Goal: Information Seeking & Learning: Learn about a topic

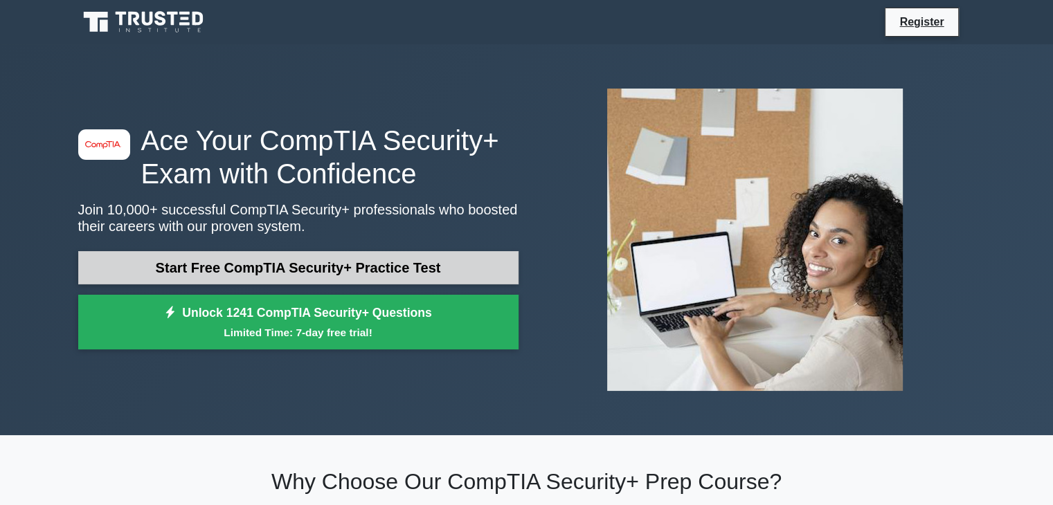
click at [448, 275] on link "Start Free CompTIA Security+ Practice Test" at bounding box center [298, 267] width 440 height 33
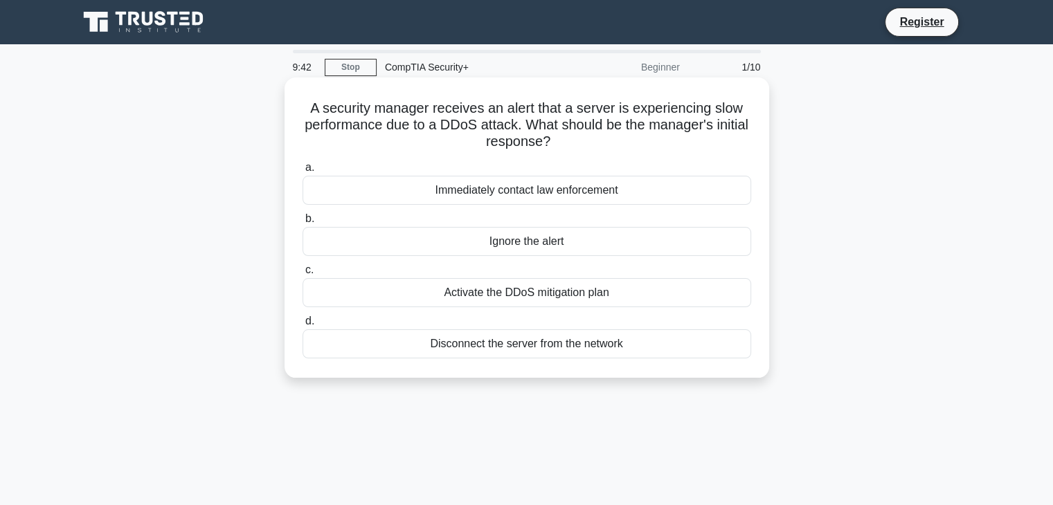
click at [606, 293] on div "Activate the DDoS mitigation plan" at bounding box center [526, 292] width 449 height 29
click at [302, 275] on input "c. Activate the DDoS mitigation plan" at bounding box center [302, 270] width 0 height 9
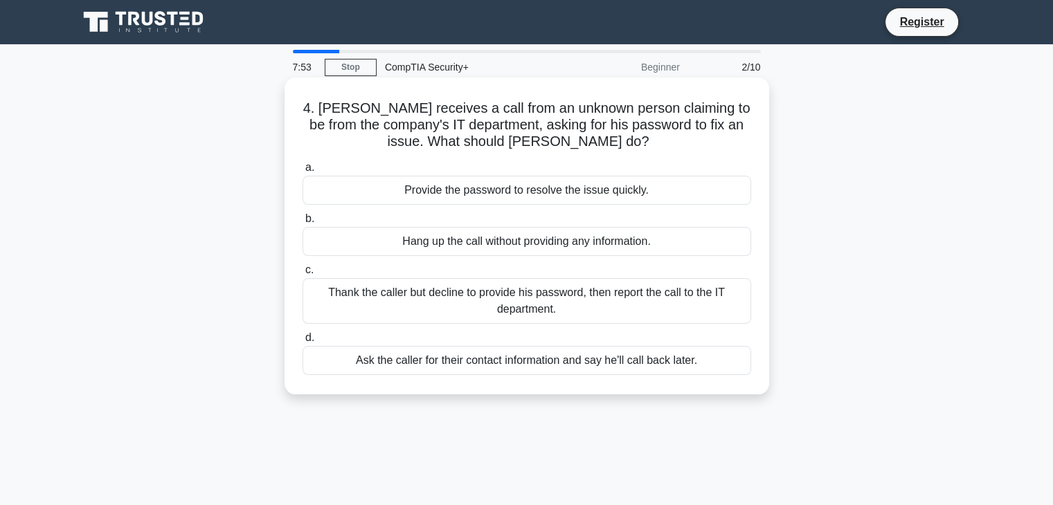
click at [633, 289] on div "Thank the caller but decline to provide his password, then report the call to t…" at bounding box center [526, 301] width 449 height 46
click at [302, 275] on input "c. Thank the caller but decline to provide his password, then report the call t…" at bounding box center [302, 270] width 0 height 9
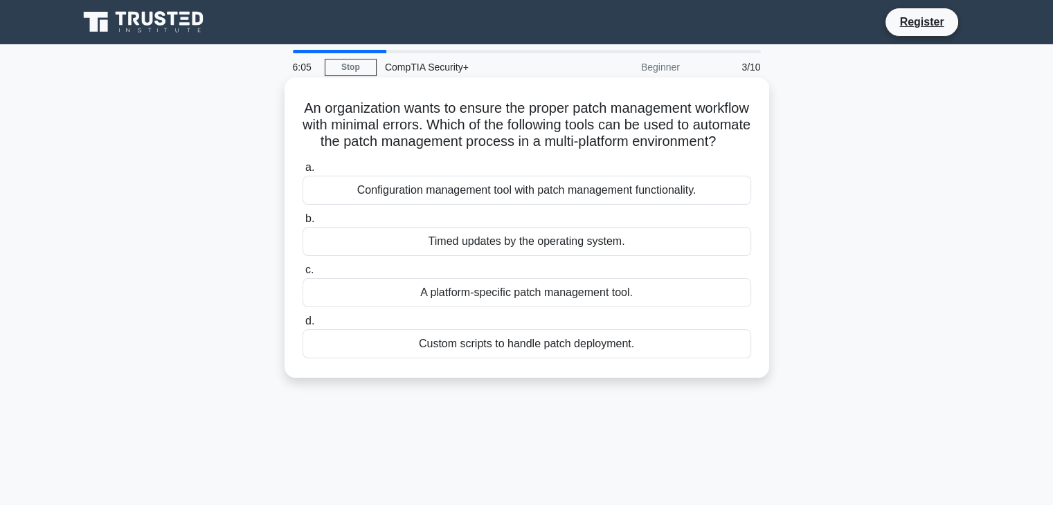
click at [613, 256] on div "Timed updates by the operating system." at bounding box center [526, 241] width 449 height 29
click at [302, 224] on input "b. Timed updates by the operating system." at bounding box center [302, 219] width 0 height 9
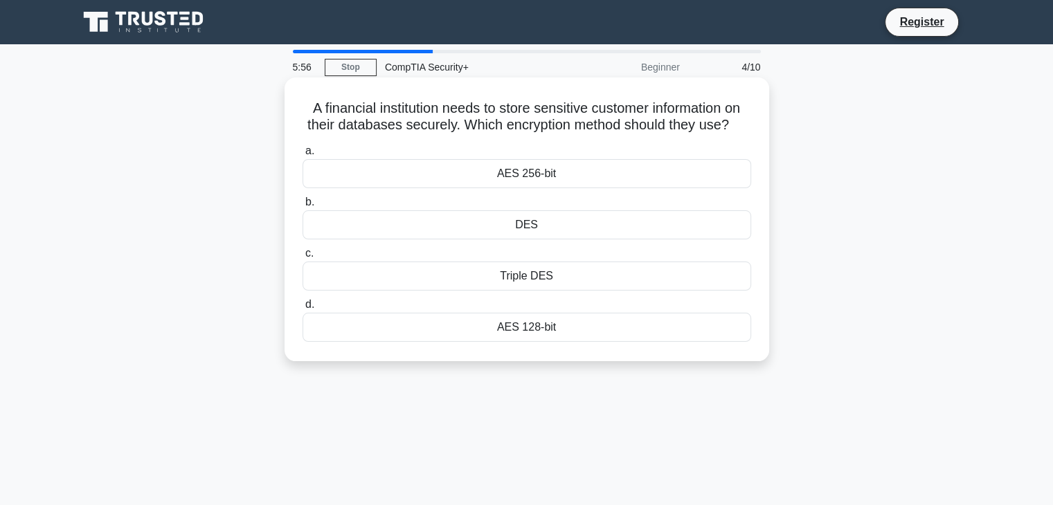
click at [612, 179] on div "AES 256-bit" at bounding box center [526, 173] width 449 height 29
click at [302, 156] on input "a. AES 256-bit" at bounding box center [302, 151] width 0 height 9
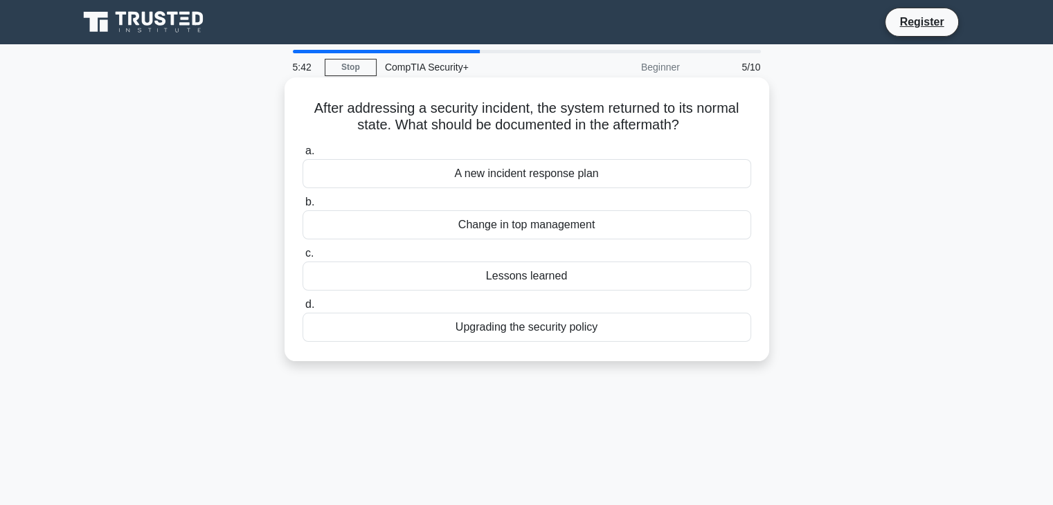
click at [557, 273] on div "Lessons learned" at bounding box center [526, 276] width 449 height 29
click at [302, 258] on input "c. Lessons learned" at bounding box center [302, 253] width 0 height 9
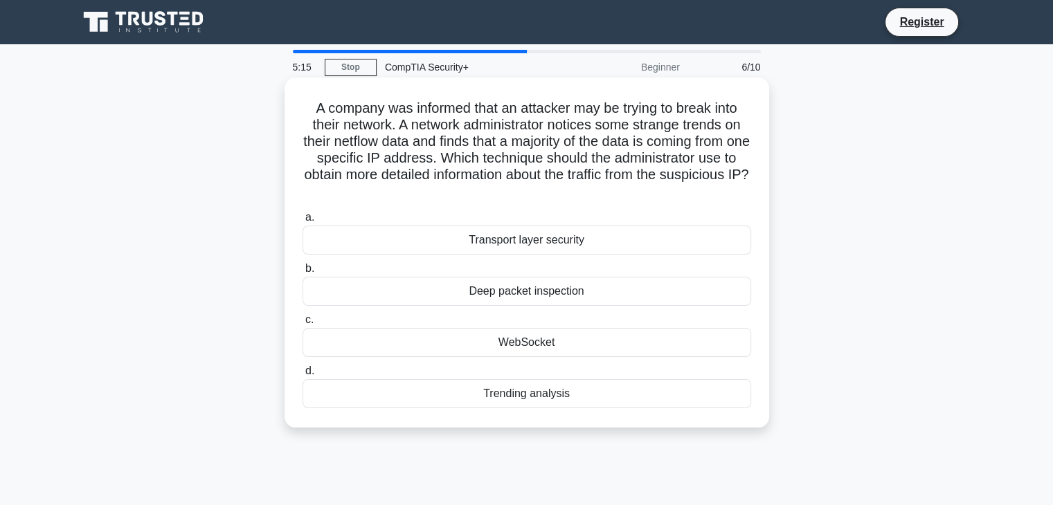
click at [591, 293] on div "Deep packet inspection" at bounding box center [526, 291] width 449 height 29
click at [302, 273] on input "b. Deep packet inspection" at bounding box center [302, 268] width 0 height 9
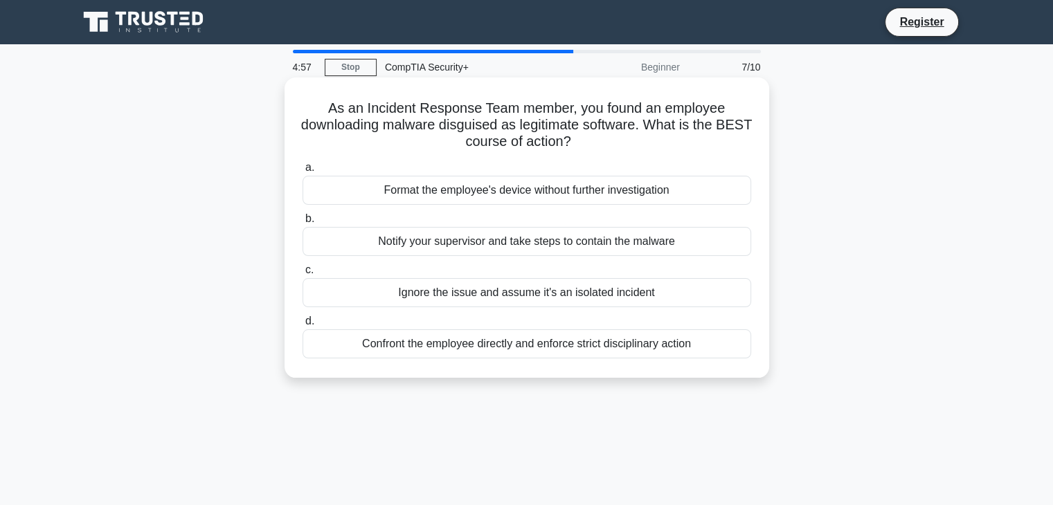
click at [619, 244] on div "Notify your supervisor and take steps to contain the malware" at bounding box center [526, 241] width 449 height 29
click at [302, 224] on input "b. Notify your supervisor and take steps to contain the malware" at bounding box center [302, 219] width 0 height 9
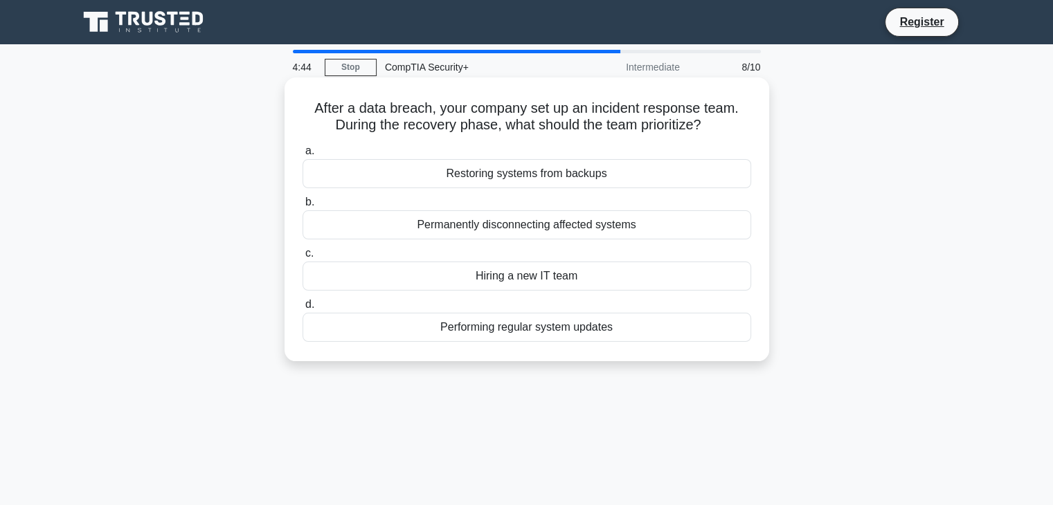
click at [593, 181] on div "Restoring systems from backups" at bounding box center [526, 173] width 449 height 29
click at [302, 156] on input "a. Restoring systems from backups" at bounding box center [302, 151] width 0 height 9
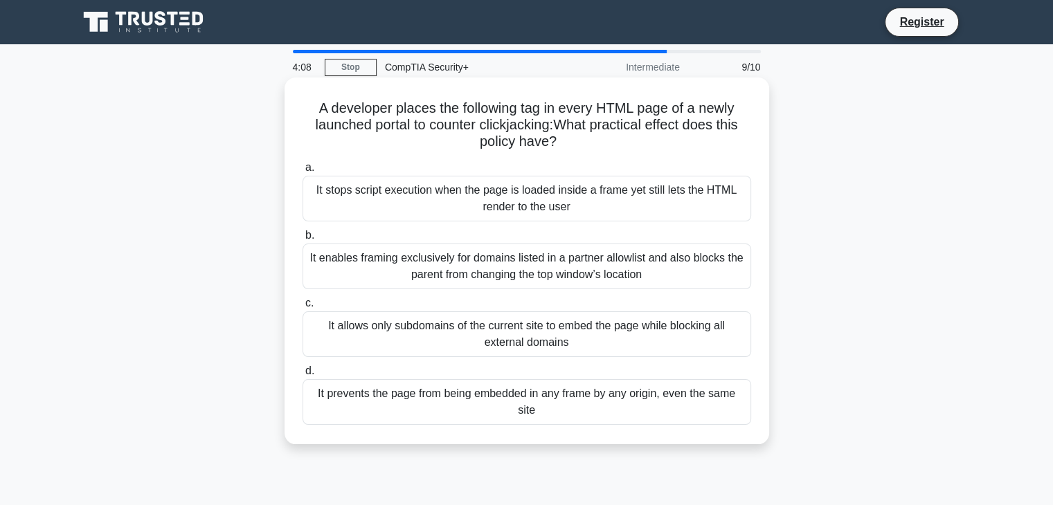
click at [672, 406] on div "It prevents the page from being embedded in any frame by any origin, even the s…" at bounding box center [526, 402] width 449 height 46
click at [302, 376] on input "d. It prevents the page from being embedded in any frame by any origin, even th…" at bounding box center [302, 371] width 0 height 9
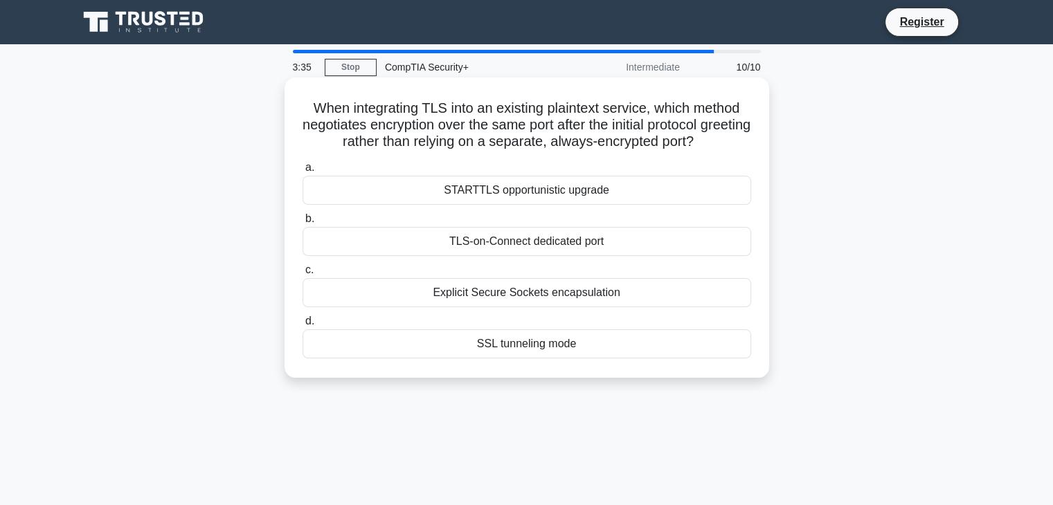
click at [653, 351] on div "SSL tunneling mode" at bounding box center [526, 343] width 449 height 29
click at [302, 326] on input "d. SSL tunneling mode" at bounding box center [302, 321] width 0 height 9
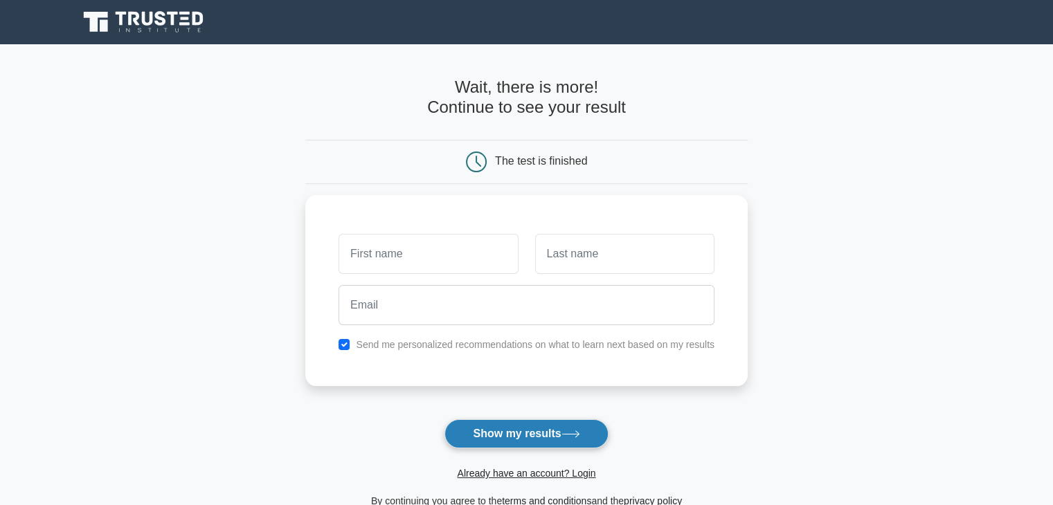
click at [558, 435] on button "Show my results" at bounding box center [525, 433] width 163 height 29
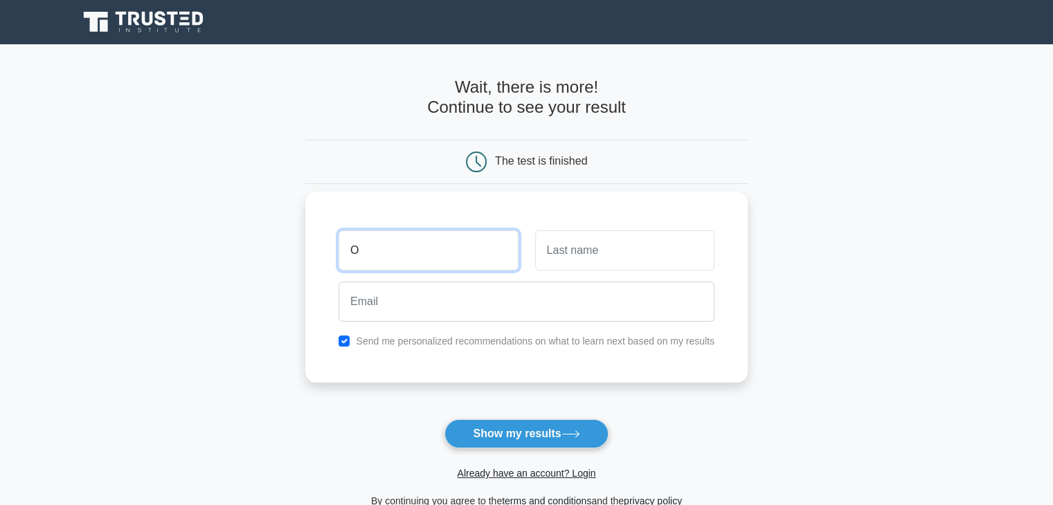
type input "Onyedikachi"
click at [571, 266] on input "text" at bounding box center [624, 250] width 179 height 40
type input "Cyril"
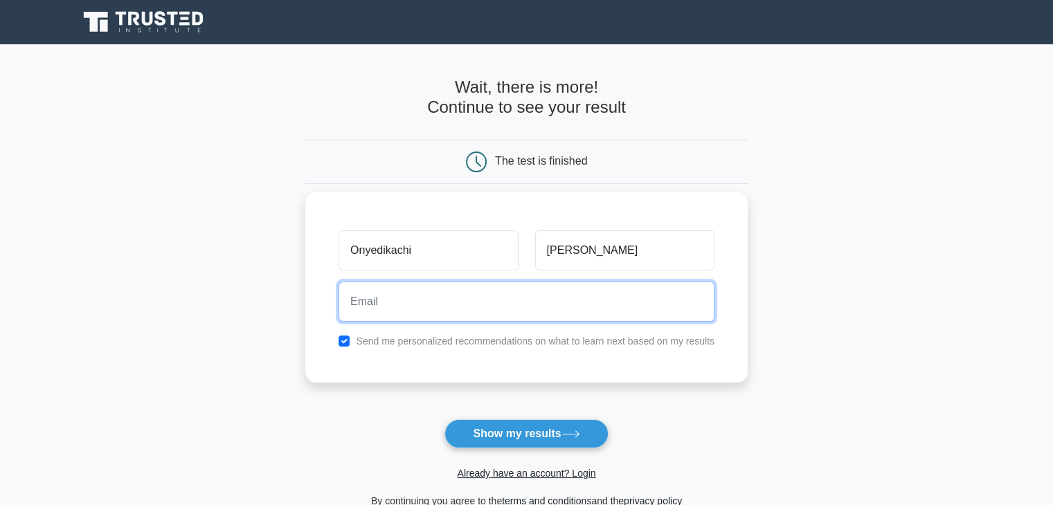
click at [559, 314] on input "email" at bounding box center [526, 302] width 376 height 40
type input "cyrilcindy45@gmail.com"
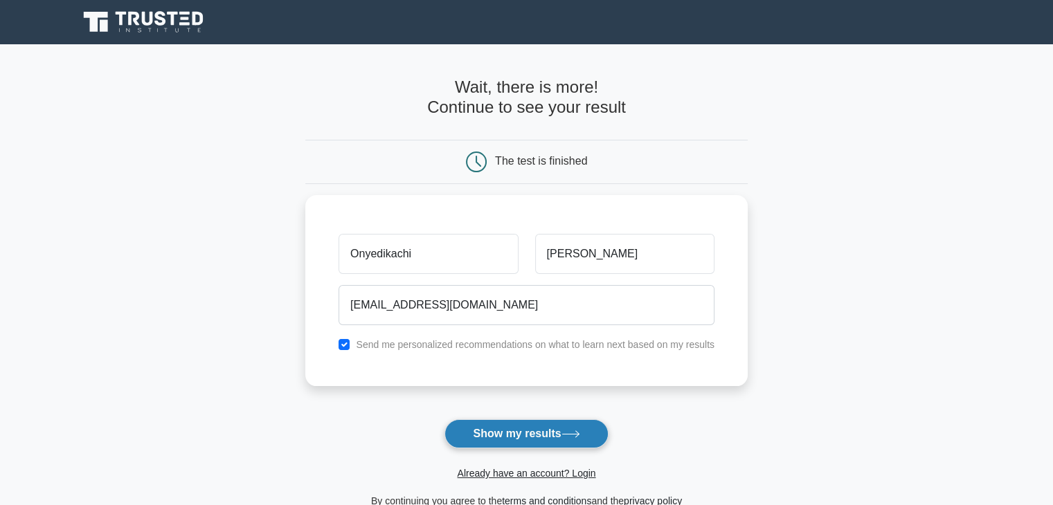
click at [559, 428] on button "Show my results" at bounding box center [525, 433] width 163 height 29
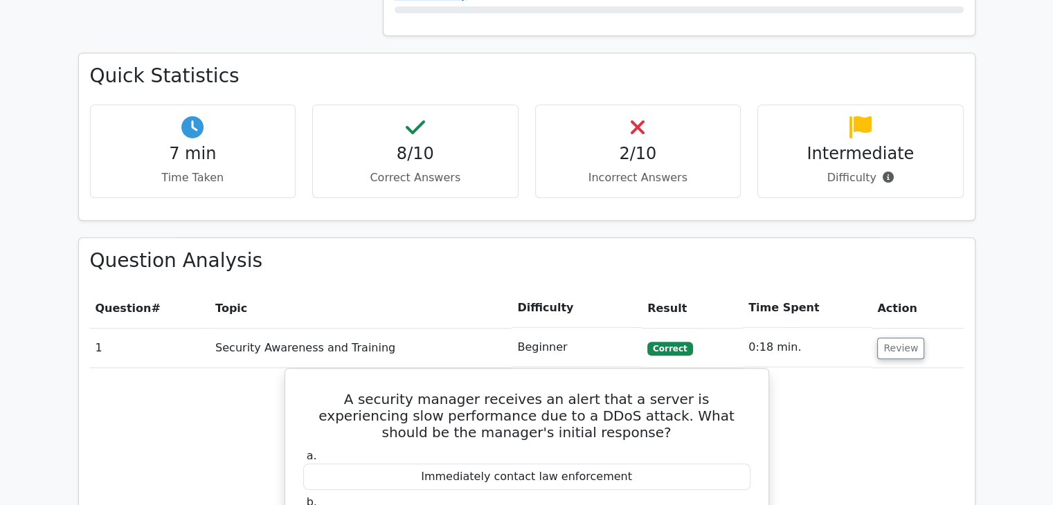
scroll to position [770, 0]
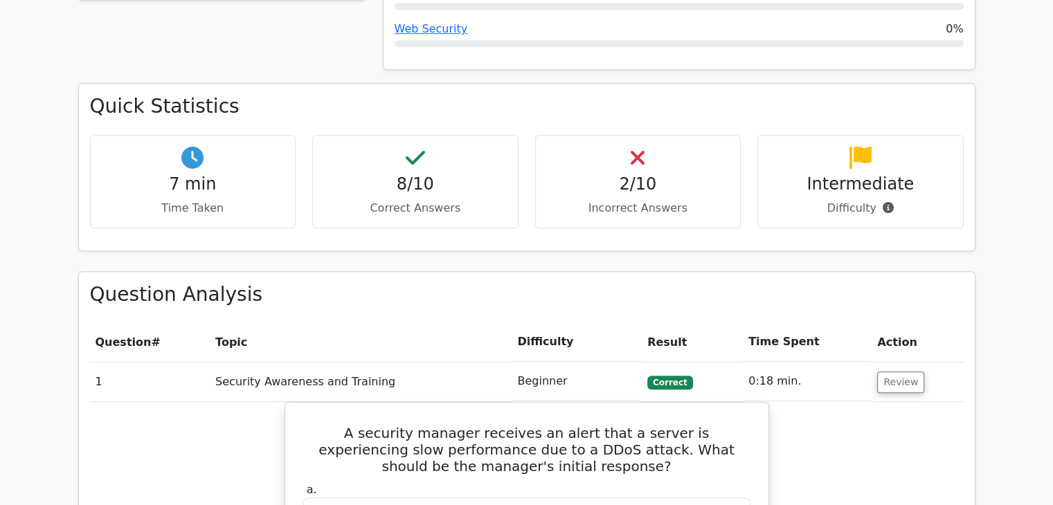
click at [662, 174] on h4 "2/10" at bounding box center [638, 184] width 183 height 20
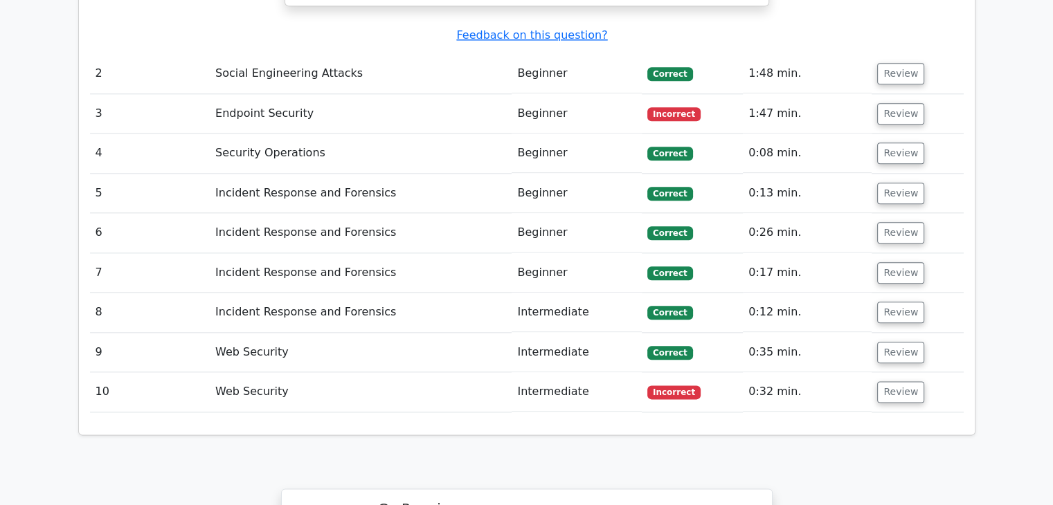
scroll to position [1593, 0]
click at [744, 93] on td "1:47 min." at bounding box center [807, 112] width 129 height 39
click at [912, 102] on button "Review" at bounding box center [900, 112] width 47 height 21
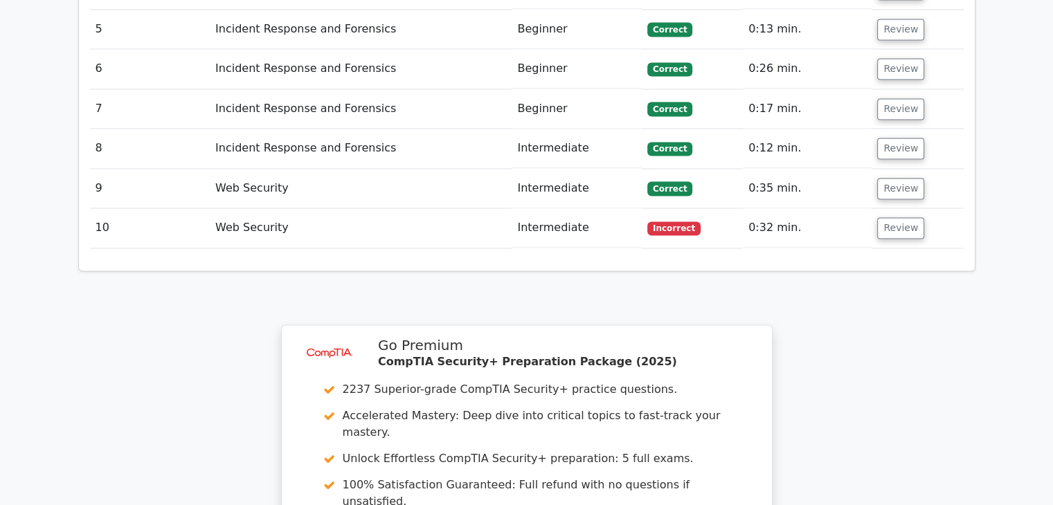
scroll to position [2309, 0]
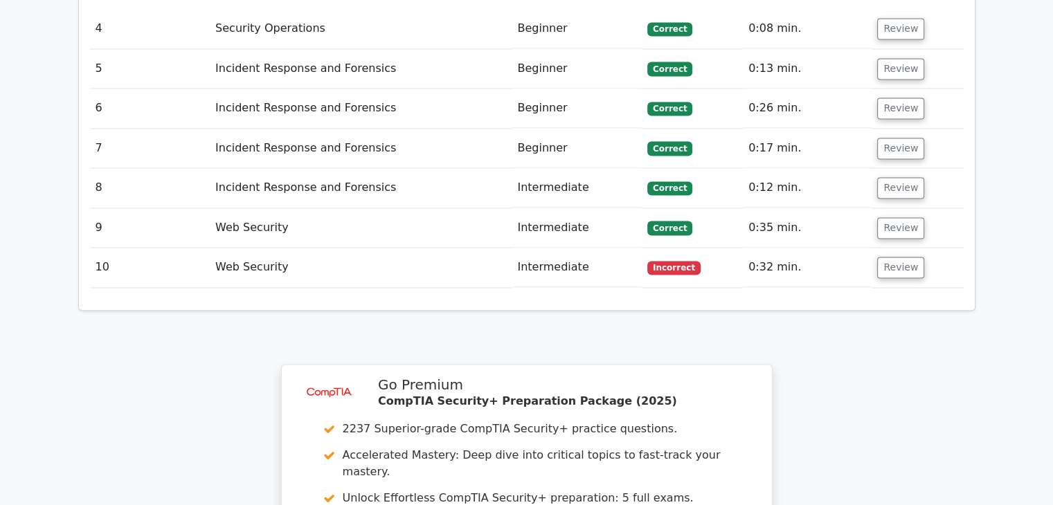
click at [763, 248] on td "0:32 min." at bounding box center [807, 267] width 129 height 39
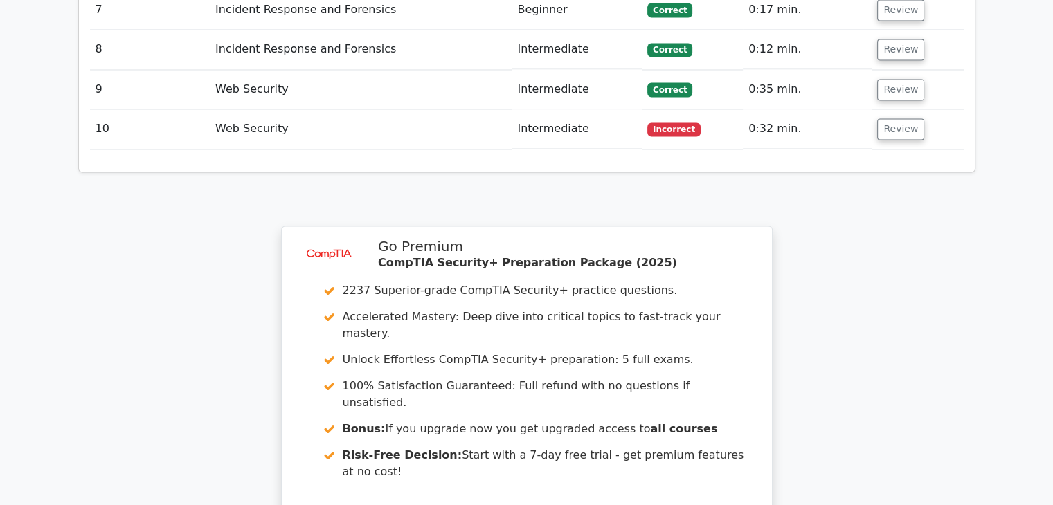
scroll to position [2454, 0]
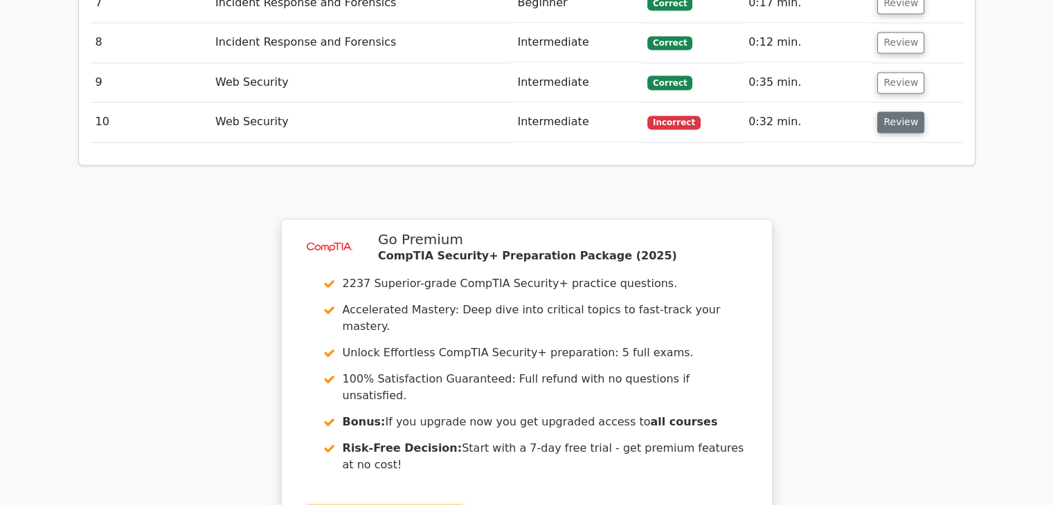
click at [905, 111] on button "Review" at bounding box center [900, 121] width 47 height 21
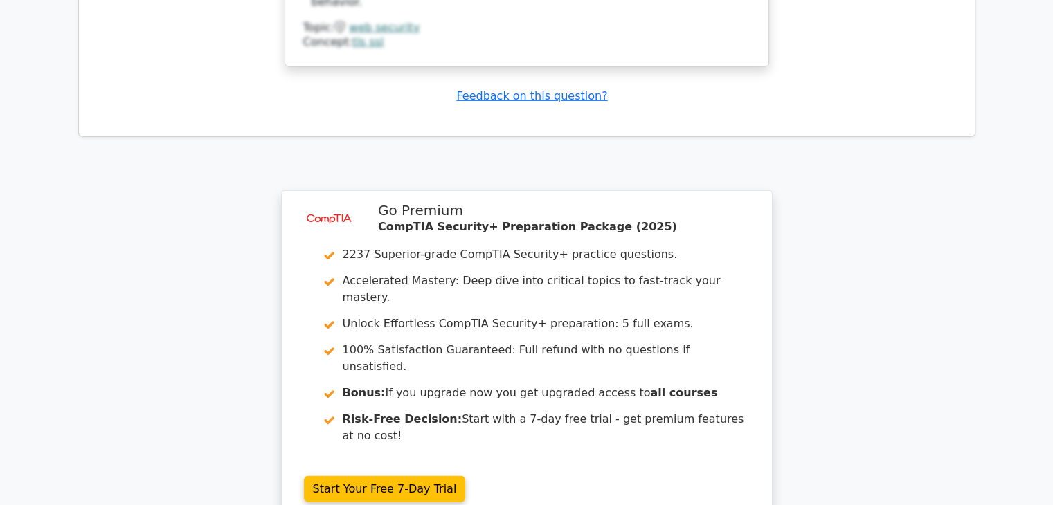
scroll to position [3286, 0]
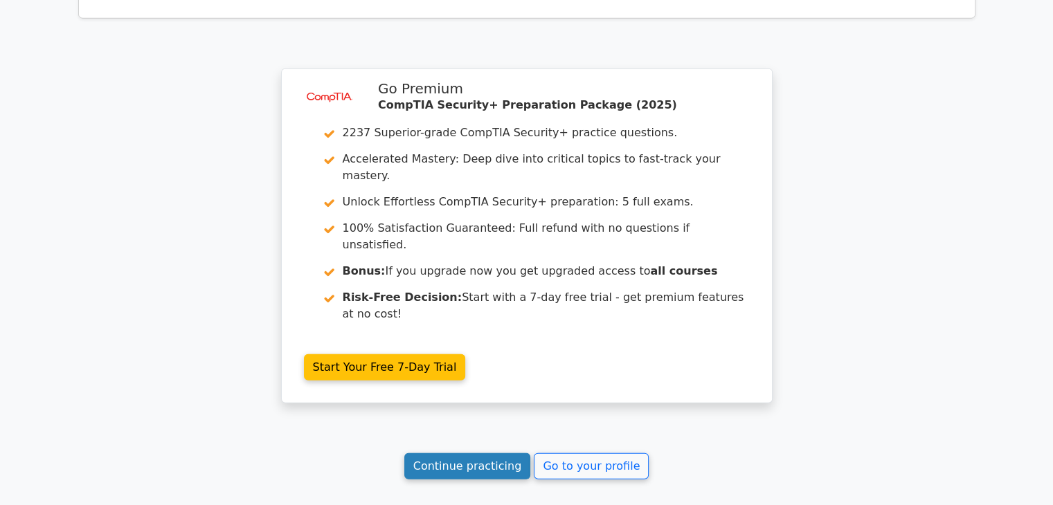
click at [514, 453] on link "Continue practicing" at bounding box center [467, 466] width 127 height 26
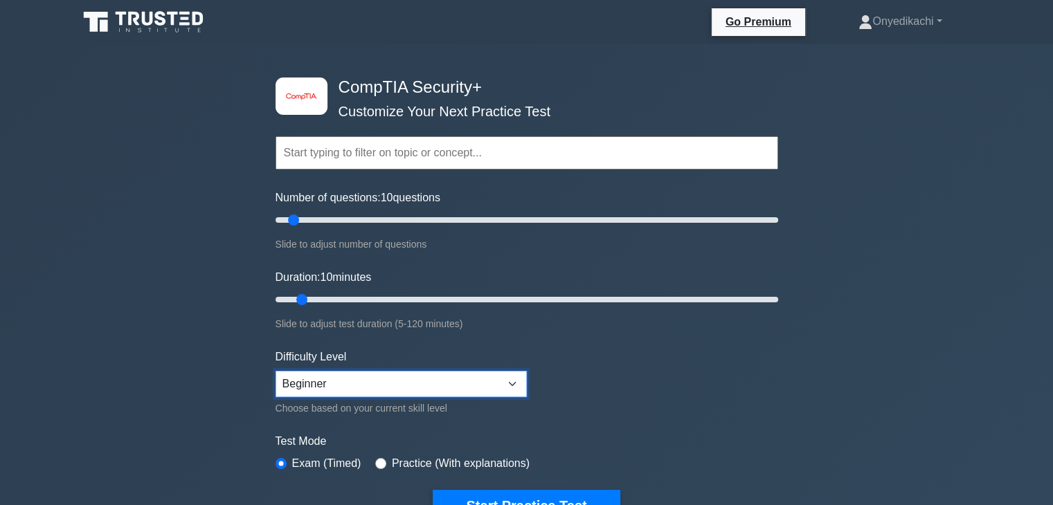
click at [511, 383] on select "Beginner Intermediate Expert" at bounding box center [400, 384] width 251 height 26
click at [623, 372] on form "Topics Cryptography Identity and Access Management Risk Management Network Secu…" at bounding box center [526, 308] width 503 height 428
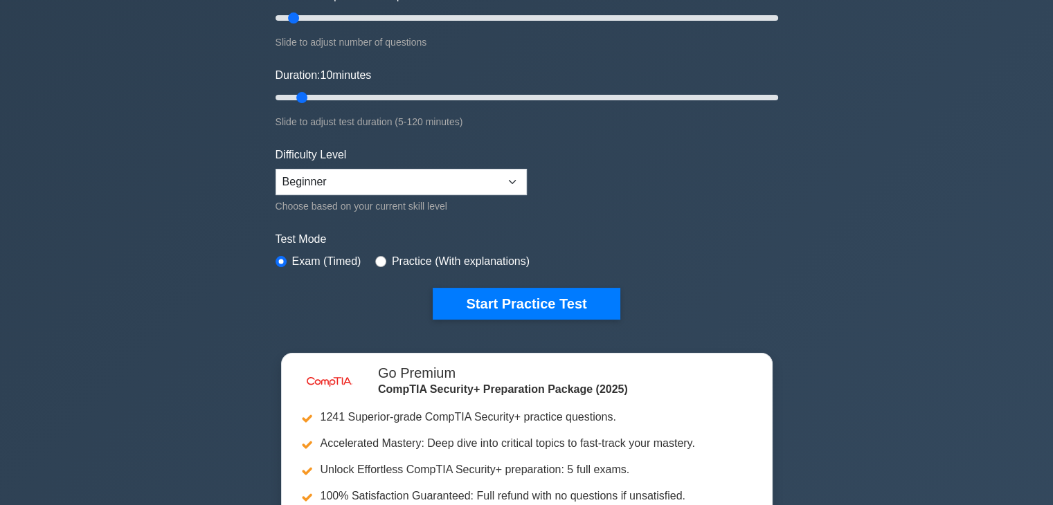
scroll to position [183, 0]
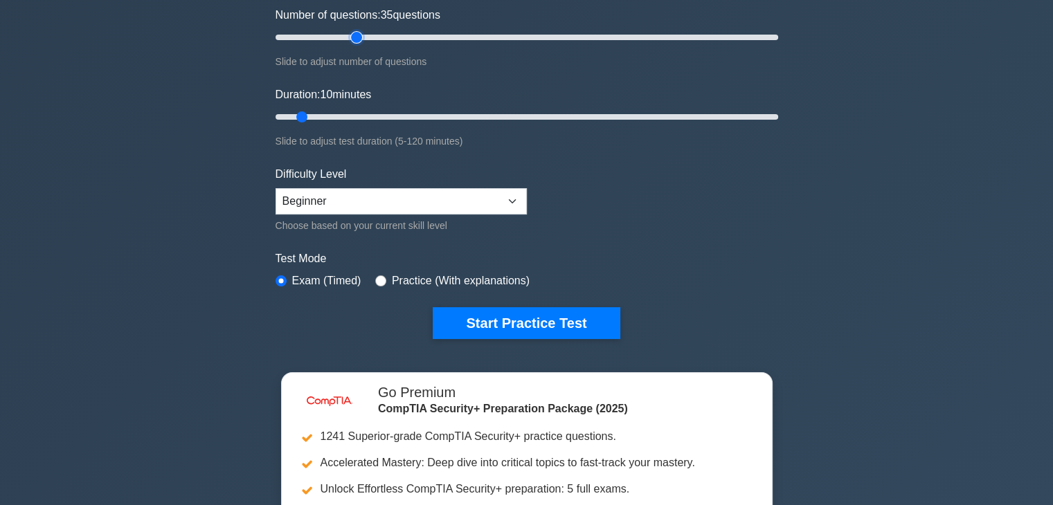
click at [350, 34] on input "Number of questions: 35 questions" at bounding box center [526, 37] width 503 height 17
click at [734, 35] on input "Number of questions: 185 questions" at bounding box center [526, 37] width 503 height 17
click at [471, 34] on input "Number of questions: 80 questions" at bounding box center [526, 37] width 503 height 17
drag, startPoint x: 485, startPoint y: 31, endPoint x: 689, endPoint y: 35, distance: 204.9
click at [689, 35] on input "Number of questions: 160 questions" at bounding box center [526, 37] width 503 height 17
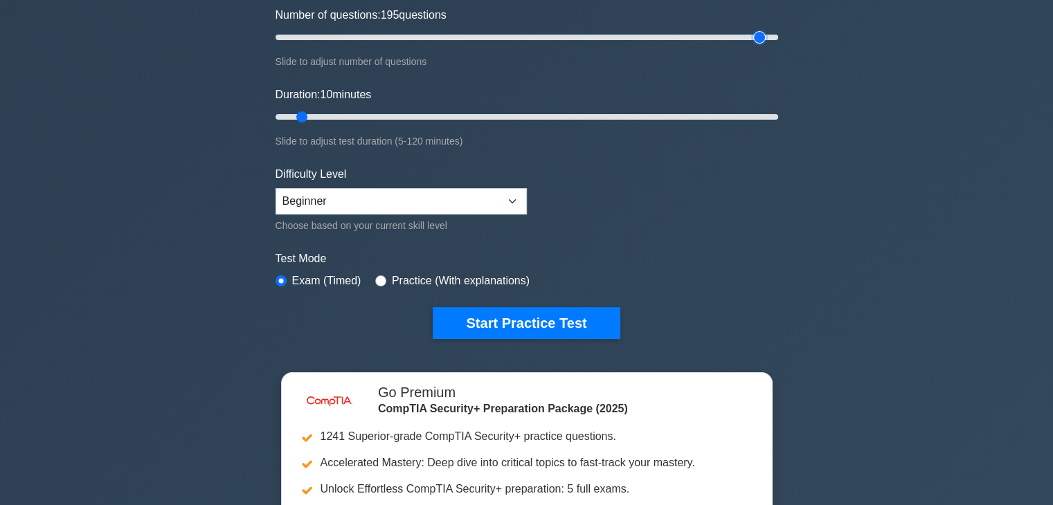
click at [762, 35] on input "Number of questions: 195 questions" at bounding box center [526, 37] width 503 height 17
type input "200"
click at [773, 36] on input "Number of questions: 200 questions" at bounding box center [526, 37] width 503 height 17
click at [533, 114] on input "Duration: 10 minutes" at bounding box center [526, 117] width 503 height 17
click at [607, 114] on input "Duration: 80 minutes" at bounding box center [526, 117] width 503 height 17
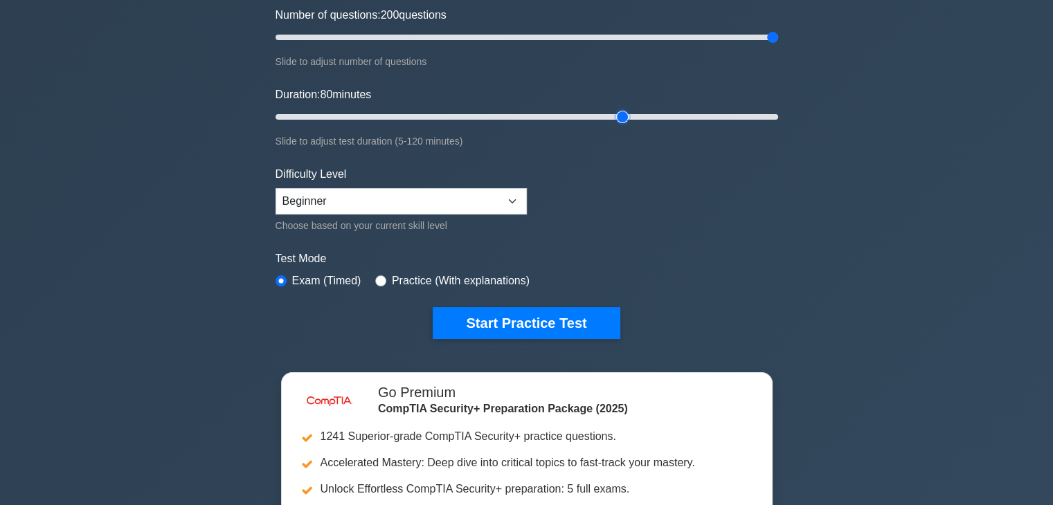
click at [621, 113] on input "Duration: 80 minutes" at bounding box center [526, 117] width 503 height 17
type input "90"
click at [644, 113] on input "Duration: 90 minutes" at bounding box center [526, 117] width 503 height 17
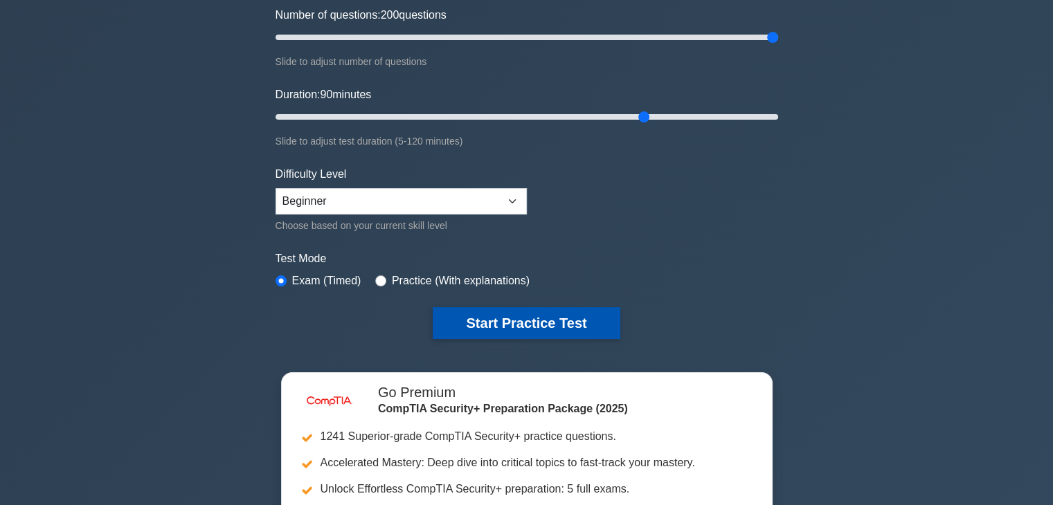
click at [506, 316] on button "Start Practice Test" at bounding box center [526, 323] width 187 height 32
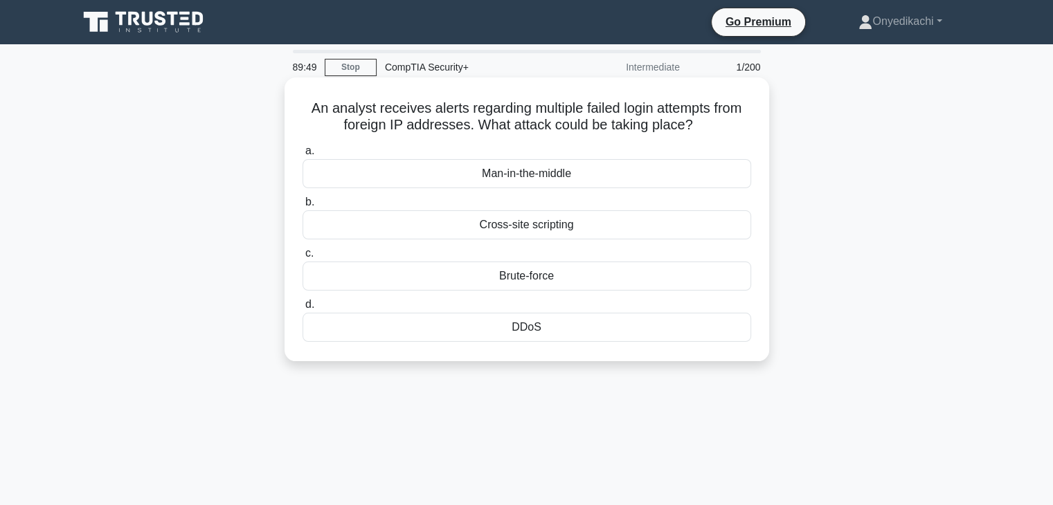
click at [557, 283] on div "Brute-force" at bounding box center [526, 276] width 449 height 29
click at [302, 258] on input "c. Brute-force" at bounding box center [302, 253] width 0 height 9
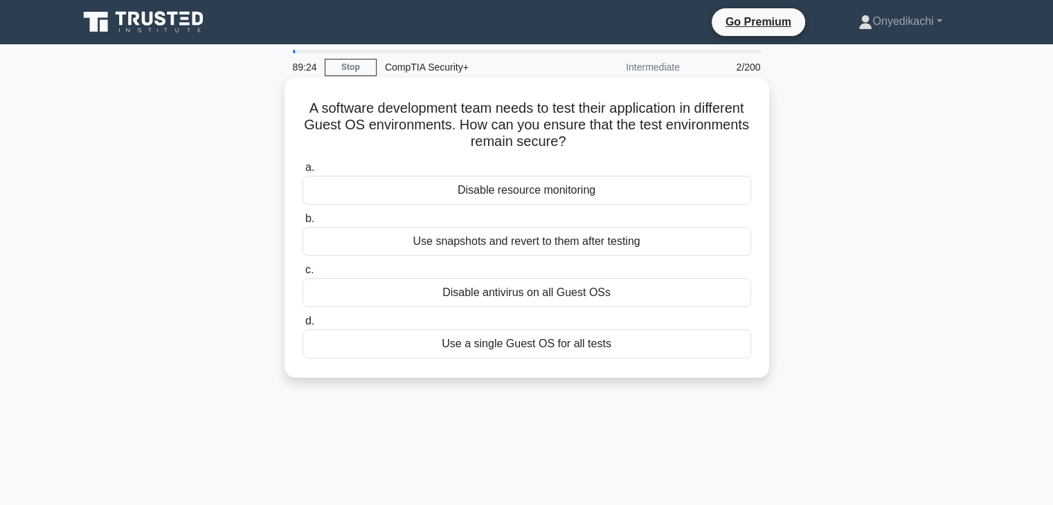
click at [556, 347] on div "Use a single Guest OS for all tests" at bounding box center [526, 343] width 449 height 29
click at [302, 326] on input "d. Use a single Guest OS for all tests" at bounding box center [302, 321] width 0 height 9
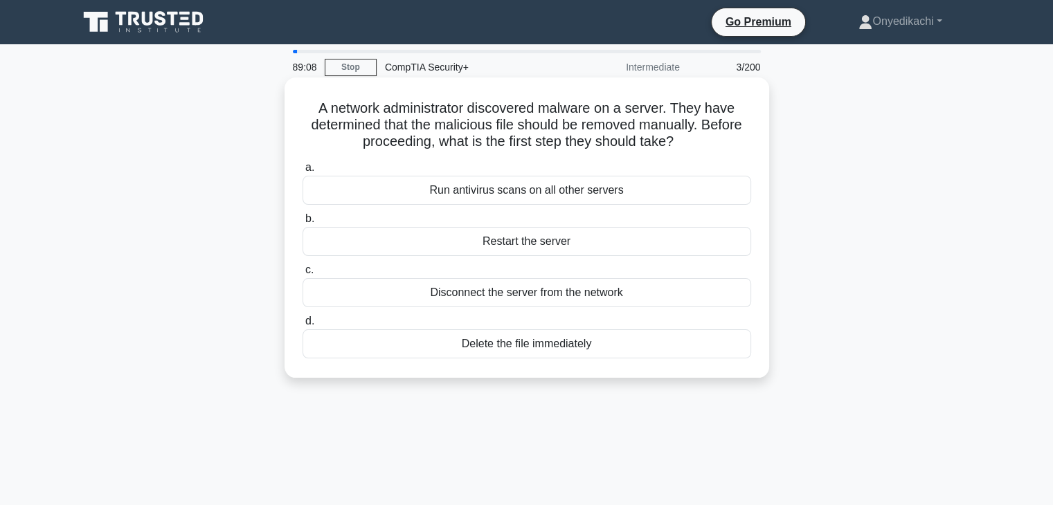
click at [595, 297] on div "Disconnect the server from the network" at bounding box center [526, 292] width 449 height 29
click at [302, 275] on input "c. Disconnect the server from the network" at bounding box center [302, 270] width 0 height 9
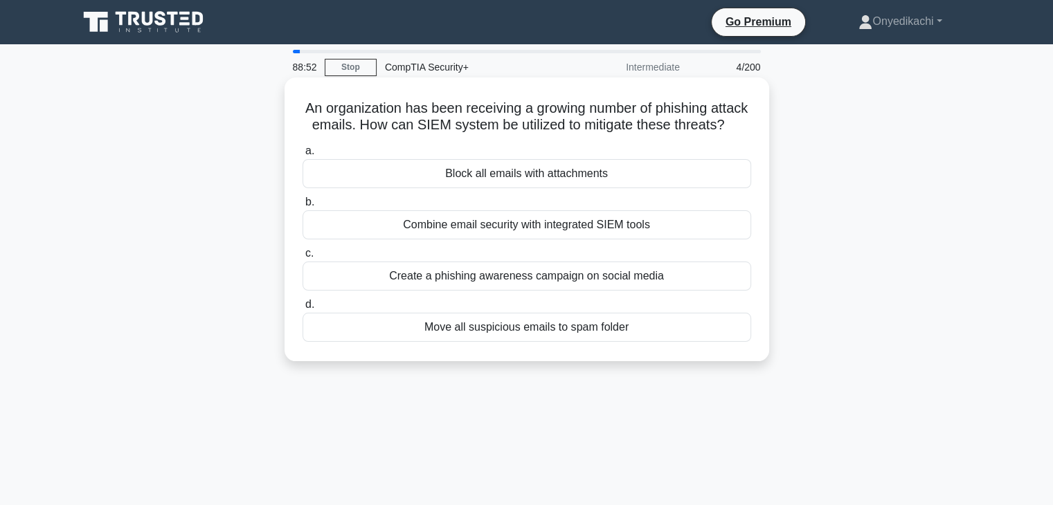
click at [615, 239] on div "Combine email security with integrated SIEM tools" at bounding box center [526, 224] width 449 height 29
click at [302, 207] on input "b. Combine email security with integrated SIEM tools" at bounding box center [302, 202] width 0 height 9
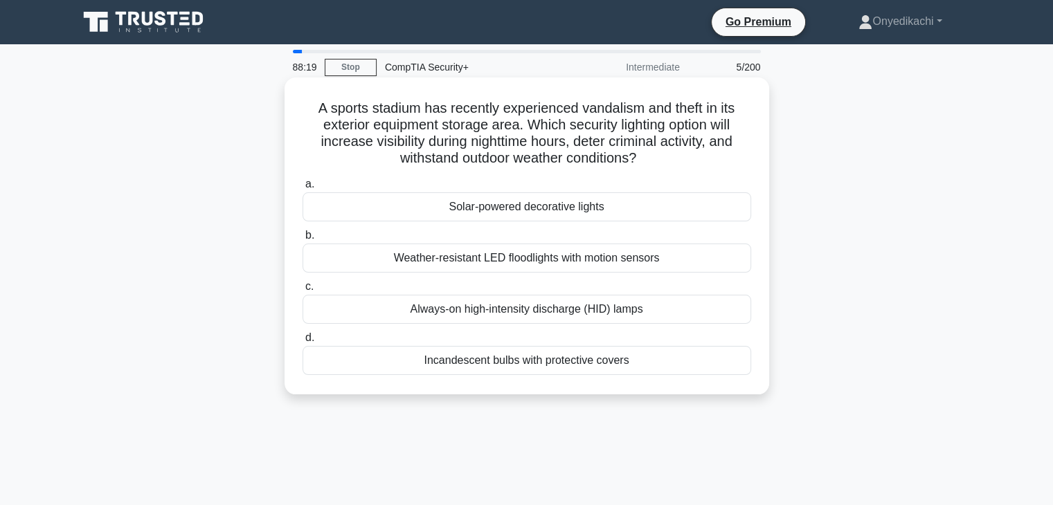
click at [617, 267] on div "Weather-resistant LED floodlights with motion sensors" at bounding box center [526, 258] width 449 height 29
click at [302, 240] on input "b. Weather-resistant LED floodlights with motion sensors" at bounding box center [302, 235] width 0 height 9
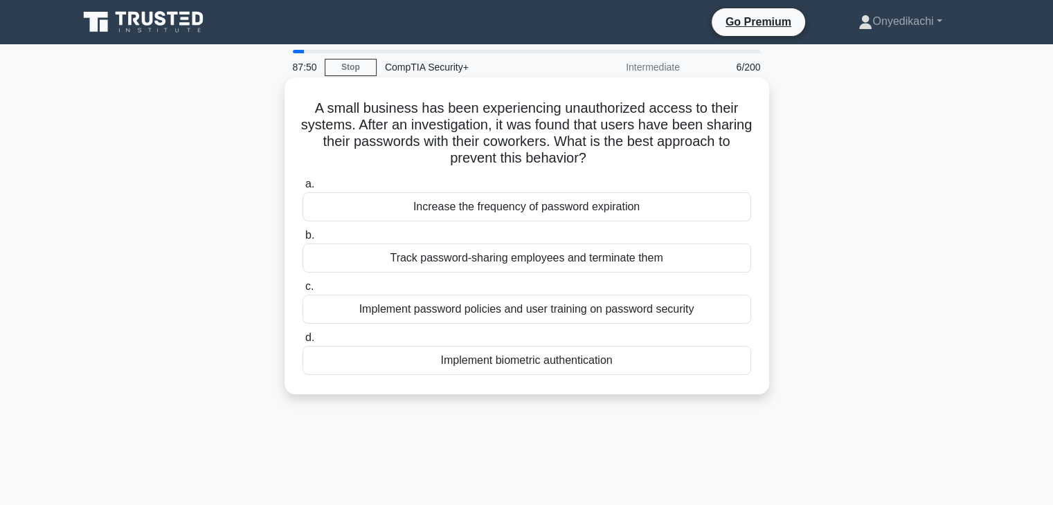
click at [578, 320] on div "Implement password policies and user training on password security" at bounding box center [526, 309] width 449 height 29
click at [302, 291] on input "c. Implement password policies and user training on password security" at bounding box center [302, 286] width 0 height 9
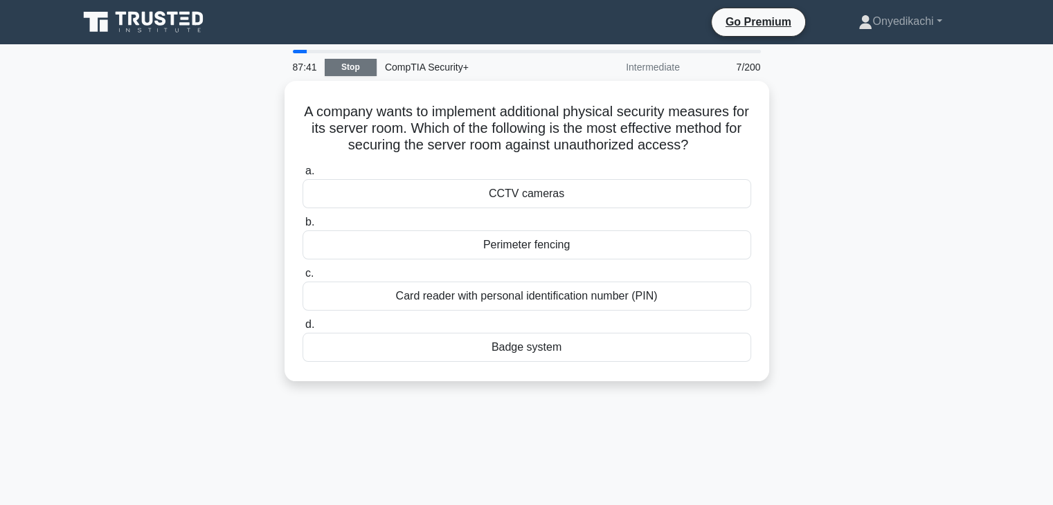
click at [345, 64] on link "Stop" at bounding box center [351, 67] width 52 height 17
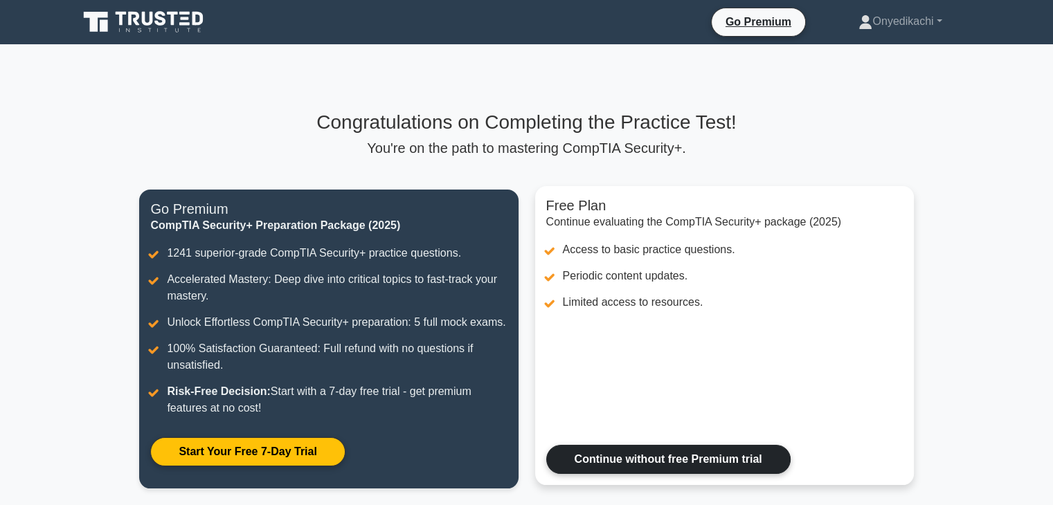
click at [587, 466] on link "Continue without free Premium trial" at bounding box center [668, 459] width 244 height 29
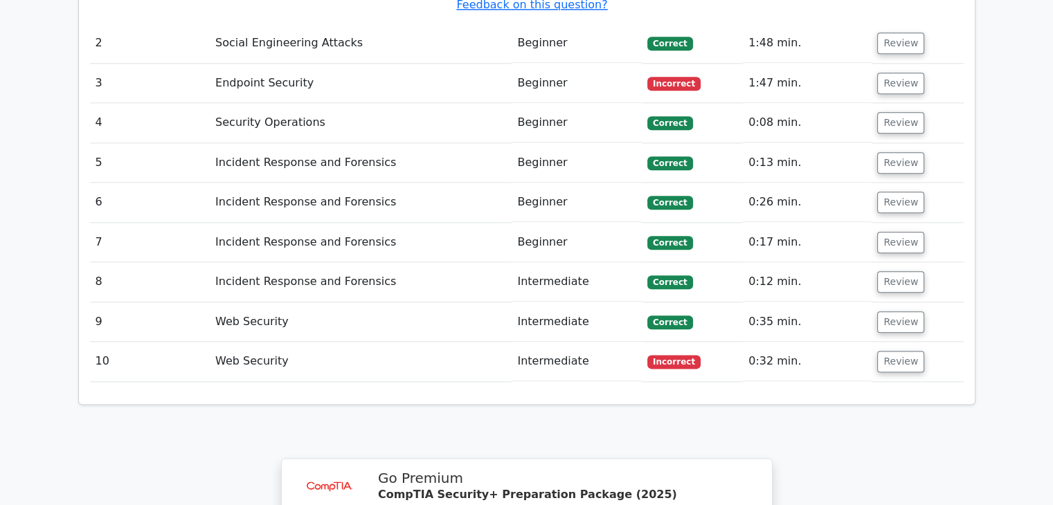
scroll to position [2074, 0]
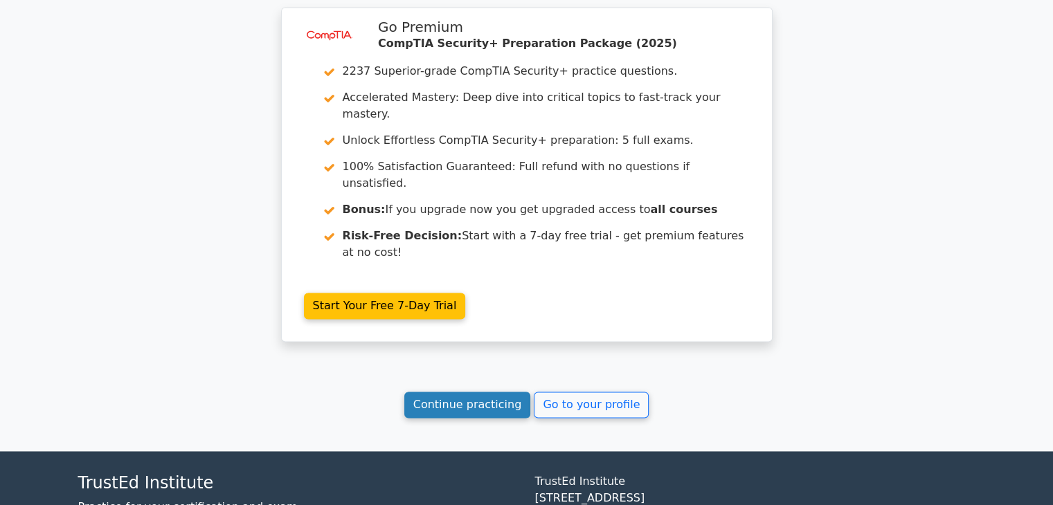
click at [496, 392] on link "Continue practicing" at bounding box center [467, 405] width 127 height 26
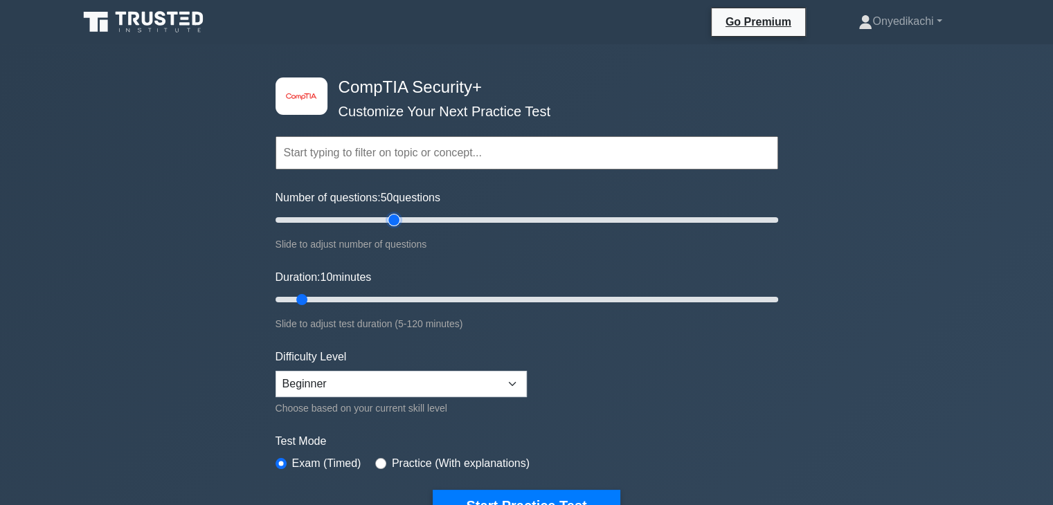
click at [399, 219] on input "Number of questions: 50 questions" at bounding box center [526, 220] width 503 height 17
click at [428, 222] on input "Number of questions: 50 questions" at bounding box center [526, 220] width 503 height 17
click at [460, 218] on input "Number of questions: 75 questions" at bounding box center [526, 220] width 503 height 17
click at [478, 219] on input "Number of questions: 85 questions" at bounding box center [526, 220] width 503 height 17
click at [487, 219] on input "Number of questions: 85 questions" at bounding box center [526, 220] width 503 height 17
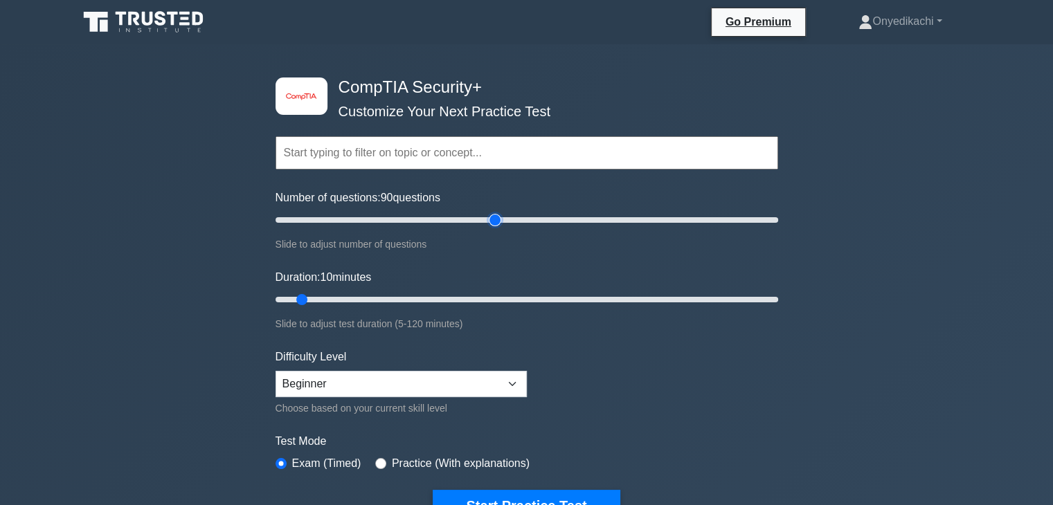
type input "90"
click at [494, 219] on input "Number of questions: 90 questions" at bounding box center [526, 220] width 503 height 17
click at [491, 299] on input "Duration: 10 minutes" at bounding box center [526, 299] width 503 height 17
click at [509, 299] on input "Duration: 60 minutes" at bounding box center [526, 299] width 503 height 17
click at [557, 299] on input "Duration: 70 minutes" at bounding box center [526, 299] width 503 height 17
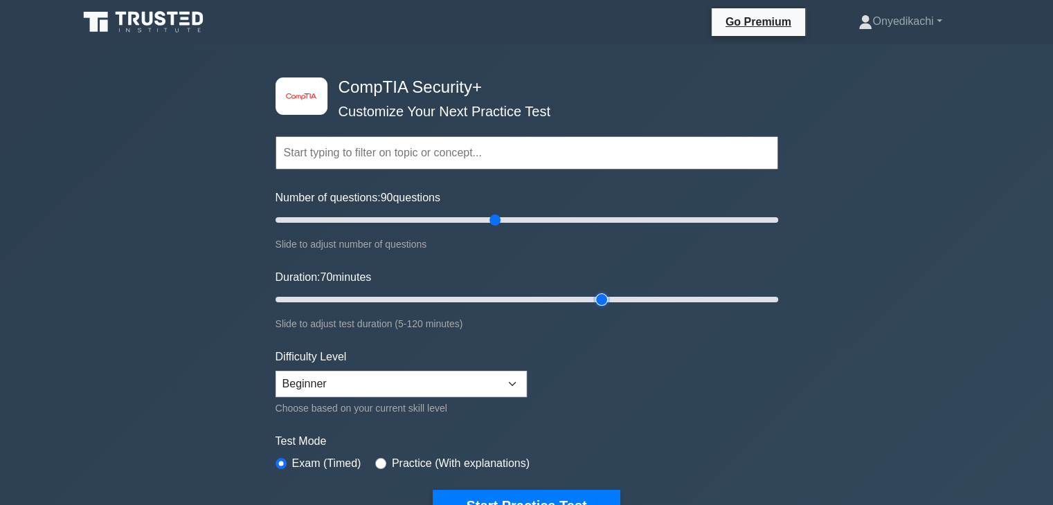
click at [599, 296] on input "Duration: 70 minutes" at bounding box center [526, 299] width 503 height 17
click at [622, 297] on input "Duration: 80 minutes" at bounding box center [526, 299] width 503 height 17
click at [631, 300] on input "Duration: 85 minutes" at bounding box center [526, 299] width 503 height 17
type input "90"
click at [633, 300] on input "Duration: 85 minutes" at bounding box center [526, 299] width 503 height 17
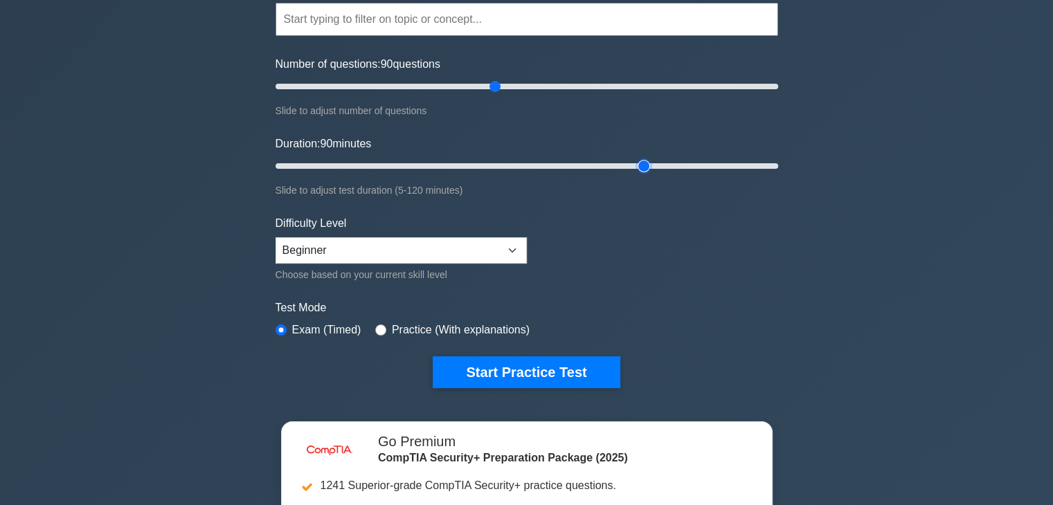
scroll to position [134, 0]
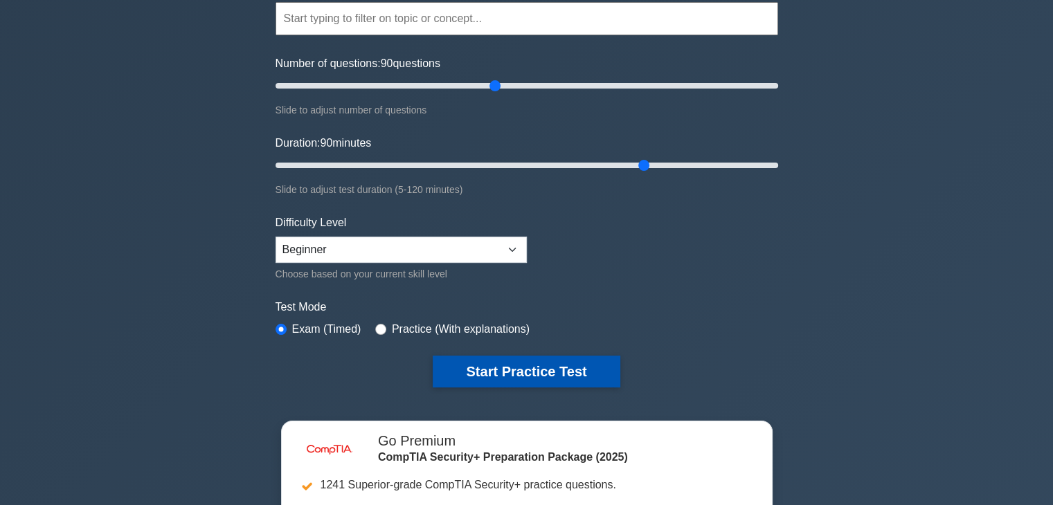
click at [536, 363] on button "Start Practice Test" at bounding box center [526, 372] width 187 height 32
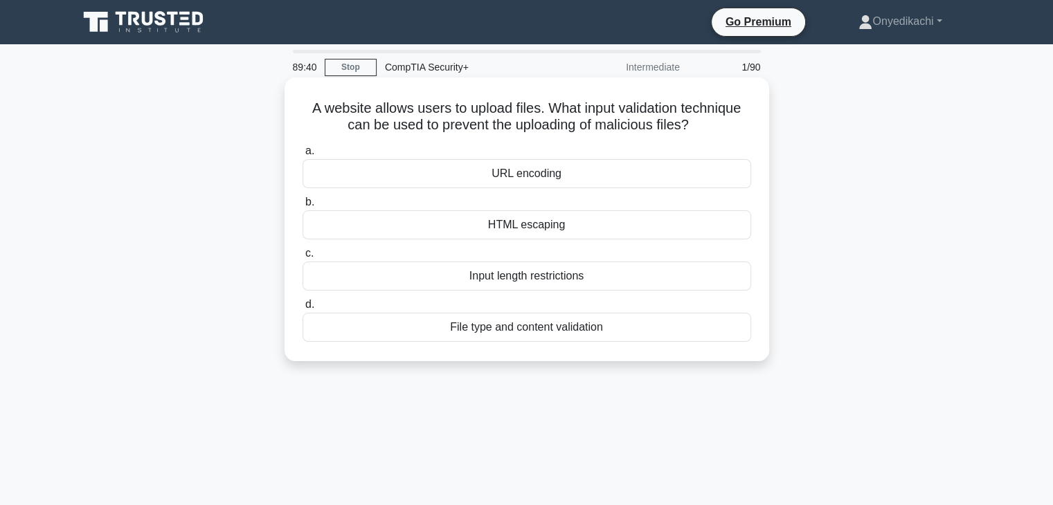
click at [617, 174] on div "URL encoding" at bounding box center [526, 173] width 449 height 29
click at [302, 156] on input "a. URL encoding" at bounding box center [302, 151] width 0 height 9
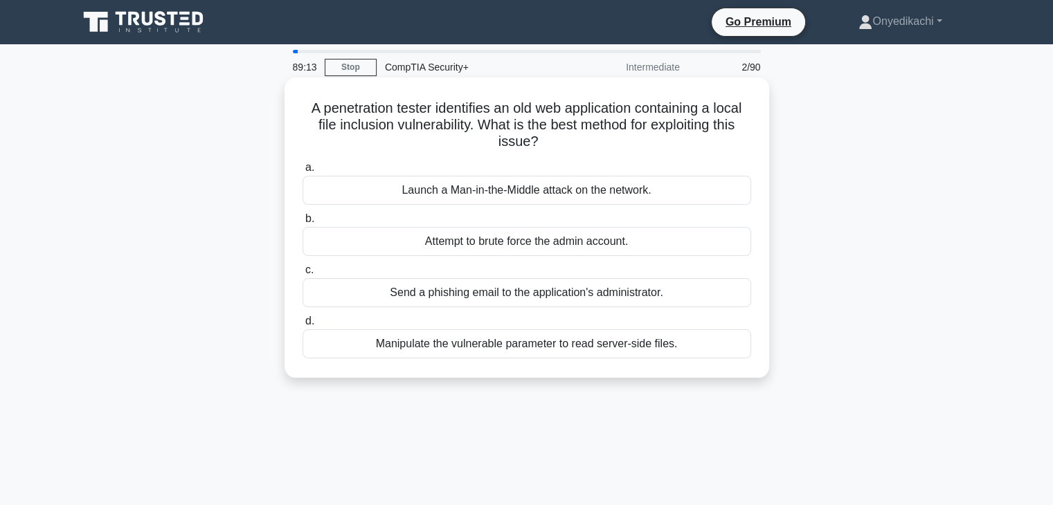
click at [620, 341] on div "Manipulate the vulnerable parameter to read server-side files." at bounding box center [526, 343] width 449 height 29
click at [302, 326] on input "d. Manipulate the vulnerable parameter to read server-side files." at bounding box center [302, 321] width 0 height 9
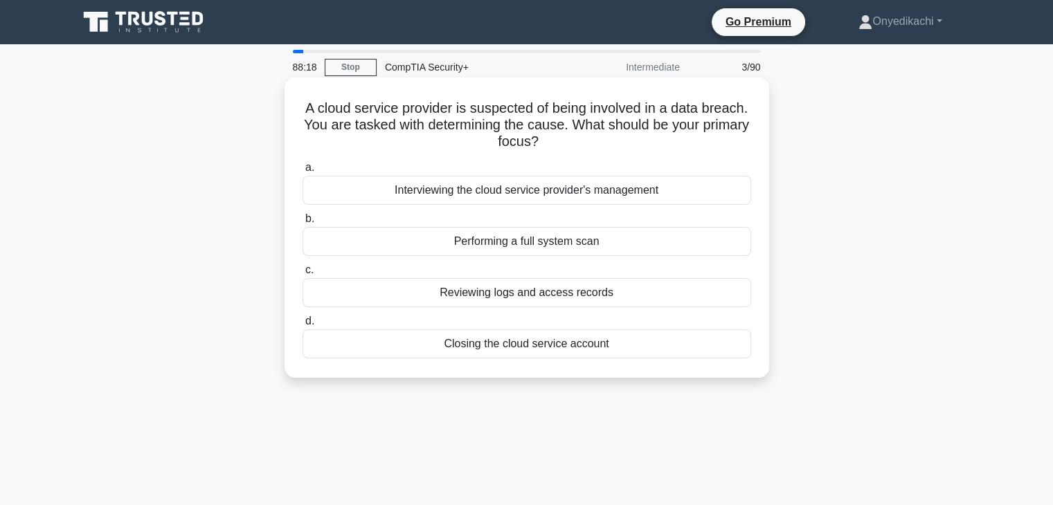
click at [653, 291] on div "Reviewing logs and access records" at bounding box center [526, 292] width 449 height 29
click at [302, 275] on input "c. Reviewing logs and access records" at bounding box center [302, 270] width 0 height 9
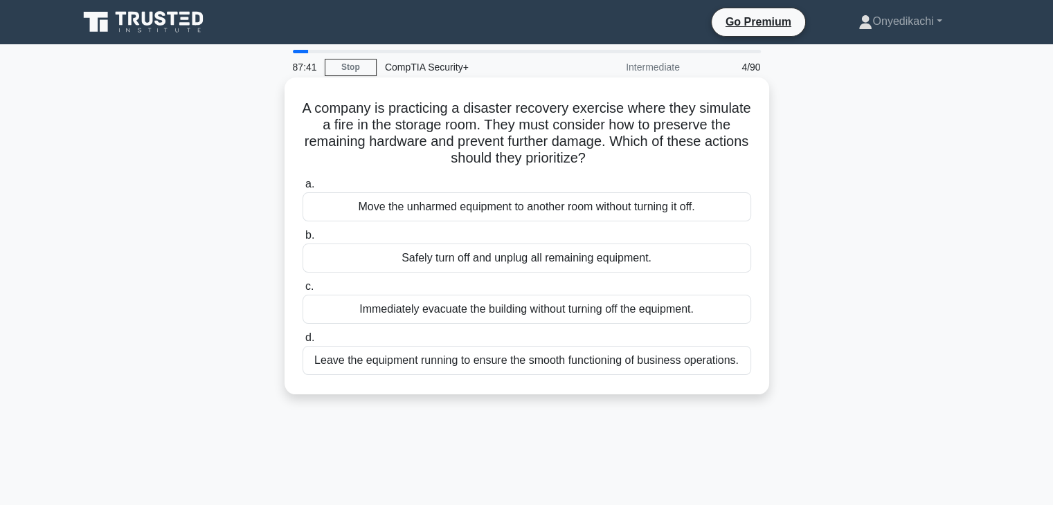
click at [656, 261] on div "Safely turn off and unplug all remaining equipment." at bounding box center [526, 258] width 449 height 29
click at [302, 240] on input "b. Safely turn off and unplug all remaining equipment." at bounding box center [302, 235] width 0 height 9
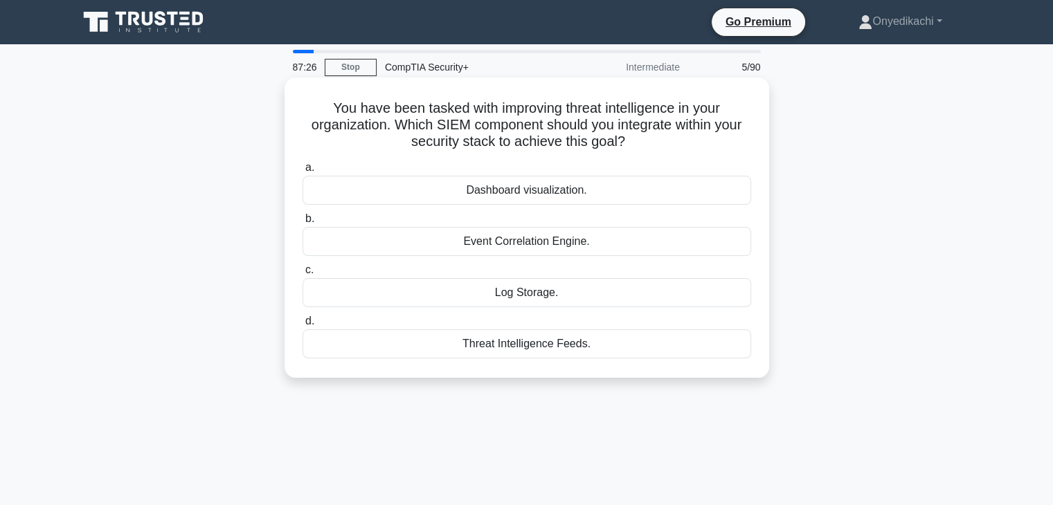
click at [604, 346] on div "Threat Intelligence Feeds." at bounding box center [526, 343] width 449 height 29
click at [302, 326] on input "d. Threat Intelligence Feeds." at bounding box center [302, 321] width 0 height 9
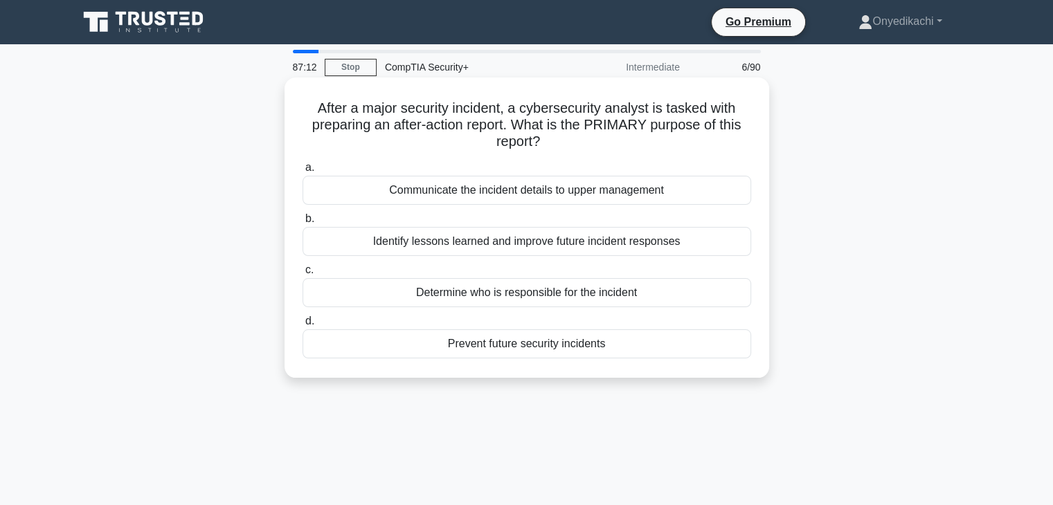
click at [598, 242] on div "Identify lessons learned and improve future incident responses" at bounding box center [526, 241] width 449 height 29
click at [302, 224] on input "b. Identify lessons learned and improve future incident responses" at bounding box center [302, 219] width 0 height 9
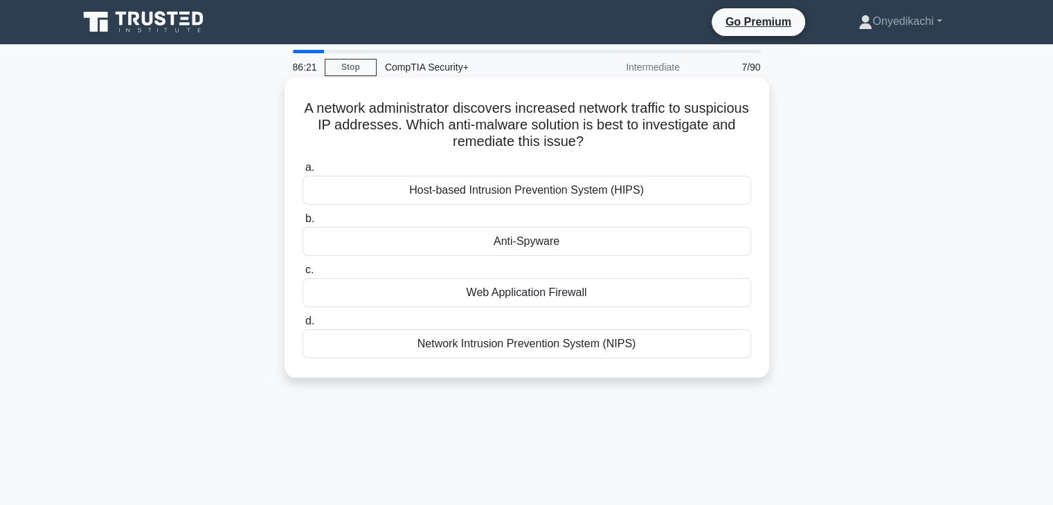
click at [597, 341] on div "Network Intrusion Prevention System (NIPS)" at bounding box center [526, 343] width 449 height 29
click at [302, 326] on input "d. Network Intrusion Prevention System (NIPS)" at bounding box center [302, 321] width 0 height 9
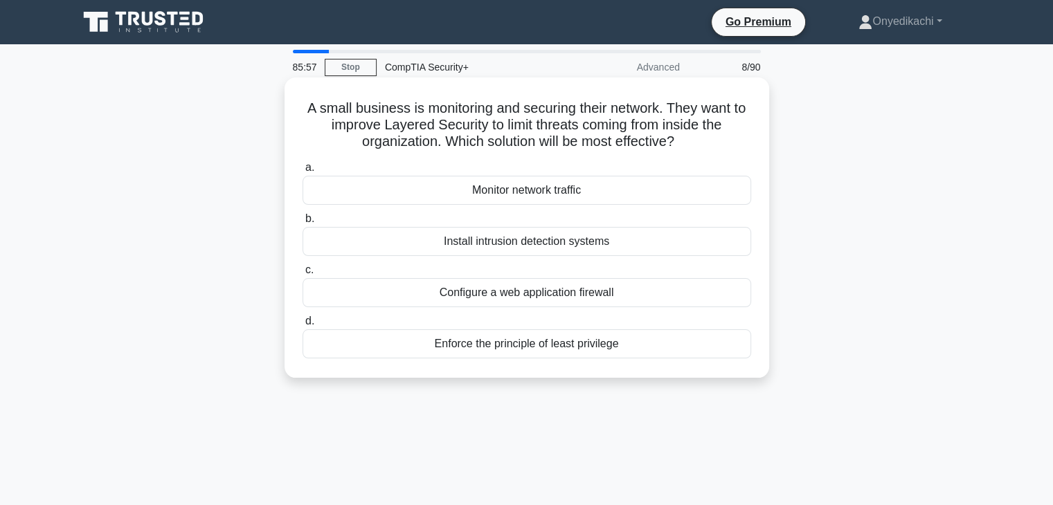
click at [556, 350] on div "Enforce the principle of least privilege" at bounding box center [526, 343] width 449 height 29
click at [302, 326] on input "d. Enforce the principle of least privilege" at bounding box center [302, 321] width 0 height 9
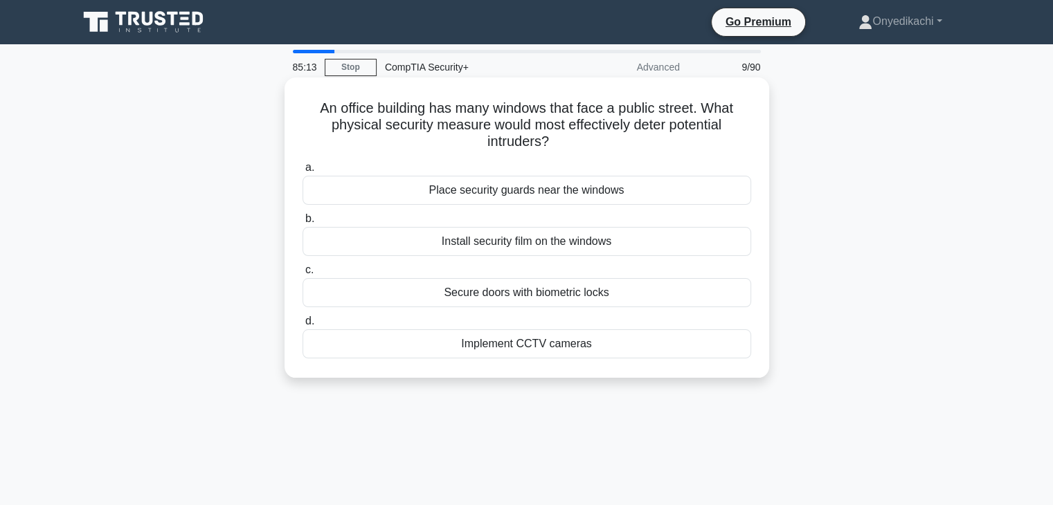
click at [605, 192] on div "Place security guards near the windows" at bounding box center [526, 190] width 449 height 29
click at [302, 172] on input "a. Place security guards near the windows" at bounding box center [302, 167] width 0 height 9
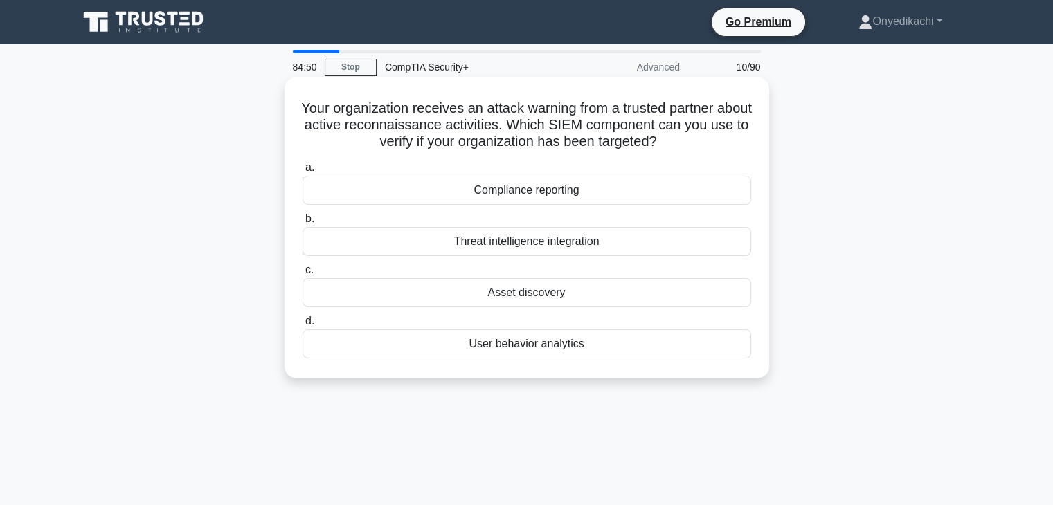
click at [597, 241] on div "Threat intelligence integration" at bounding box center [526, 241] width 449 height 29
click at [302, 224] on input "b. Threat intelligence integration" at bounding box center [302, 219] width 0 height 9
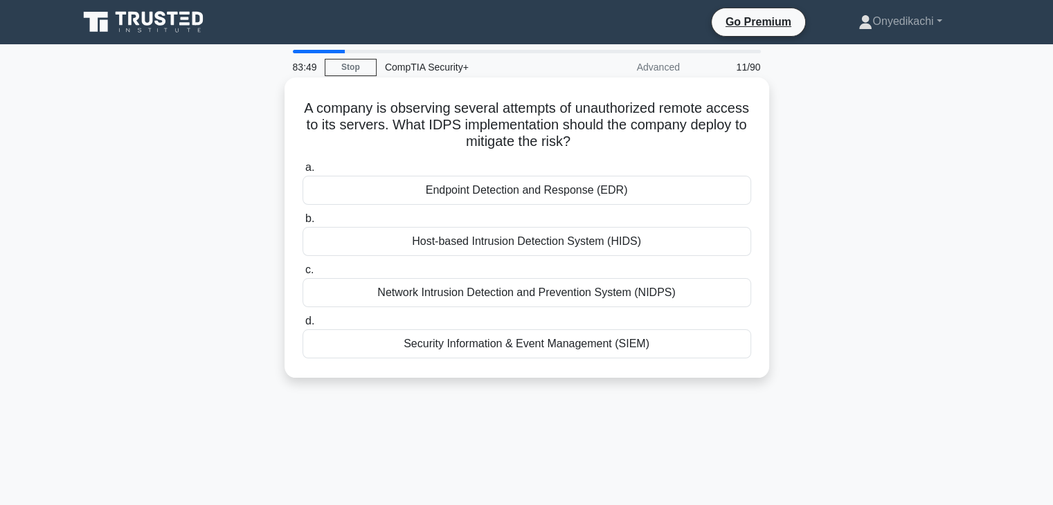
click at [661, 286] on div "Network Intrusion Detection and Prevention System (NIDPS)" at bounding box center [526, 292] width 449 height 29
click at [302, 275] on input "c. Network Intrusion Detection and Prevention System (NIDPS)" at bounding box center [302, 270] width 0 height 9
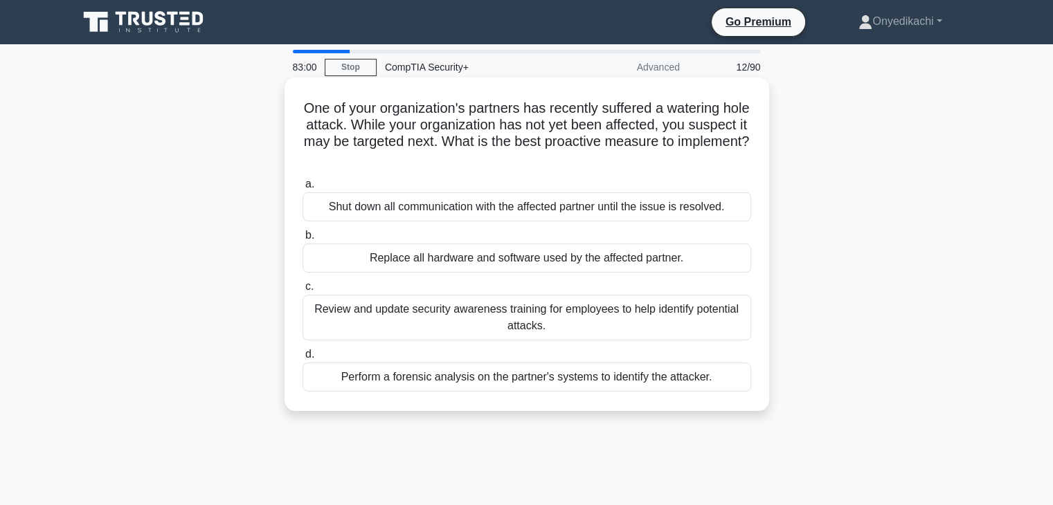
click at [622, 315] on div "Review and update security awareness training for employees to help identify po…" at bounding box center [526, 318] width 449 height 46
click at [302, 291] on input "c. Review and update security awareness training for employees to help identify…" at bounding box center [302, 286] width 0 height 9
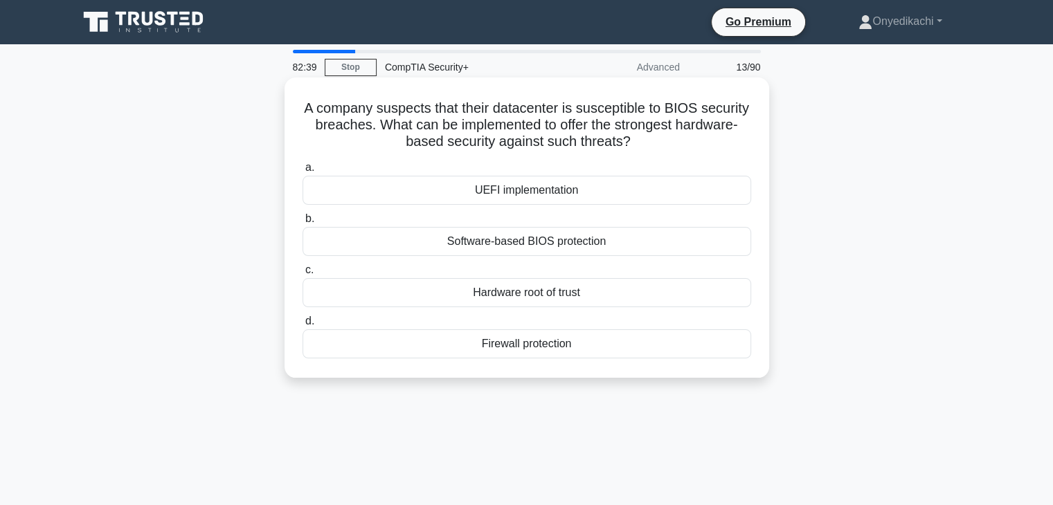
click at [664, 191] on div "UEFI implementation" at bounding box center [526, 190] width 449 height 29
click at [302, 172] on input "a. UEFI implementation" at bounding box center [302, 167] width 0 height 9
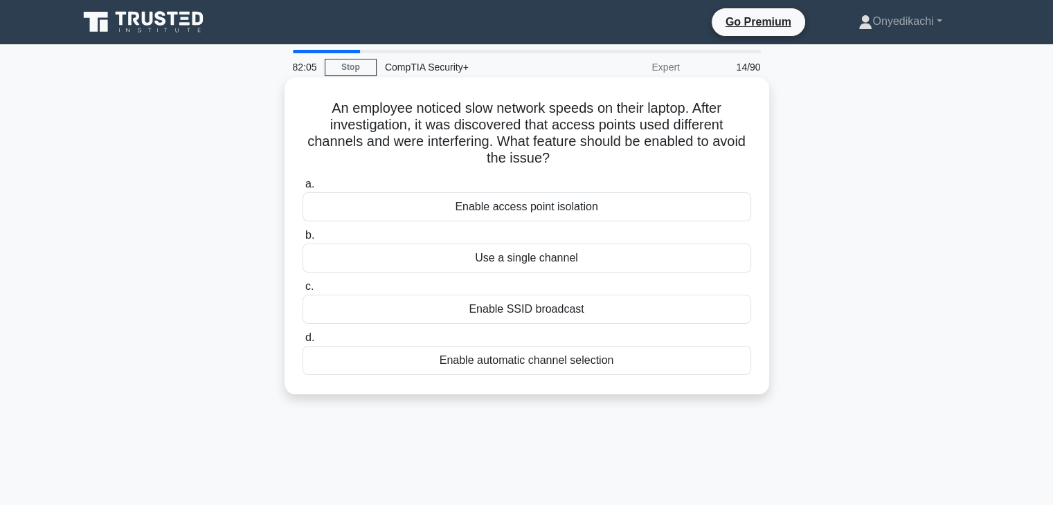
click at [623, 205] on div "Enable access point isolation" at bounding box center [526, 206] width 449 height 29
click at [302, 189] on input "a. Enable access point isolation" at bounding box center [302, 184] width 0 height 9
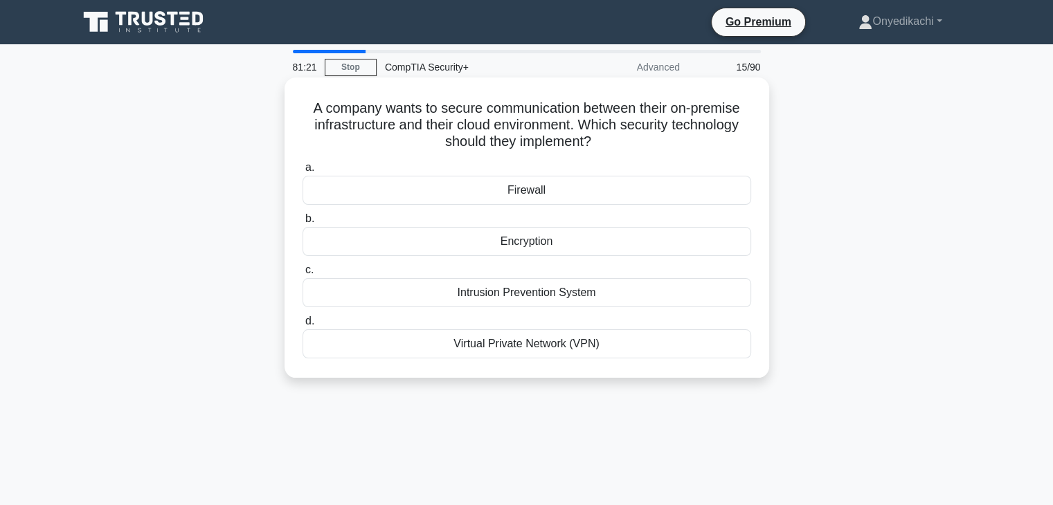
click at [568, 246] on div "Encryption" at bounding box center [526, 241] width 449 height 29
click at [302, 224] on input "b. Encryption" at bounding box center [302, 219] width 0 height 9
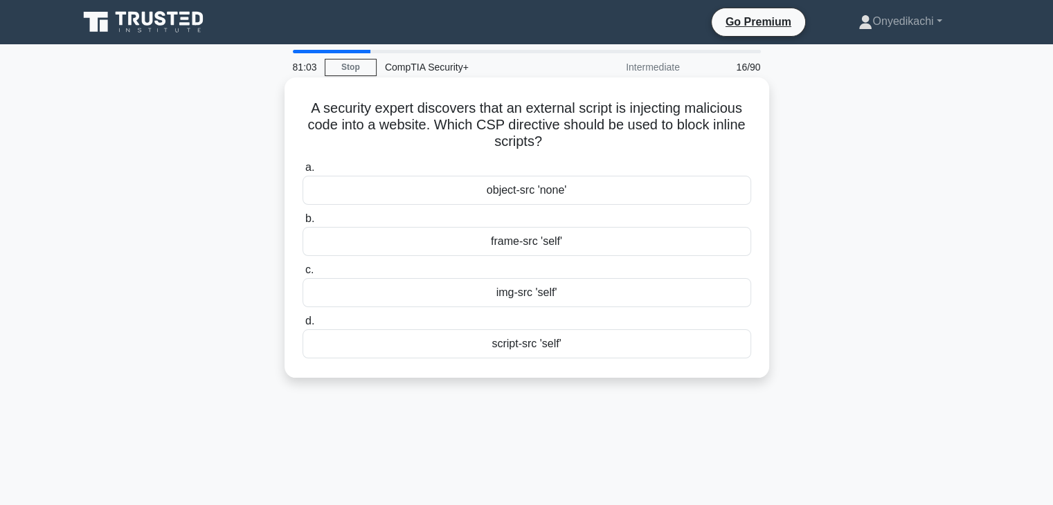
click at [651, 190] on div "object-src 'none'" at bounding box center [526, 190] width 449 height 29
click at [302, 172] on input "a. object-src 'none'" at bounding box center [302, 167] width 0 height 9
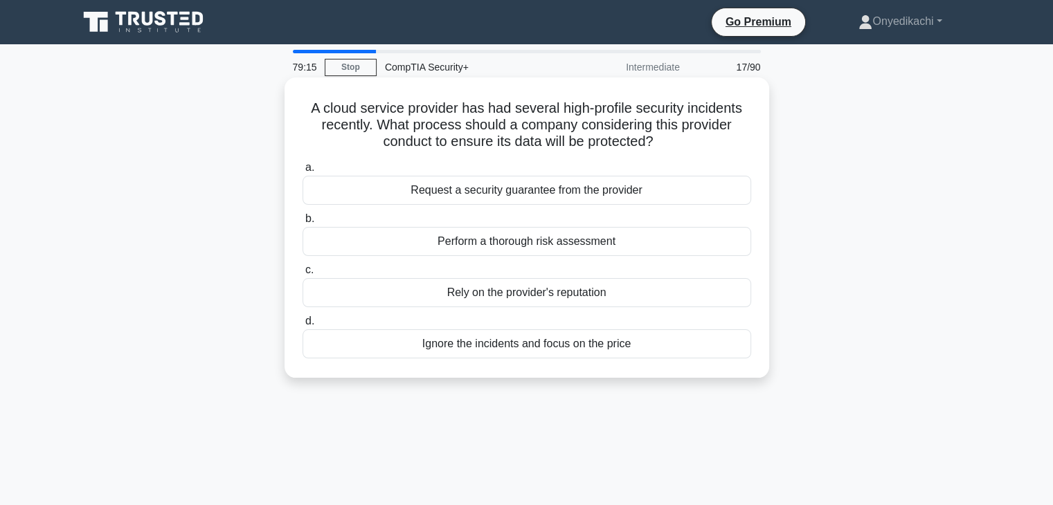
click at [565, 242] on div "Perform a thorough risk assessment" at bounding box center [526, 241] width 449 height 29
click at [302, 224] on input "b. Perform a thorough risk assessment" at bounding box center [302, 219] width 0 height 9
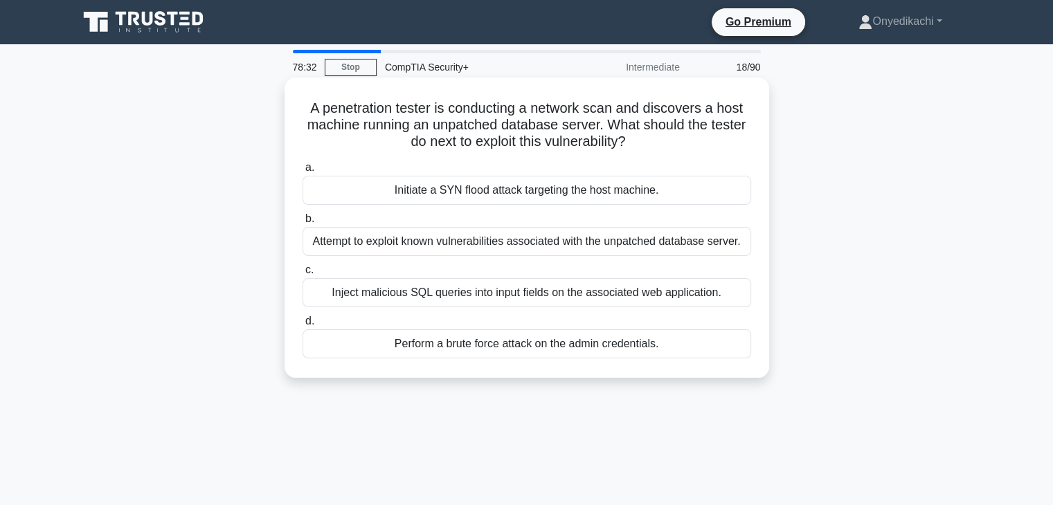
click at [568, 242] on div "Attempt to exploit known vulnerabilities associated with the unpatched database…" at bounding box center [526, 241] width 449 height 29
click at [302, 224] on input "b. Attempt to exploit known vulnerabilities associated with the unpatched datab…" at bounding box center [302, 219] width 0 height 9
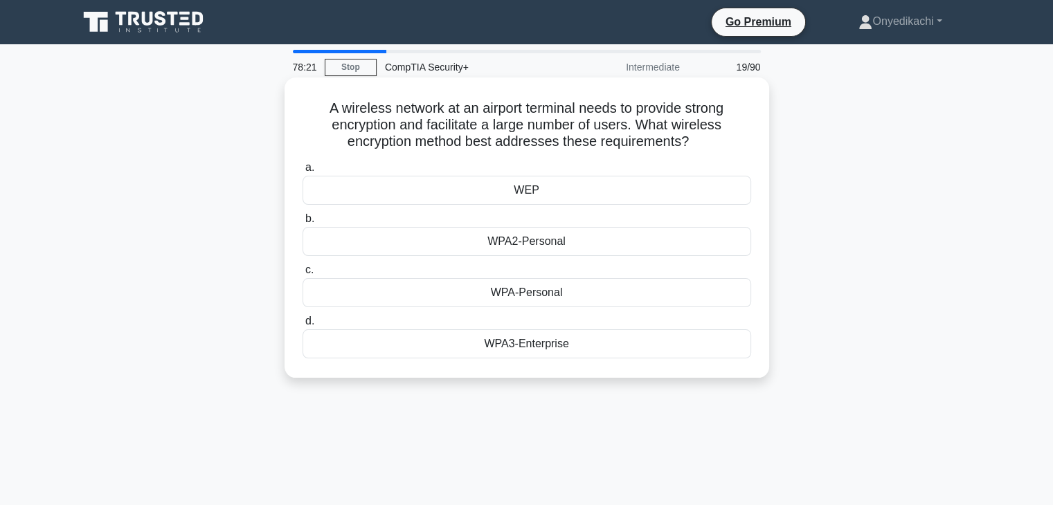
click at [557, 341] on div "WPA3-Enterprise" at bounding box center [526, 343] width 449 height 29
click at [302, 326] on input "d. WPA3-Enterprise" at bounding box center [302, 321] width 0 height 9
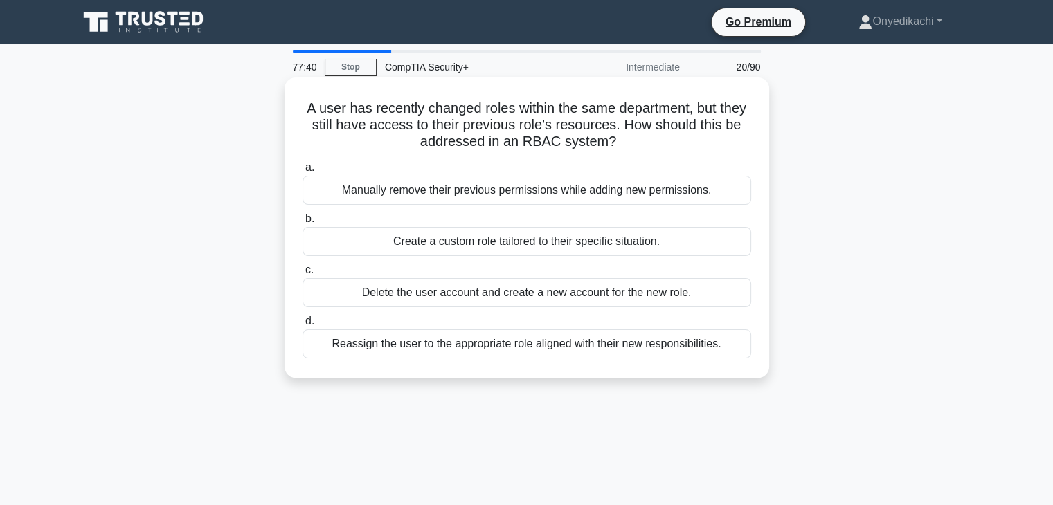
click at [590, 348] on div "Reassign the user to the appropriate role aligned with their new responsibiliti…" at bounding box center [526, 343] width 449 height 29
click at [302, 326] on input "d. Reassign the user to the appropriate role aligned with their new responsibil…" at bounding box center [302, 321] width 0 height 9
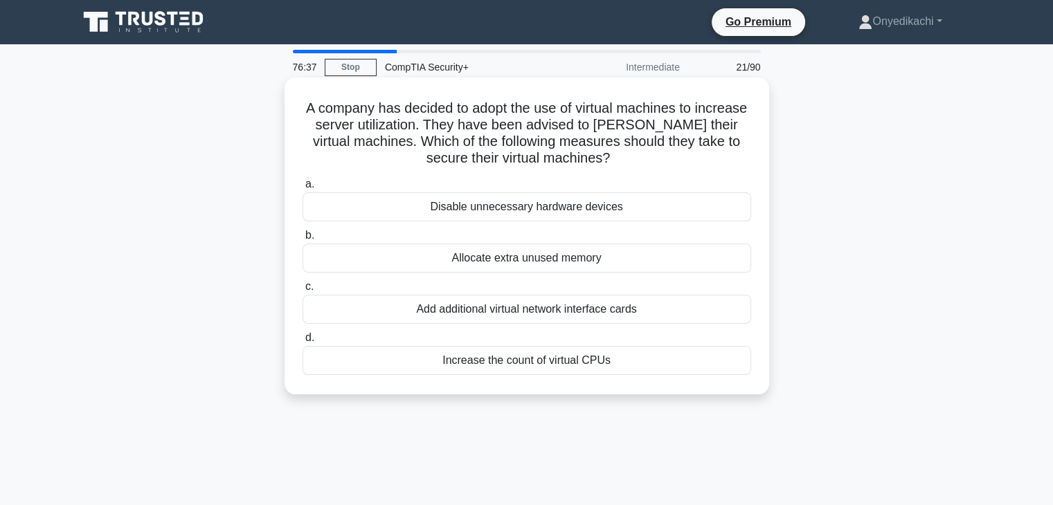
click at [653, 305] on div "Add additional virtual network interface cards" at bounding box center [526, 309] width 449 height 29
click at [302, 291] on input "c. Add additional virtual network interface cards" at bounding box center [302, 286] width 0 height 9
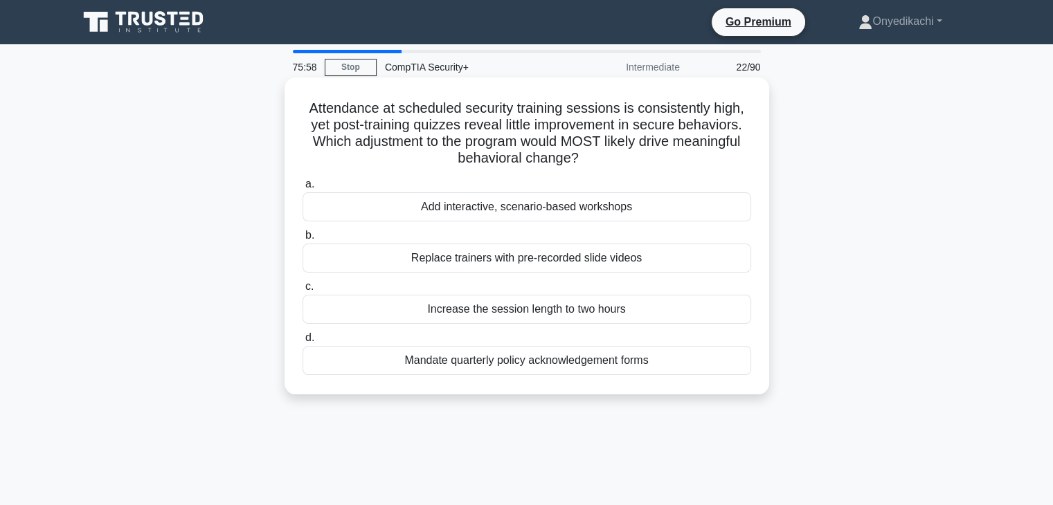
click at [597, 206] on div "Add interactive, scenario-based workshops" at bounding box center [526, 206] width 449 height 29
click at [302, 189] on input "a. Add interactive, scenario-based workshops" at bounding box center [302, 184] width 0 height 9
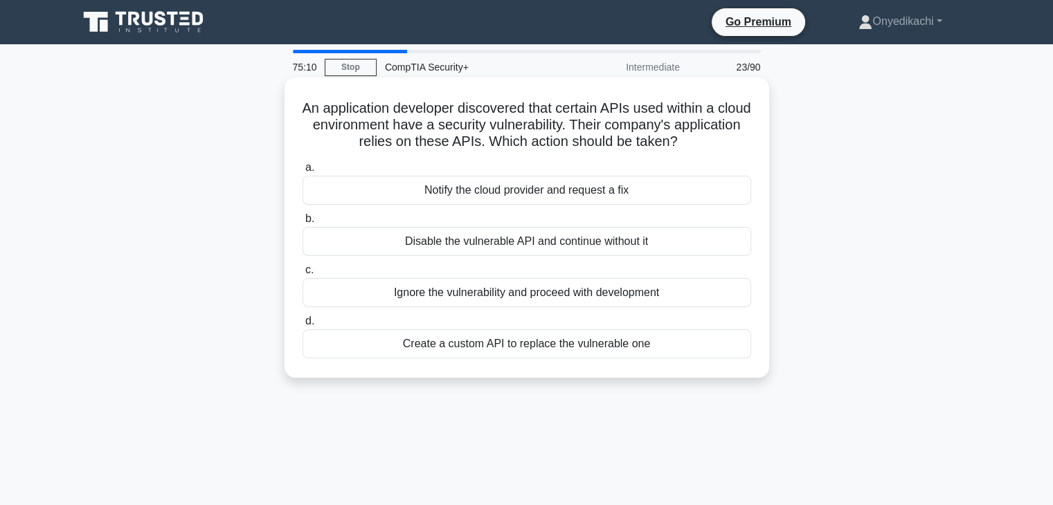
click at [594, 189] on div "Notify the cloud provider and request a fix" at bounding box center [526, 190] width 449 height 29
click at [302, 172] on input "a. Notify the cloud provider and request a fix" at bounding box center [302, 167] width 0 height 9
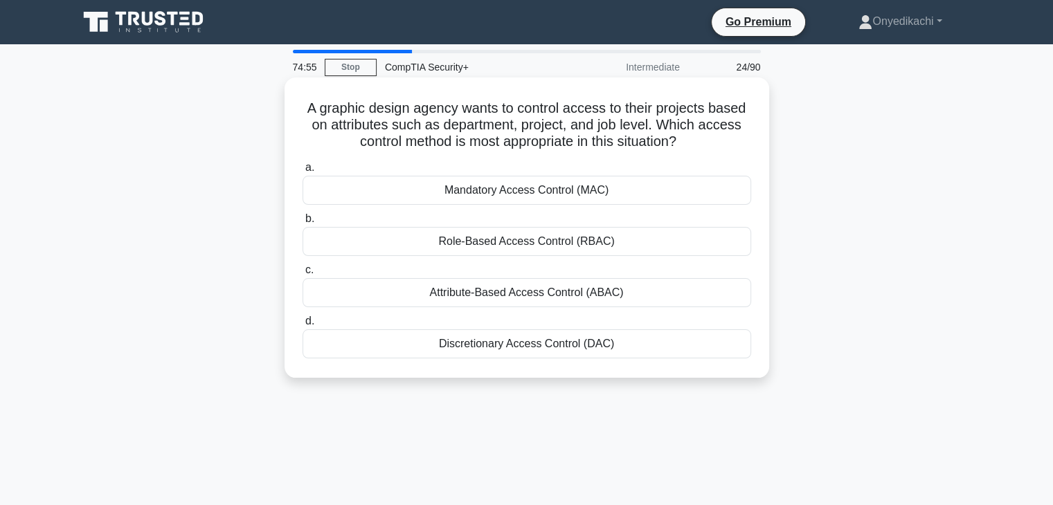
click at [579, 183] on div "Mandatory Access Control (MAC)" at bounding box center [526, 190] width 449 height 29
click at [302, 172] on input "a. Mandatory Access Control (MAC)" at bounding box center [302, 167] width 0 height 9
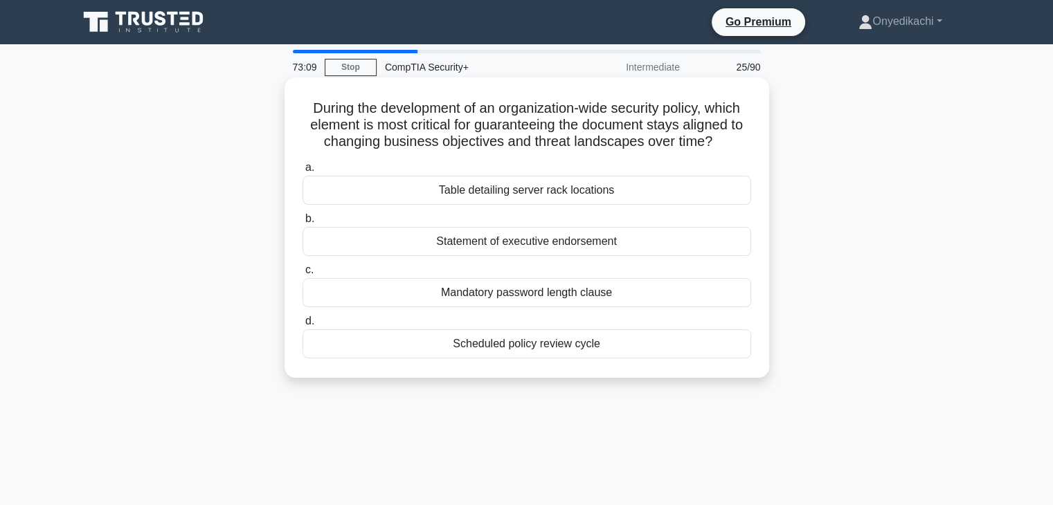
click at [570, 348] on div "Scheduled policy review cycle" at bounding box center [526, 343] width 449 height 29
click at [302, 326] on input "d. Scheduled policy review cycle" at bounding box center [302, 321] width 0 height 9
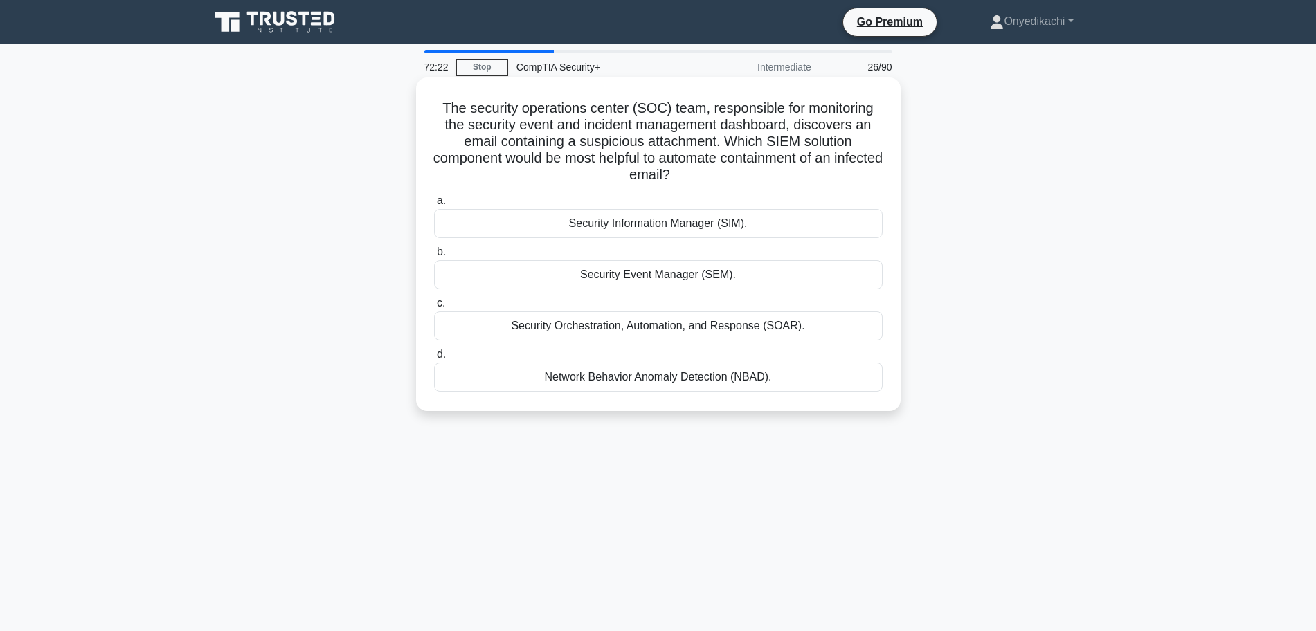
drag, startPoint x: 440, startPoint y: 107, endPoint x: 781, endPoint y: 380, distance: 436.3
click at [781, 380] on div "The security operations center (SOC) team, responsible for monitoring the secur…" at bounding box center [658, 244] width 473 height 323
copy div "The security operations center (SOC) team, responsible for monitoring the secur…"
click at [826, 317] on div "Security Orchestration, Automation, and Response (SOAR)." at bounding box center [658, 325] width 449 height 29
click at [434, 308] on input "c. Security Orchestration, Automation, and Response (SOAR)." at bounding box center [434, 303] width 0 height 9
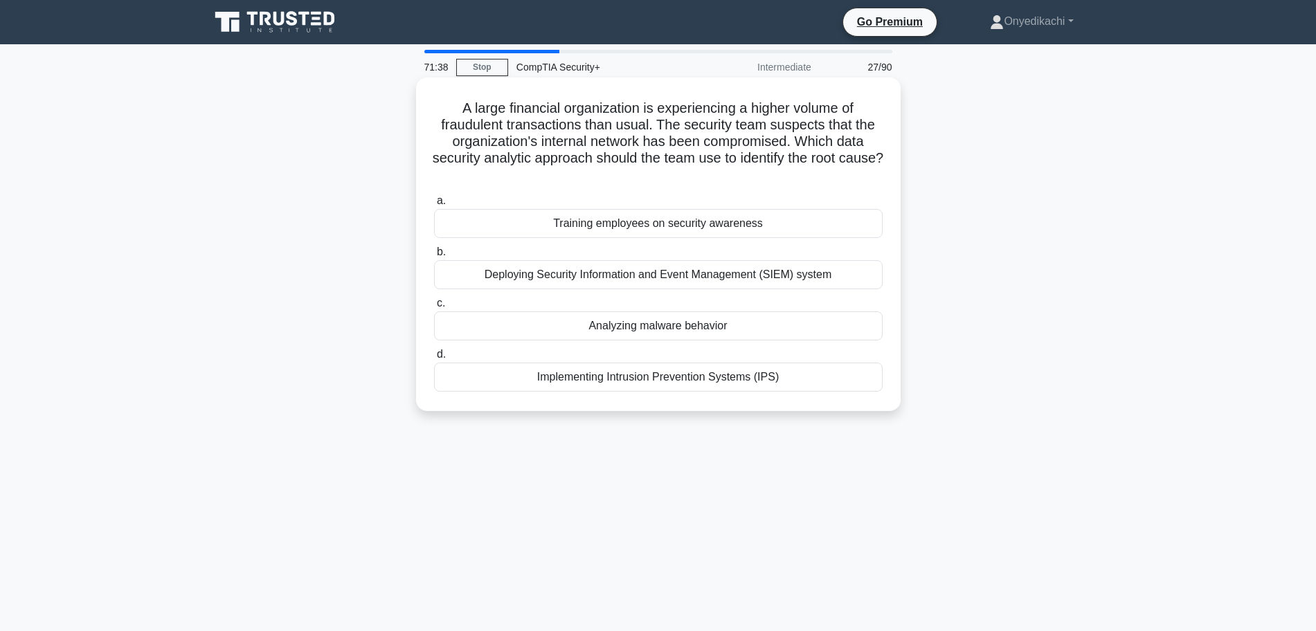
click at [826, 275] on div "Deploying Security Information and Event Management (SIEM) system" at bounding box center [658, 274] width 449 height 29
click at [434, 257] on input "b. Deploying Security Information and Event Management (SIEM) system" at bounding box center [434, 252] width 0 height 9
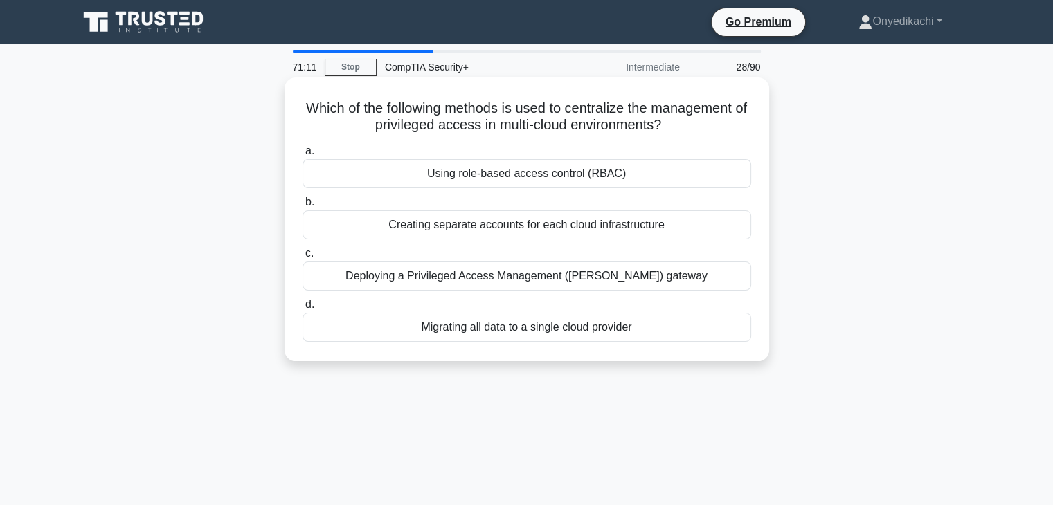
click at [725, 174] on div "Using role-based access control (RBAC)" at bounding box center [526, 173] width 449 height 29
click at [302, 156] on input "a. Using role-based access control (RBAC)" at bounding box center [302, 151] width 0 height 9
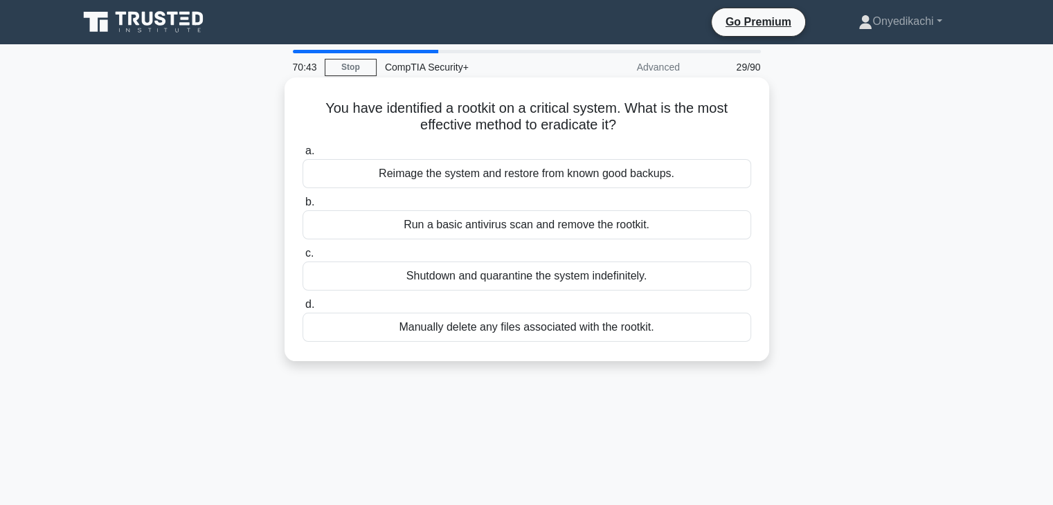
click at [662, 223] on div "Run a basic antivirus scan and remove the rootkit." at bounding box center [526, 224] width 449 height 29
click at [302, 207] on input "b. Run a basic antivirus scan and remove the rootkit." at bounding box center [302, 202] width 0 height 9
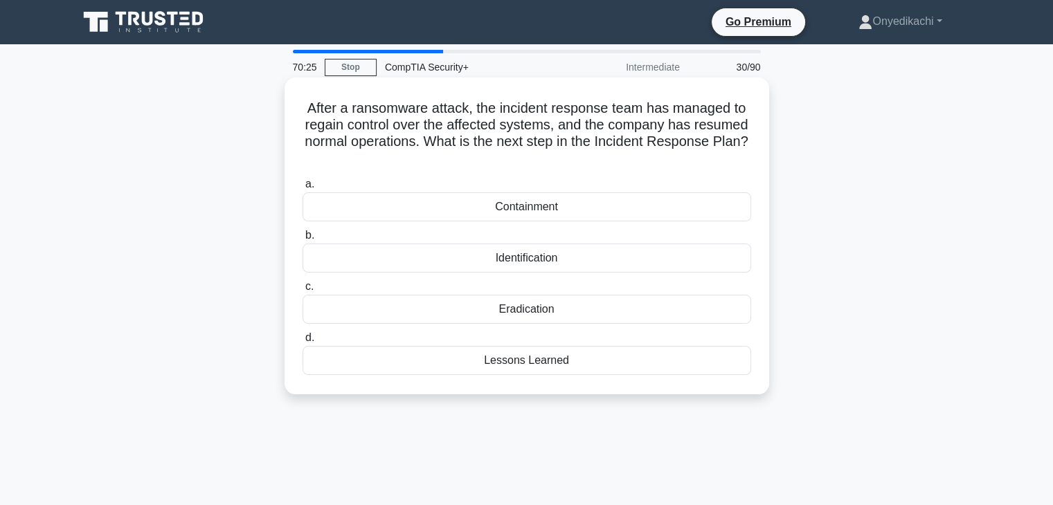
click at [659, 365] on div "Lessons Learned" at bounding box center [526, 360] width 449 height 29
click at [302, 343] on input "d. Lessons Learned" at bounding box center [302, 338] width 0 height 9
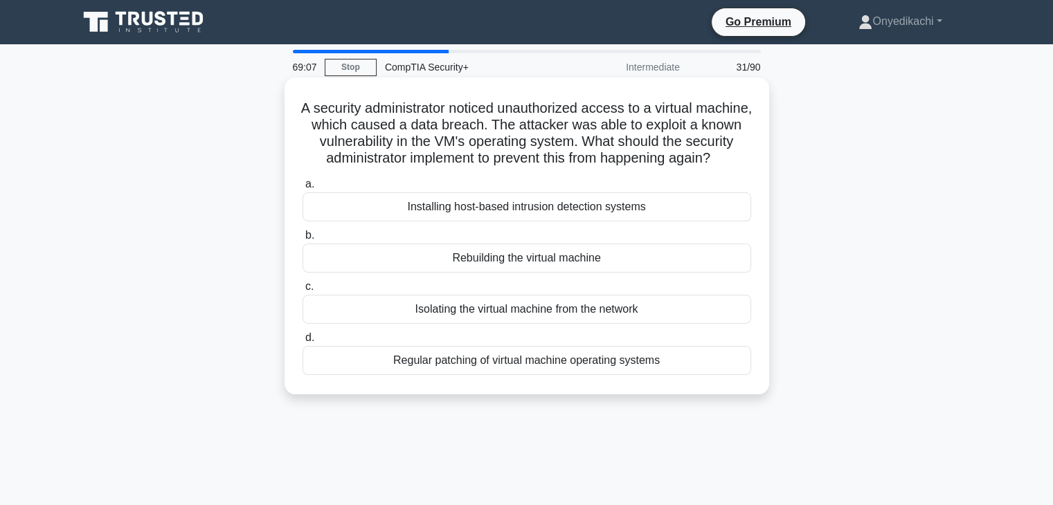
click at [698, 373] on div "Regular patching of virtual machine operating systems" at bounding box center [526, 360] width 449 height 29
click at [302, 343] on input "d. Regular patching of virtual machine operating systems" at bounding box center [302, 338] width 0 height 9
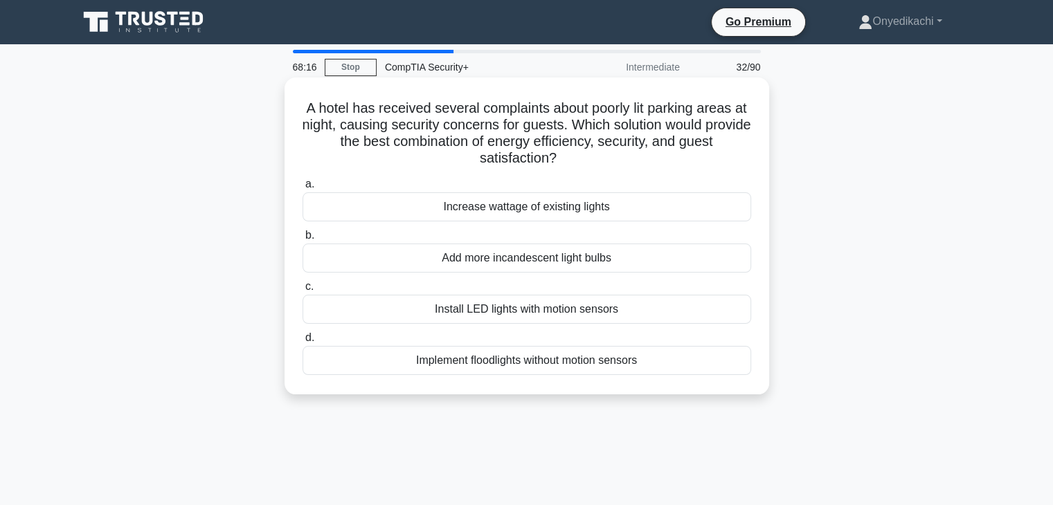
click at [653, 309] on div "Install LED lights with motion sensors" at bounding box center [526, 309] width 449 height 29
click at [302, 291] on input "c. Install LED lights with motion sensors" at bounding box center [302, 286] width 0 height 9
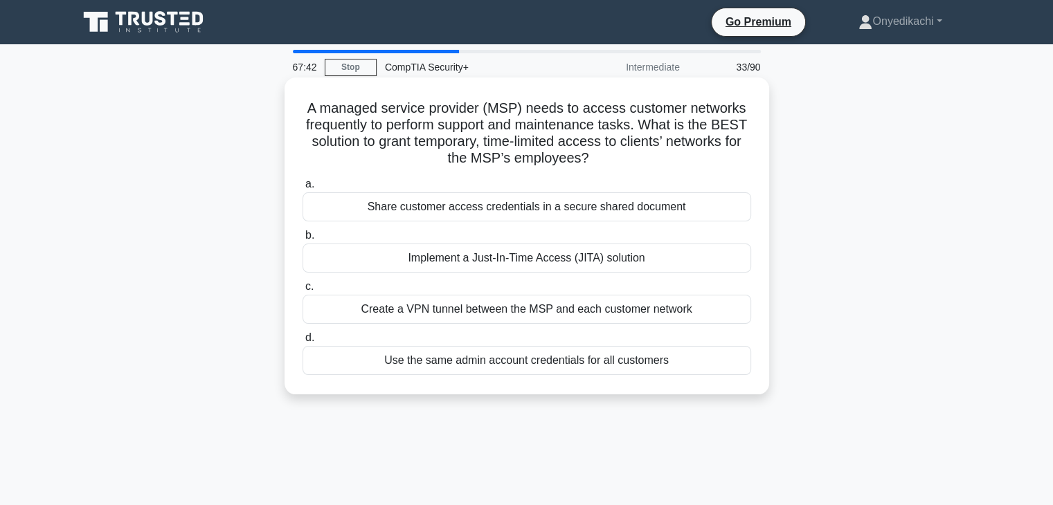
click at [676, 262] on div "Implement a Just-In-Time Access (JITA) solution" at bounding box center [526, 258] width 449 height 29
click at [302, 240] on input "b. Implement a Just-In-Time Access (JITA) solution" at bounding box center [302, 235] width 0 height 9
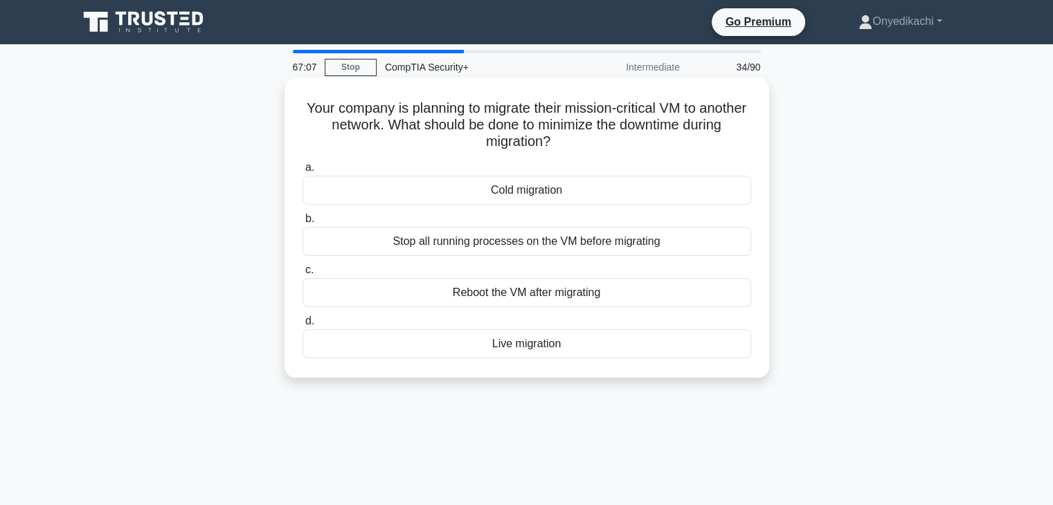
click at [568, 340] on div "Live migration" at bounding box center [526, 343] width 449 height 29
click at [302, 326] on input "d. Live migration" at bounding box center [302, 321] width 0 height 9
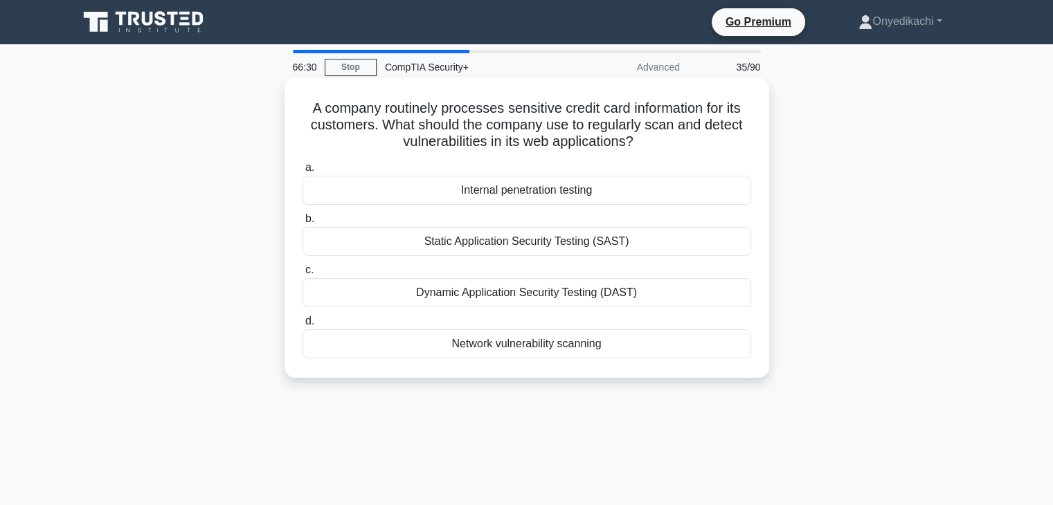
click at [662, 289] on div "Dynamic Application Security Testing (DAST)" at bounding box center [526, 292] width 449 height 29
click at [302, 275] on input "c. Dynamic Application Security Testing (DAST)" at bounding box center [302, 270] width 0 height 9
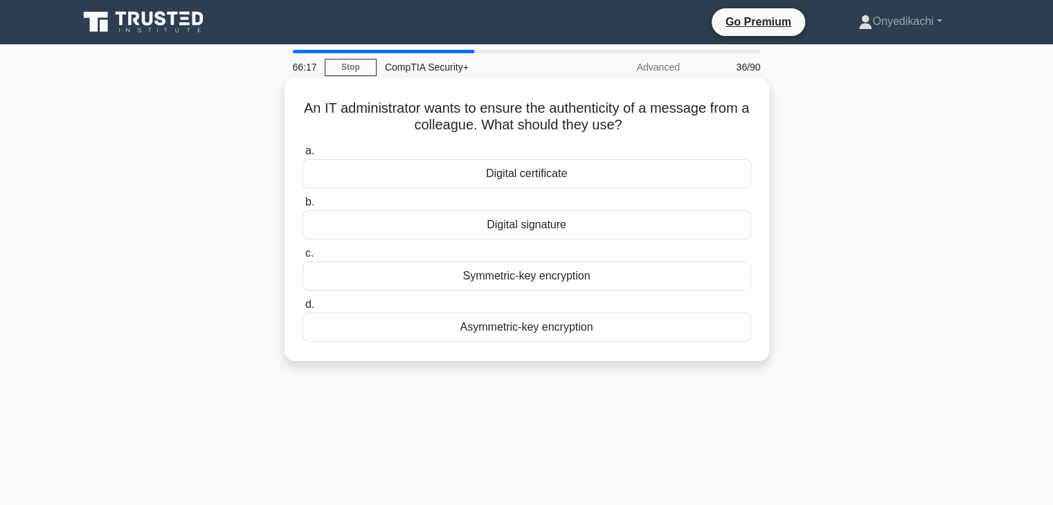
click at [608, 220] on div "Digital signature" at bounding box center [526, 224] width 449 height 29
click at [302, 207] on input "b. Digital signature" at bounding box center [302, 202] width 0 height 9
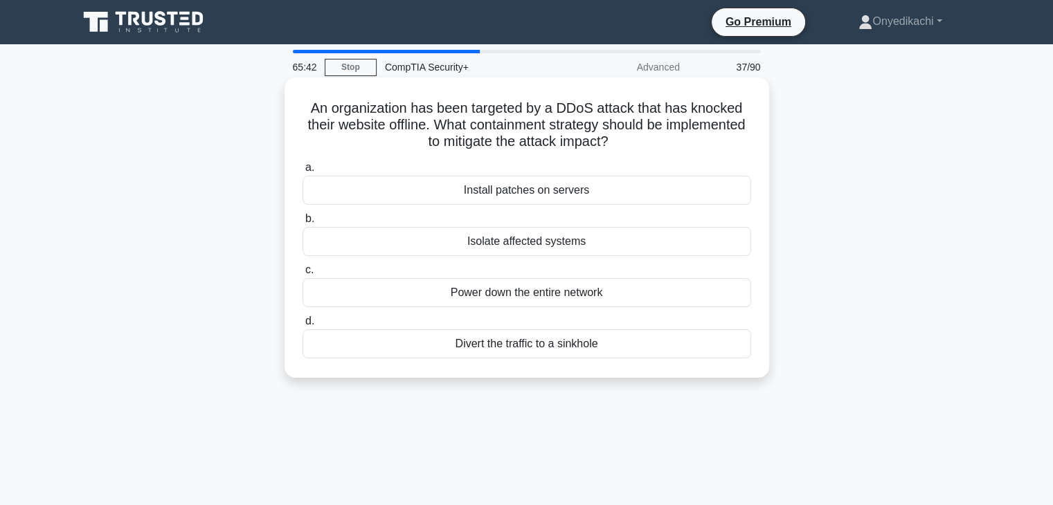
click at [595, 242] on div "Isolate affected systems" at bounding box center [526, 241] width 449 height 29
click at [302, 224] on input "b. Isolate affected systems" at bounding box center [302, 219] width 0 height 9
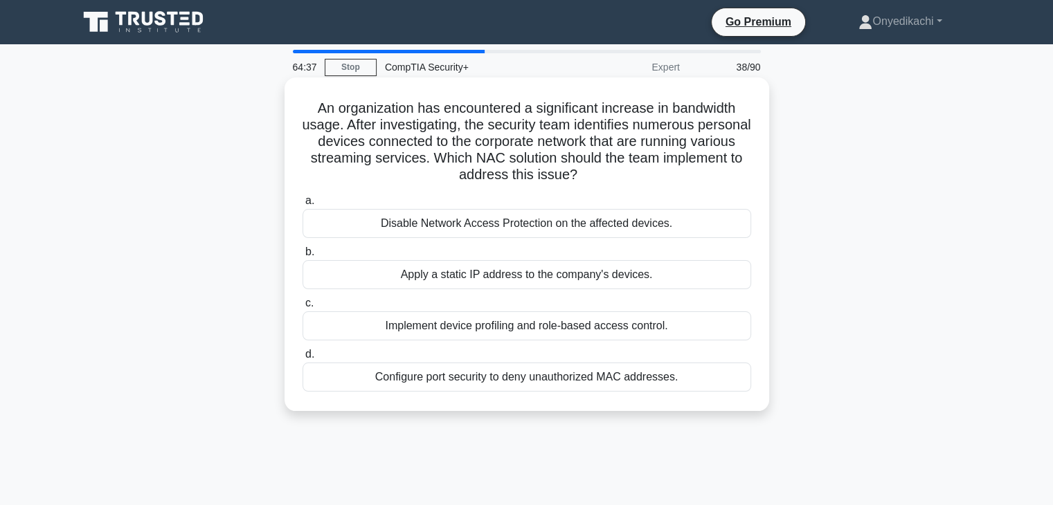
click at [581, 380] on div "Configure port security to deny unauthorized MAC addresses." at bounding box center [526, 377] width 449 height 29
click at [302, 359] on input "d. Configure port security to deny unauthorized MAC addresses." at bounding box center [302, 354] width 0 height 9
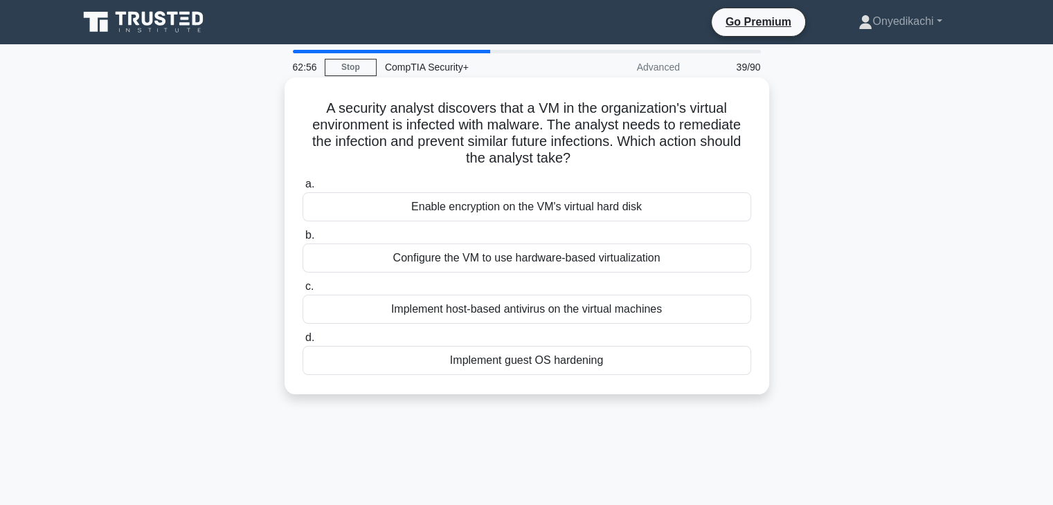
click at [623, 386] on div "A security analyst discovers that a VM in the organization's virtual environmen…" at bounding box center [526, 236] width 473 height 306
click at [606, 259] on div "Configure the VM to use hardware-based virtualization" at bounding box center [526, 258] width 449 height 29
click at [302, 240] on input "b. Configure the VM to use hardware-based virtualization" at bounding box center [302, 235] width 0 height 9
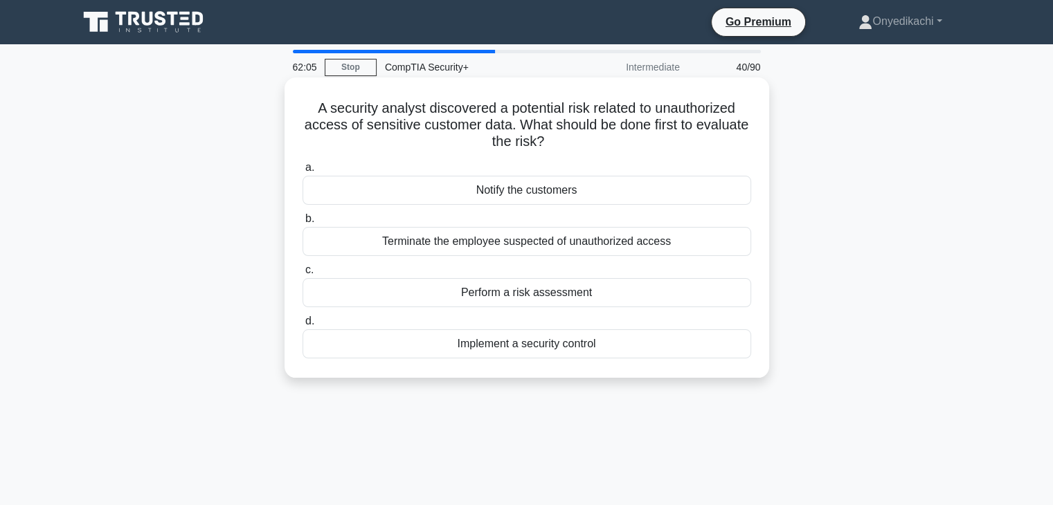
click at [584, 298] on div "Perform a risk assessment" at bounding box center [526, 292] width 449 height 29
click at [302, 275] on input "c. Perform a risk assessment" at bounding box center [302, 270] width 0 height 9
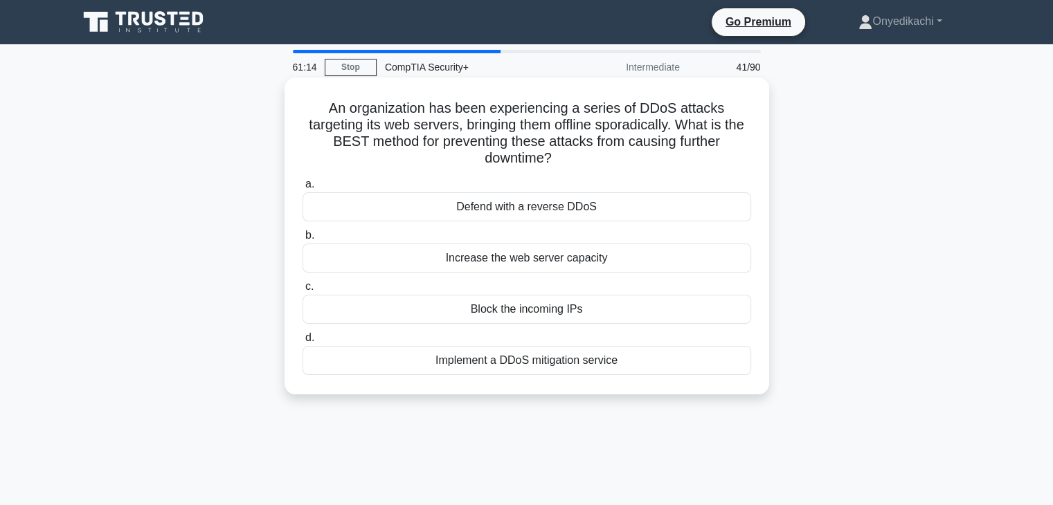
click at [626, 260] on div "Increase the web server capacity" at bounding box center [526, 258] width 449 height 29
click at [302, 240] on input "b. Increase the web server capacity" at bounding box center [302, 235] width 0 height 9
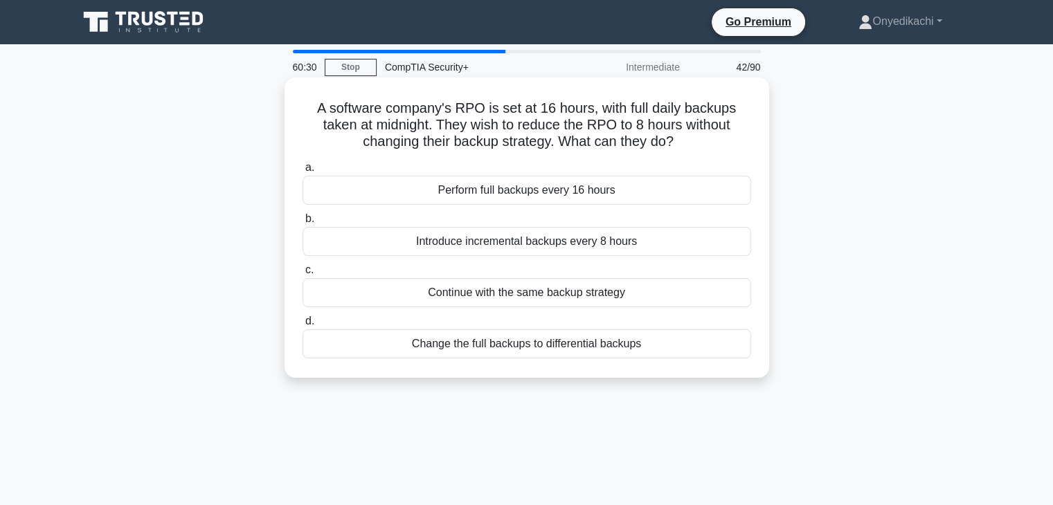
click at [629, 245] on div "Introduce incremental backups every 8 hours" at bounding box center [526, 241] width 449 height 29
click at [302, 224] on input "b. Introduce incremental backups every 8 hours" at bounding box center [302, 219] width 0 height 9
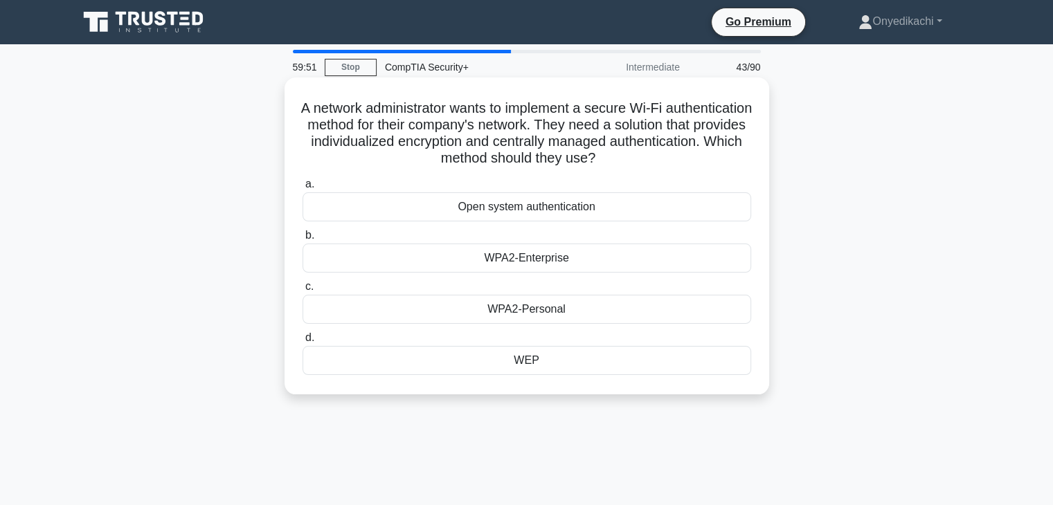
click at [588, 305] on div "WPA2-Personal" at bounding box center [526, 309] width 449 height 29
click at [302, 291] on input "c. WPA2-Personal" at bounding box center [302, 286] width 0 height 9
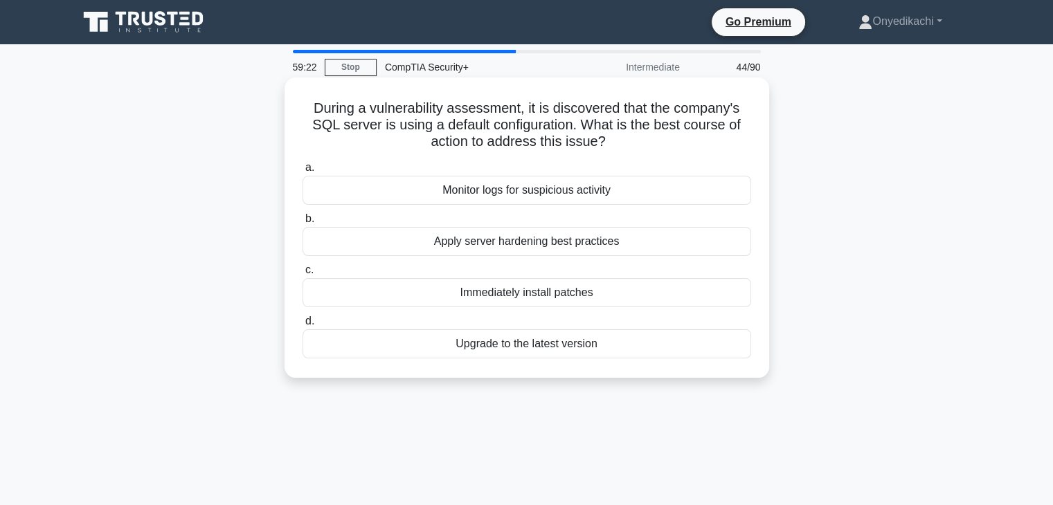
click at [618, 239] on div "Apply server hardening best practices" at bounding box center [526, 241] width 449 height 29
click at [302, 224] on input "b. Apply server hardening best practices" at bounding box center [302, 219] width 0 height 9
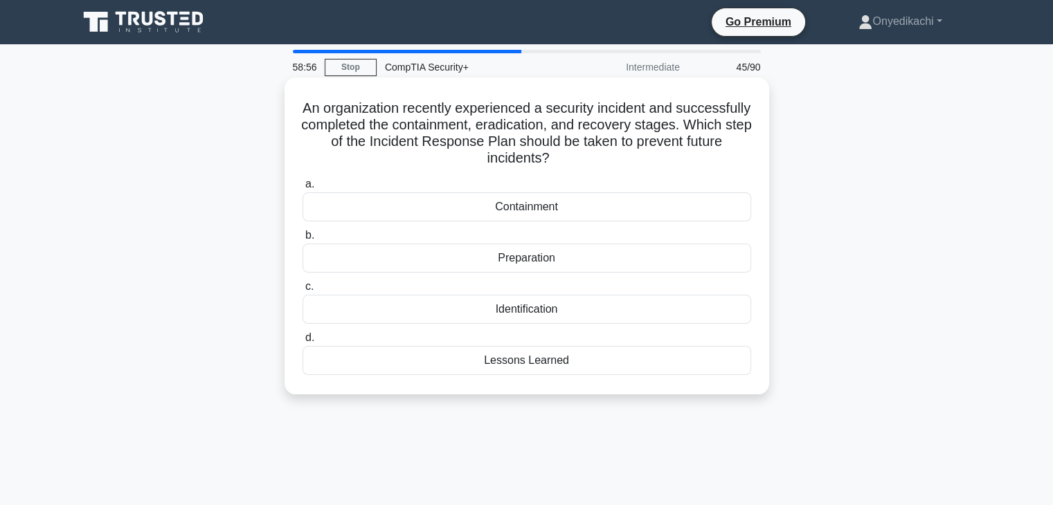
click at [564, 357] on div "Lessons Learned" at bounding box center [526, 360] width 449 height 29
click at [302, 343] on input "d. Lessons Learned" at bounding box center [302, 338] width 0 height 9
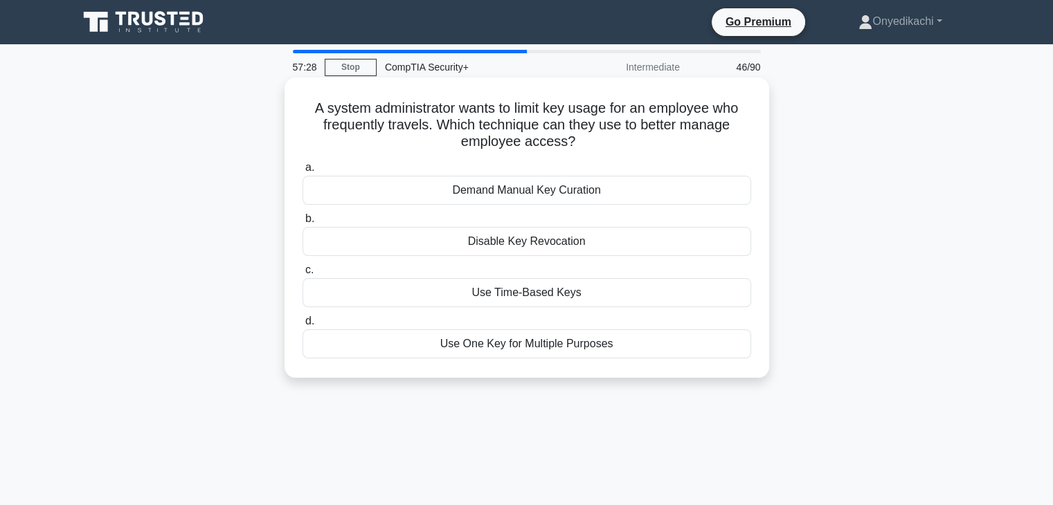
click at [563, 295] on div "Use Time-Based Keys" at bounding box center [526, 292] width 449 height 29
click at [302, 275] on input "c. Use Time-Based Keys" at bounding box center [302, 270] width 0 height 9
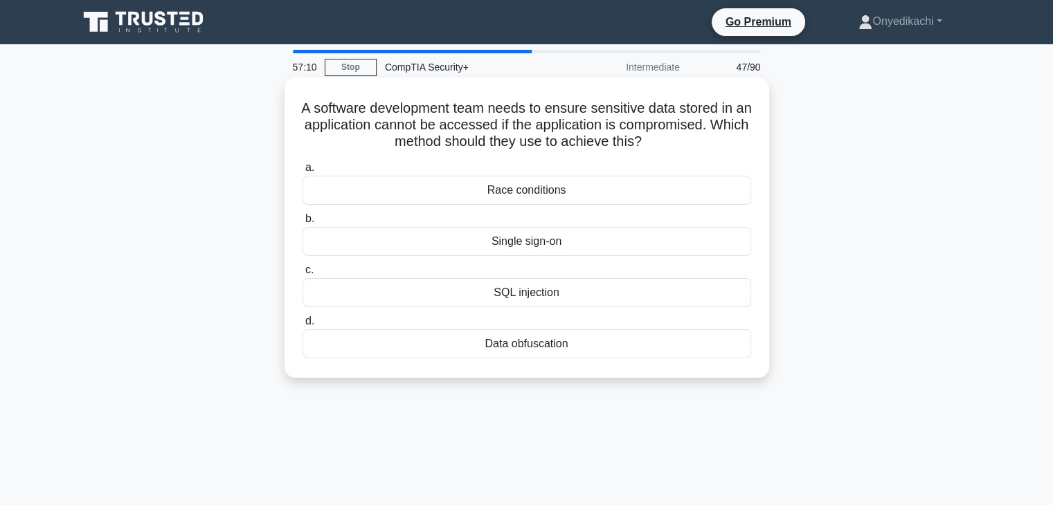
click at [555, 347] on div "Data obfuscation" at bounding box center [526, 343] width 449 height 29
click at [302, 326] on input "d. Data obfuscation" at bounding box center [302, 321] width 0 height 9
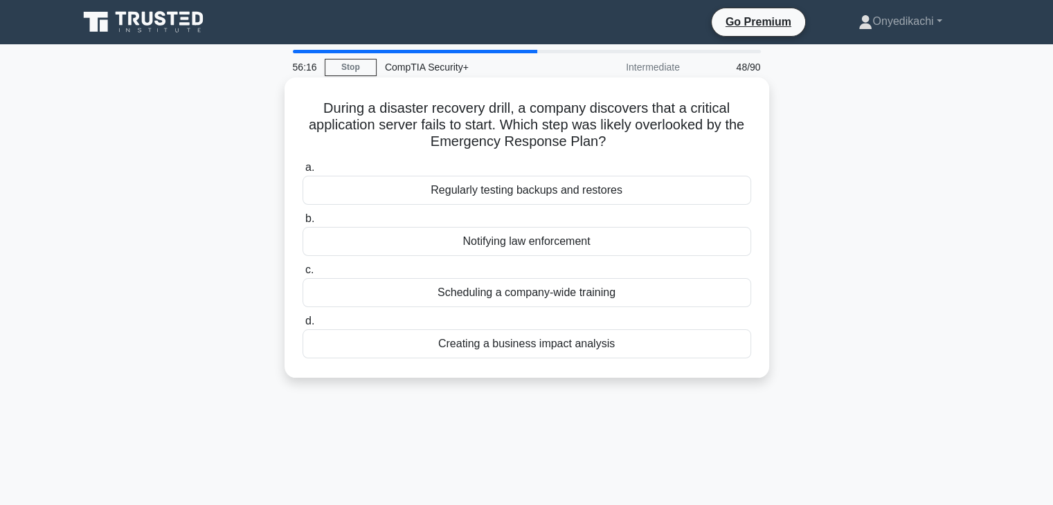
click at [545, 193] on div "Regularly testing backups and restores" at bounding box center [526, 190] width 449 height 29
click at [302, 172] on input "a. Regularly testing backups and restores" at bounding box center [302, 167] width 0 height 9
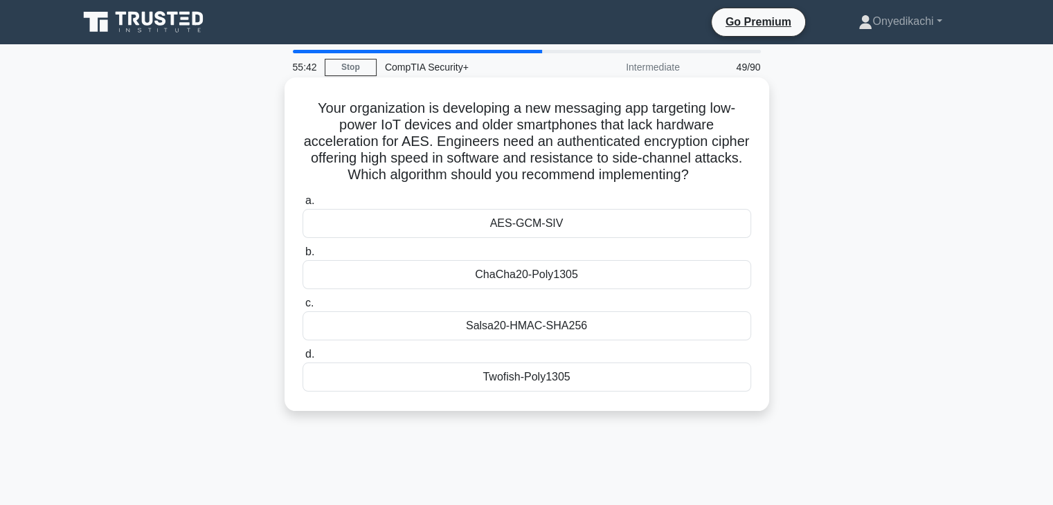
click at [536, 331] on div "Salsa20-HMAC-SHA256" at bounding box center [526, 325] width 449 height 29
click at [302, 308] on input "c. Salsa20-HMAC-SHA256" at bounding box center [302, 303] width 0 height 9
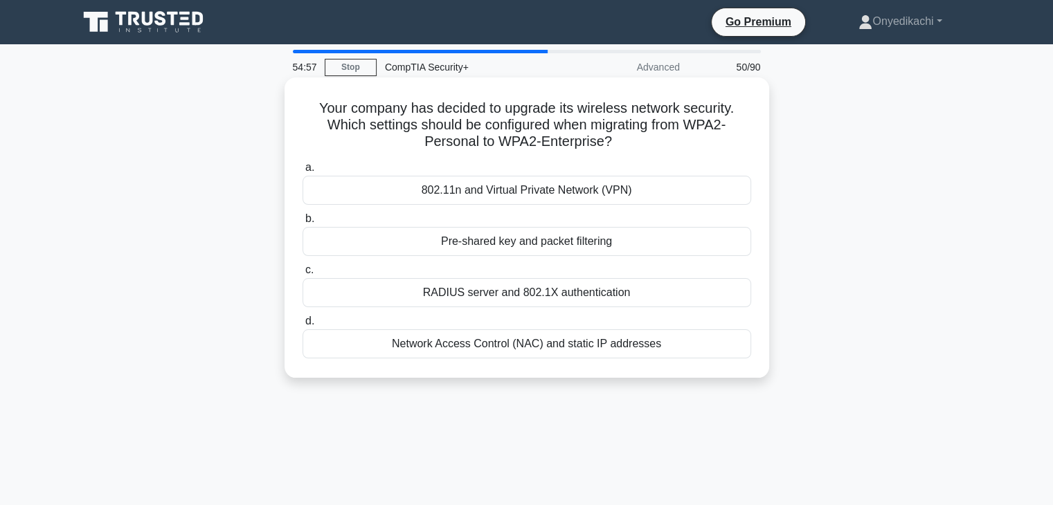
drag, startPoint x: 314, startPoint y: 107, endPoint x: 664, endPoint y: 356, distance: 429.8
click at [664, 356] on div "Your company has decided to upgrade its wireless network security. Which settin…" at bounding box center [526, 227] width 473 height 289
copy div "Your company has decided to upgrade its wireless network security. Which settin…"
click at [646, 291] on div "RADIUS server and 802.1X authentication" at bounding box center [526, 292] width 449 height 29
click at [302, 275] on input "c. RADIUS server and 802.1X authentication" at bounding box center [302, 270] width 0 height 9
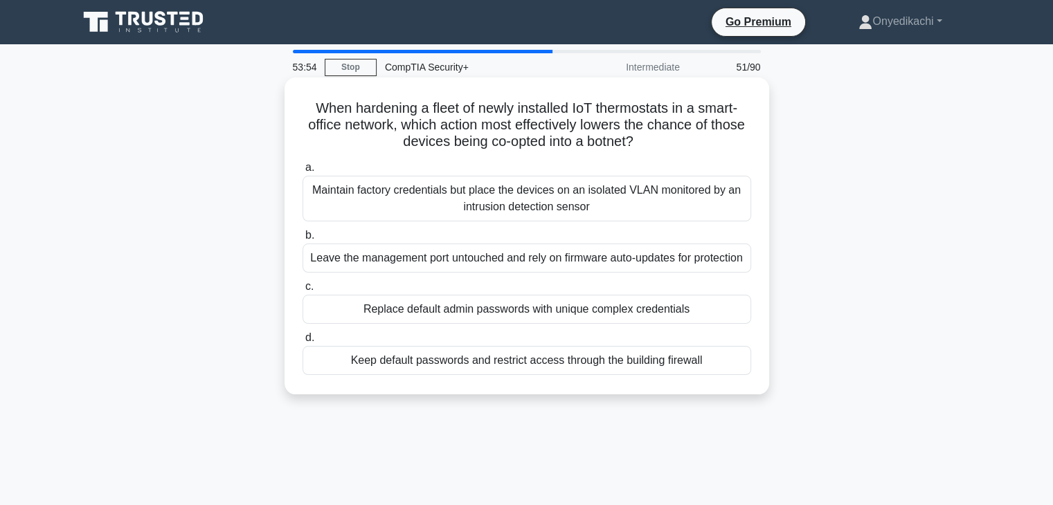
click at [655, 324] on div "Replace default admin passwords with unique complex credentials" at bounding box center [526, 309] width 449 height 29
click at [302, 291] on input "c. Replace default admin passwords with unique complex credentials" at bounding box center [302, 286] width 0 height 9
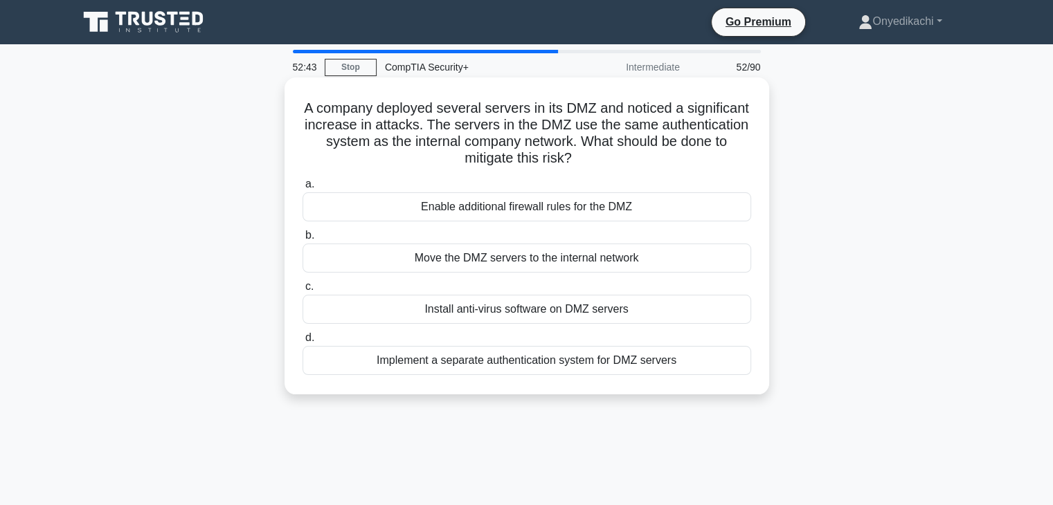
click at [680, 363] on div "Implement a separate authentication system for DMZ servers" at bounding box center [526, 360] width 449 height 29
click at [302, 343] on input "d. Implement a separate authentication system for DMZ servers" at bounding box center [302, 338] width 0 height 9
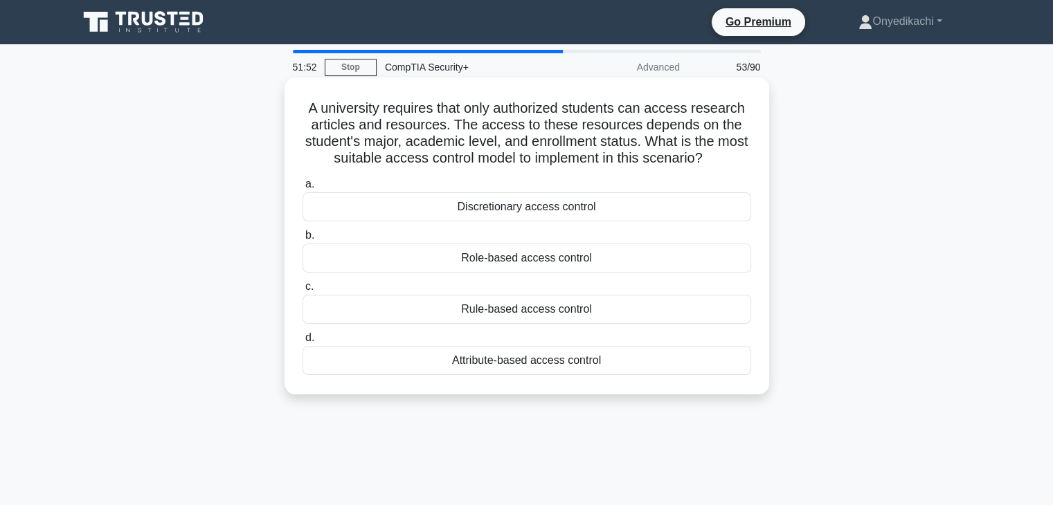
click at [573, 305] on div "Rule-based access control" at bounding box center [526, 309] width 449 height 29
click at [302, 291] on input "c. Rule-based access control" at bounding box center [302, 286] width 0 height 9
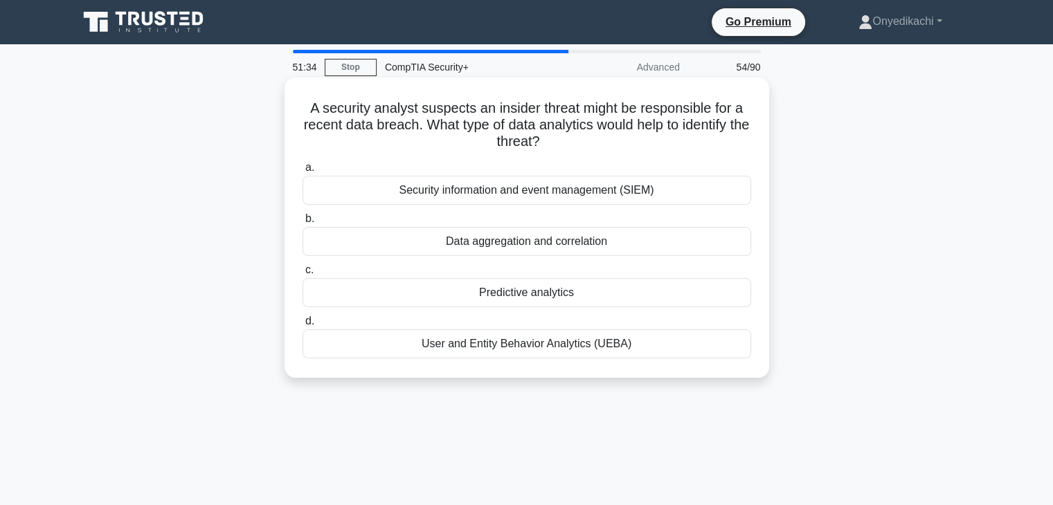
click at [685, 183] on div "Security information and event management (SIEM)" at bounding box center [526, 190] width 449 height 29
click at [302, 172] on input "a. Security information and event management (SIEM)" at bounding box center [302, 167] width 0 height 9
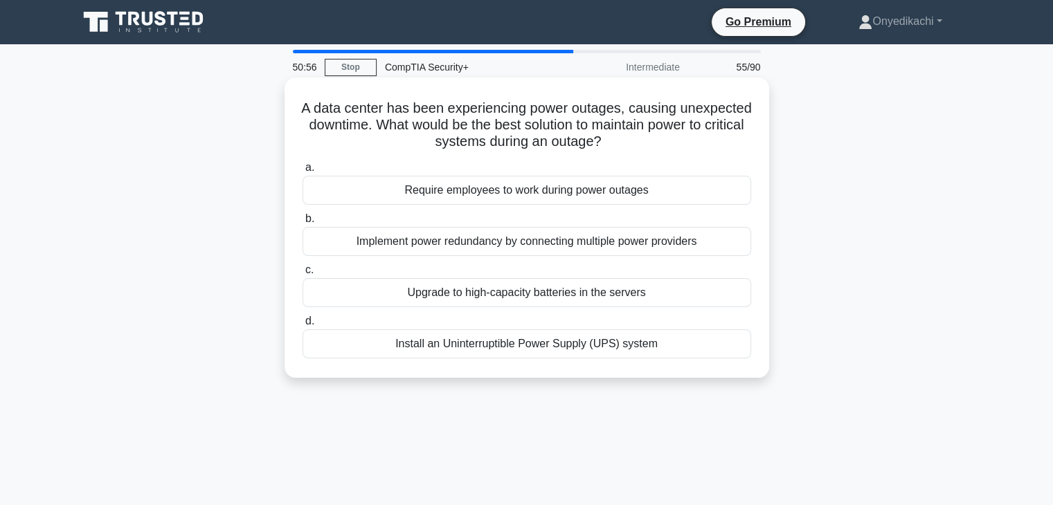
click at [692, 347] on div "Install an Uninterruptible Power Supply (UPS) system" at bounding box center [526, 343] width 449 height 29
click at [302, 326] on input "d. Install an Uninterruptible Power Supply (UPS) system" at bounding box center [302, 321] width 0 height 9
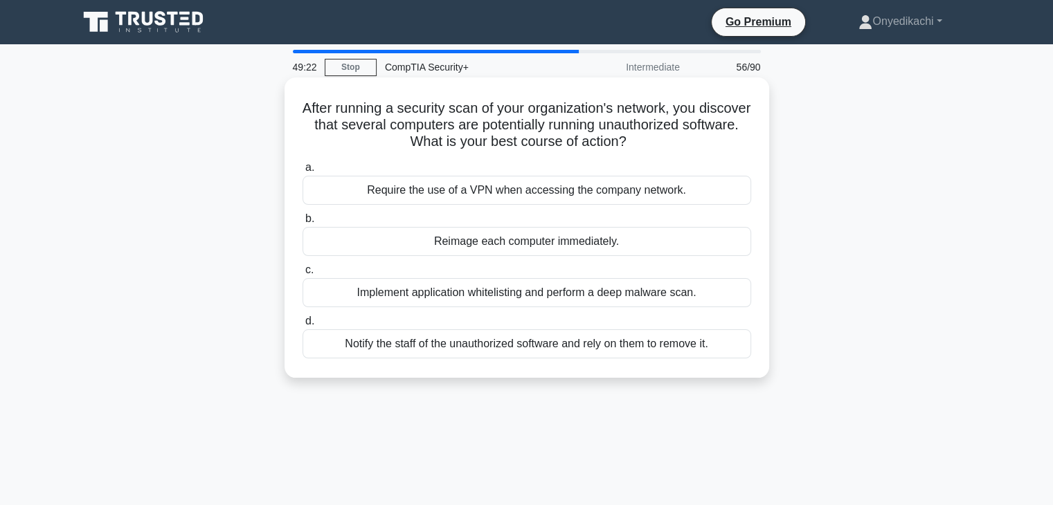
click at [689, 294] on div "Implement application whitelisting and perform a deep malware scan." at bounding box center [526, 292] width 449 height 29
click at [302, 275] on input "c. Implement application whitelisting and perform a deep malware scan." at bounding box center [302, 270] width 0 height 9
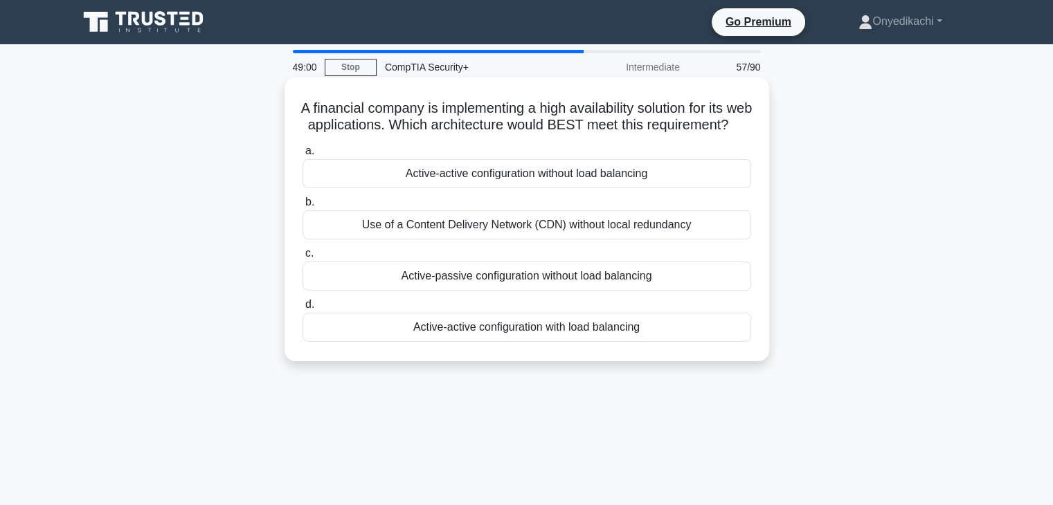
click at [627, 338] on div "Active-active configuration with load balancing" at bounding box center [526, 327] width 449 height 29
click at [302, 309] on input "d. Active-active configuration with load balancing" at bounding box center [302, 304] width 0 height 9
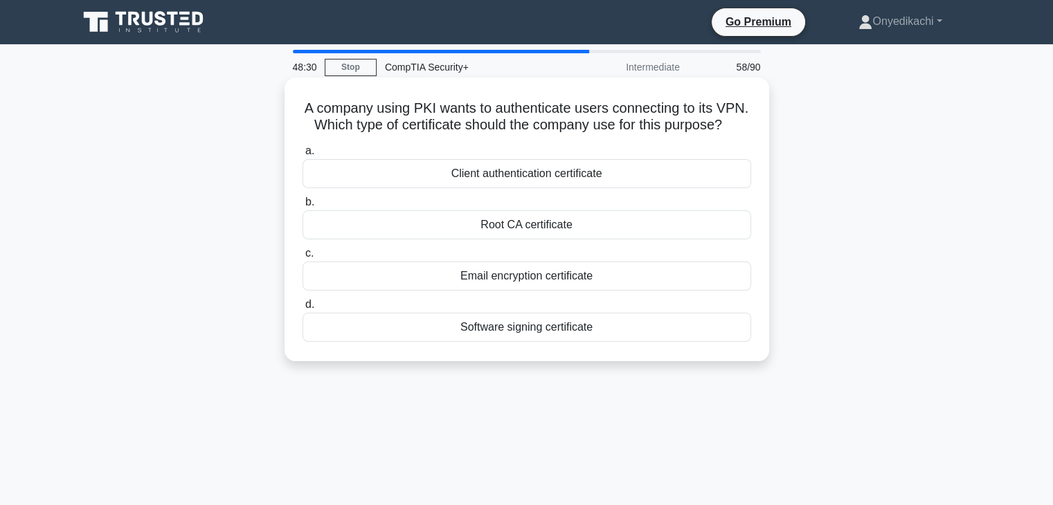
click at [612, 239] on div "Root CA certificate" at bounding box center [526, 224] width 449 height 29
click at [302, 207] on input "b. Root CA certificate" at bounding box center [302, 202] width 0 height 9
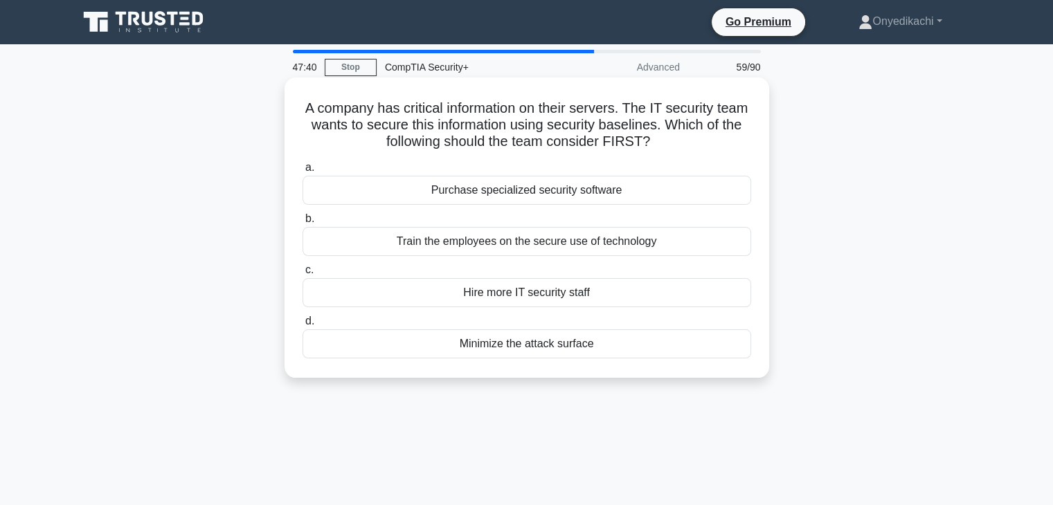
click at [581, 346] on div "Minimize the attack surface" at bounding box center [526, 343] width 449 height 29
click at [302, 326] on input "d. Minimize the attack surface" at bounding box center [302, 321] width 0 height 9
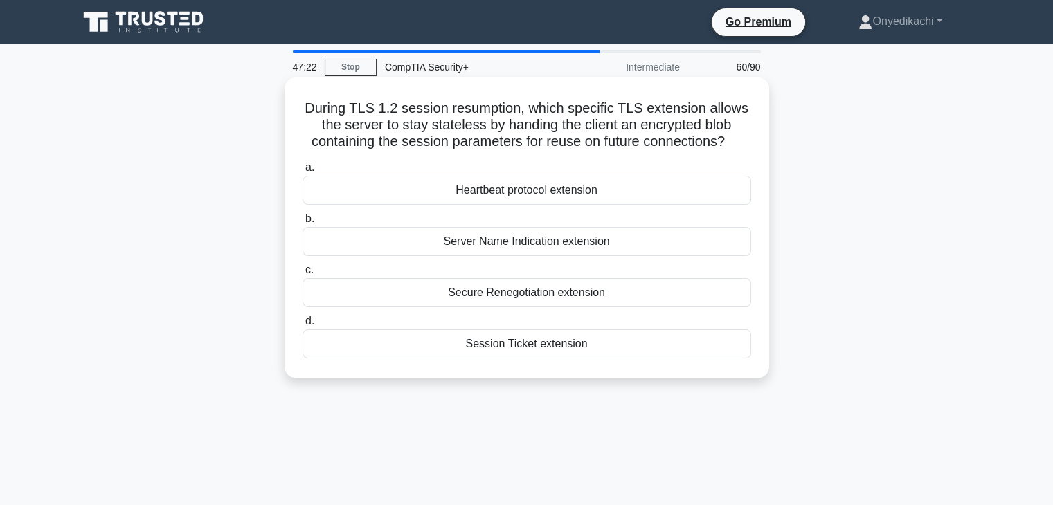
drag, startPoint x: 301, startPoint y: 102, endPoint x: 626, endPoint y: 345, distance: 405.5
click at [626, 345] on div "During TLS 1.2 session resumption, which specific TLS extension allows the serv…" at bounding box center [526, 227] width 473 height 289
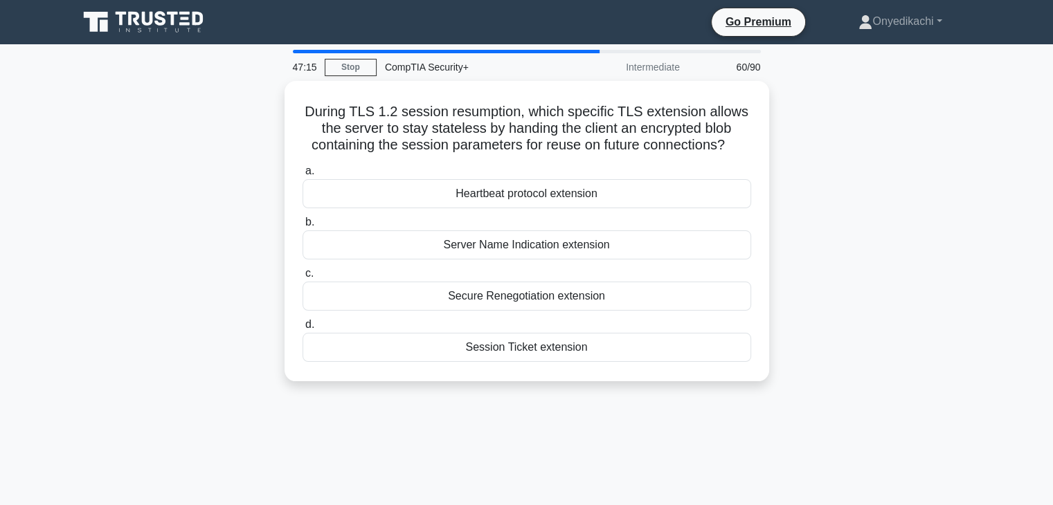
copy div "During TLS 1.2 session resumption, which specific TLS extension allows the serv…"
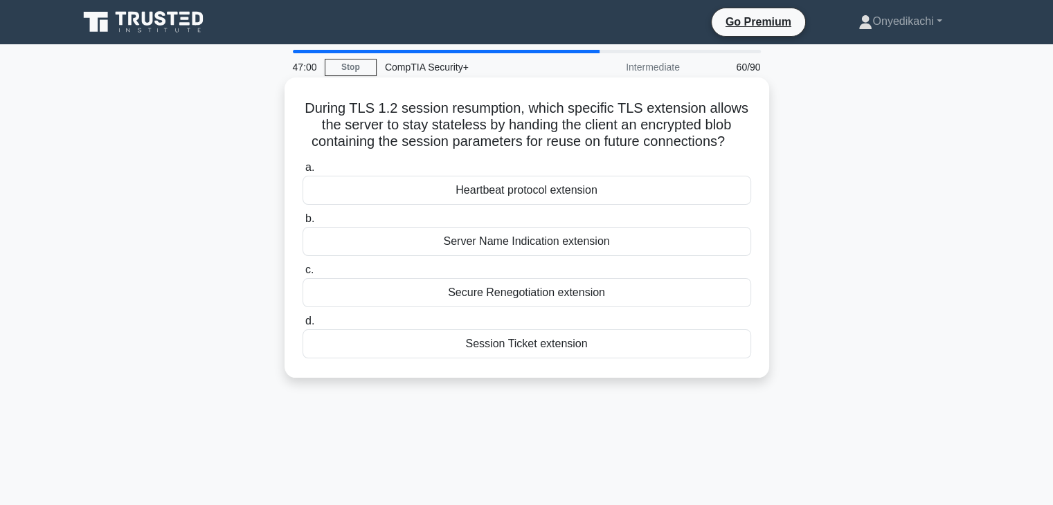
click at [618, 343] on div "Session Ticket extension" at bounding box center [526, 343] width 449 height 29
click at [302, 326] on input "d. Session Ticket extension" at bounding box center [302, 321] width 0 height 9
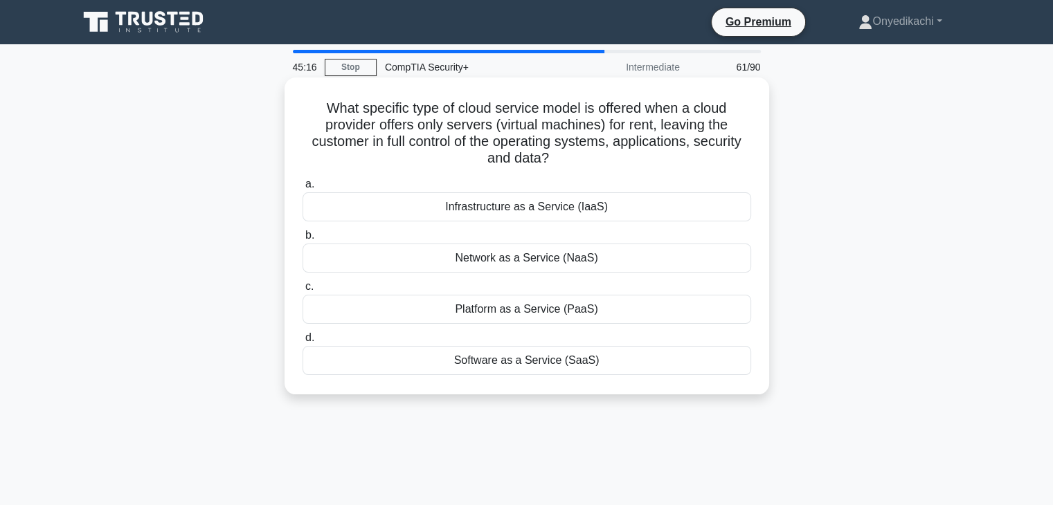
click at [667, 358] on div "Software as a Service (SaaS)" at bounding box center [526, 360] width 449 height 29
click at [302, 343] on input "d. Software as a Service (SaaS)" at bounding box center [302, 338] width 0 height 9
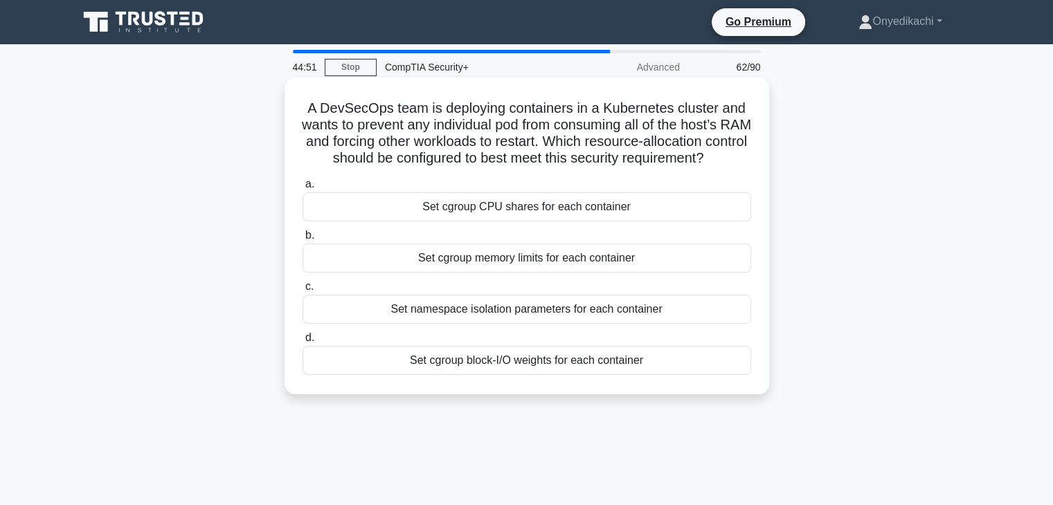
click at [645, 324] on div "Set namespace isolation parameters for each container" at bounding box center [526, 309] width 449 height 29
click at [302, 291] on input "c. Set namespace isolation parameters for each container" at bounding box center [302, 286] width 0 height 9
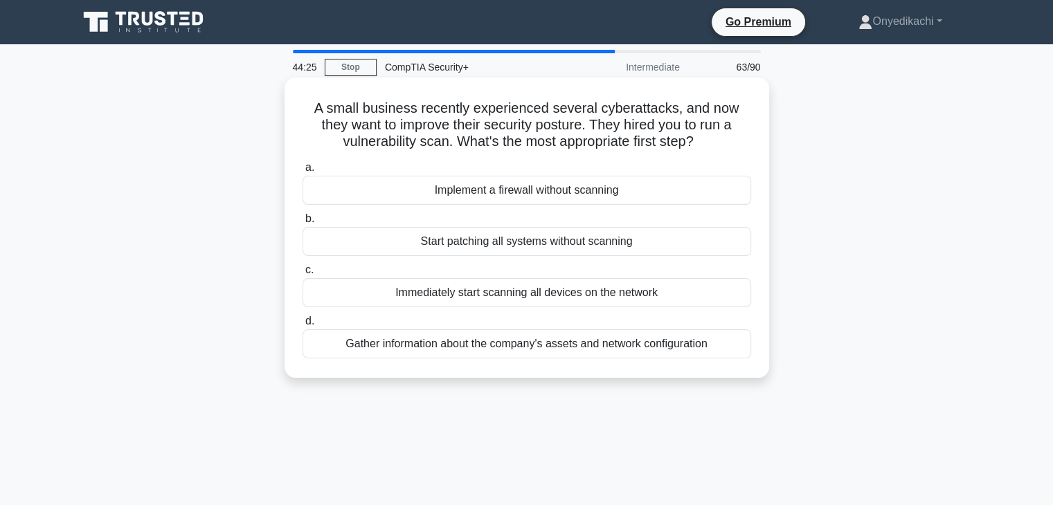
click at [638, 348] on div "Gather information about the company's assets and network configuration" at bounding box center [526, 343] width 449 height 29
click at [302, 326] on input "d. Gather information about the company's assets and network configuration" at bounding box center [302, 321] width 0 height 9
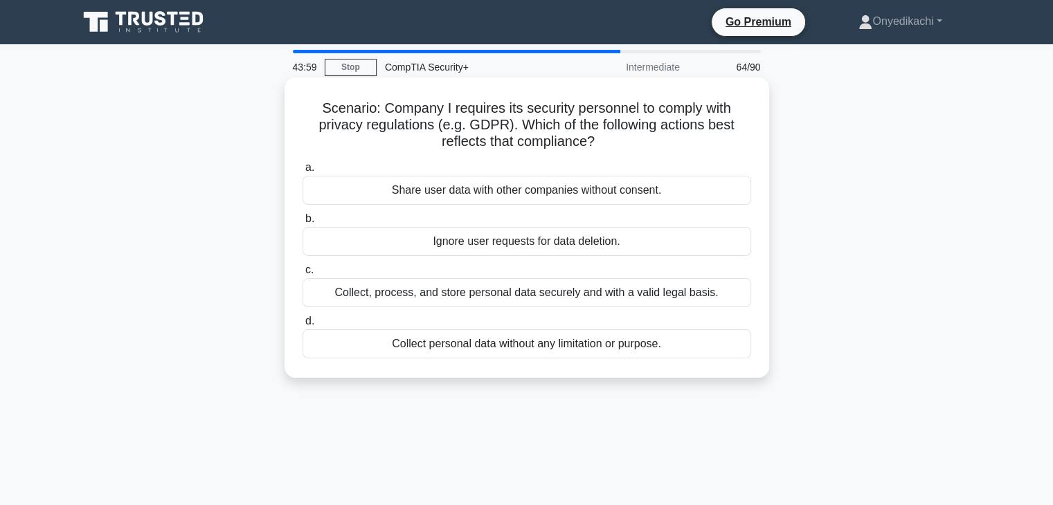
click at [642, 293] on div "Collect, process, and store personal data securely and with a valid legal basis." at bounding box center [526, 292] width 449 height 29
click at [302, 275] on input "c. Collect, process, and store personal data securely and with a valid legal ba…" at bounding box center [302, 270] width 0 height 9
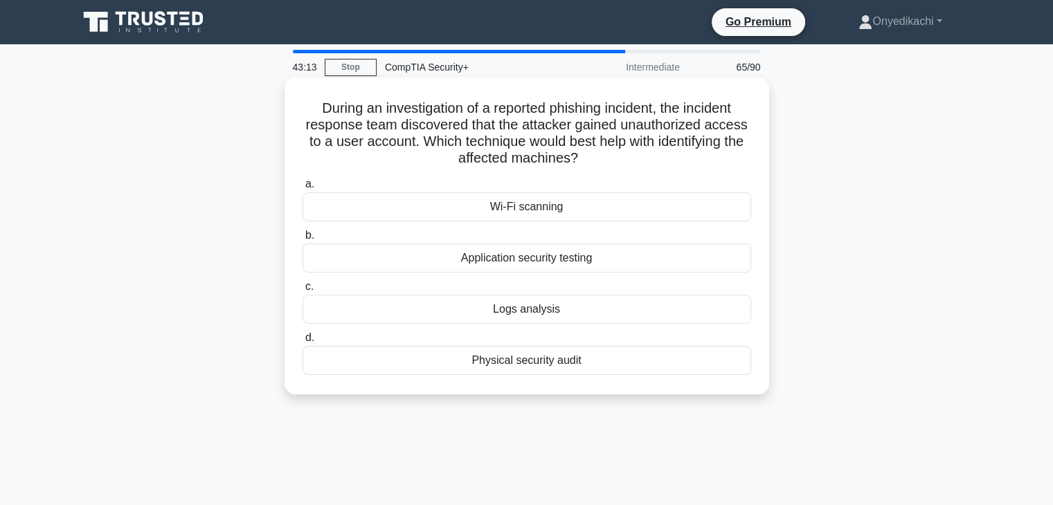
drag, startPoint x: 314, startPoint y: 109, endPoint x: 628, endPoint y: 366, distance: 405.7
click at [628, 366] on div "During an investigation of a reported phishing incident, the incident response …" at bounding box center [526, 236] width 473 height 306
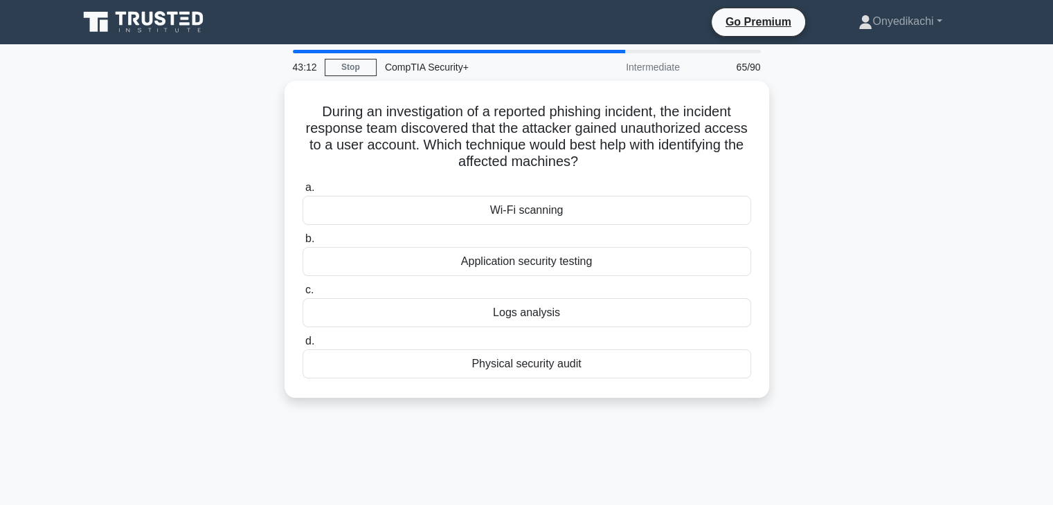
copy div "During an investigation of a reported phishing incident, the incident response …"
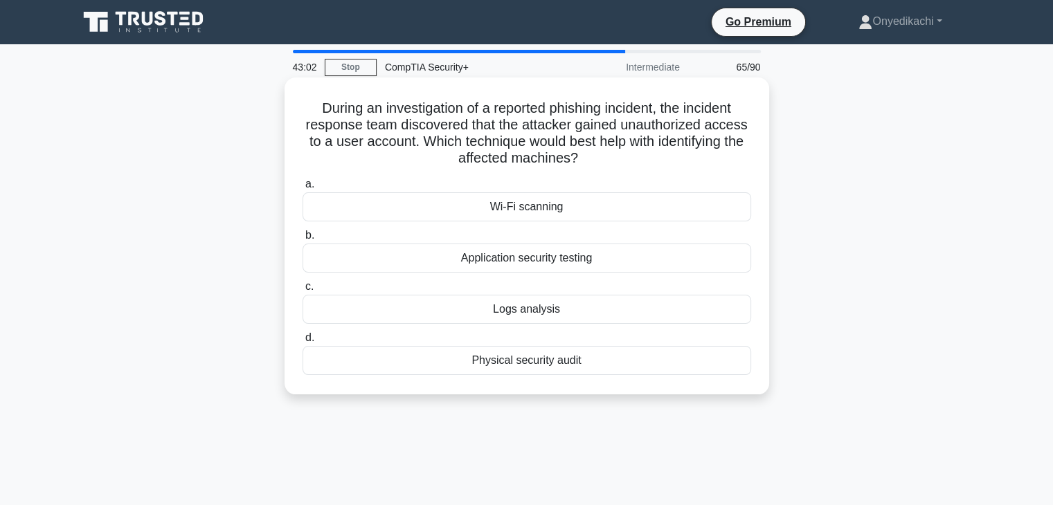
click at [587, 316] on div "Logs analysis" at bounding box center [526, 309] width 449 height 29
click at [302, 291] on input "c. Logs analysis" at bounding box center [302, 286] width 0 height 9
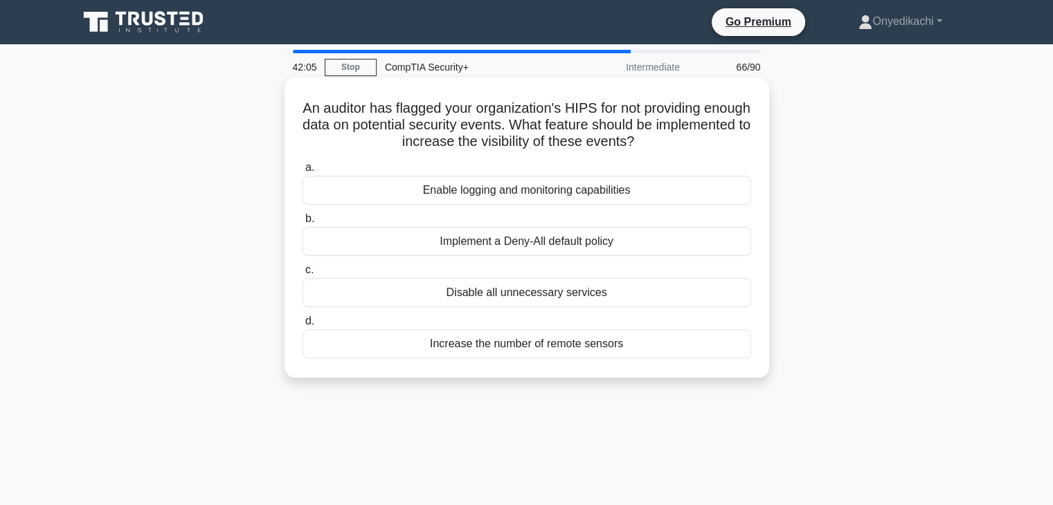
click at [600, 250] on div "Implement a Deny-All default policy" at bounding box center [526, 241] width 449 height 29
click at [302, 224] on input "b. Implement a Deny-All default policy" at bounding box center [302, 219] width 0 height 9
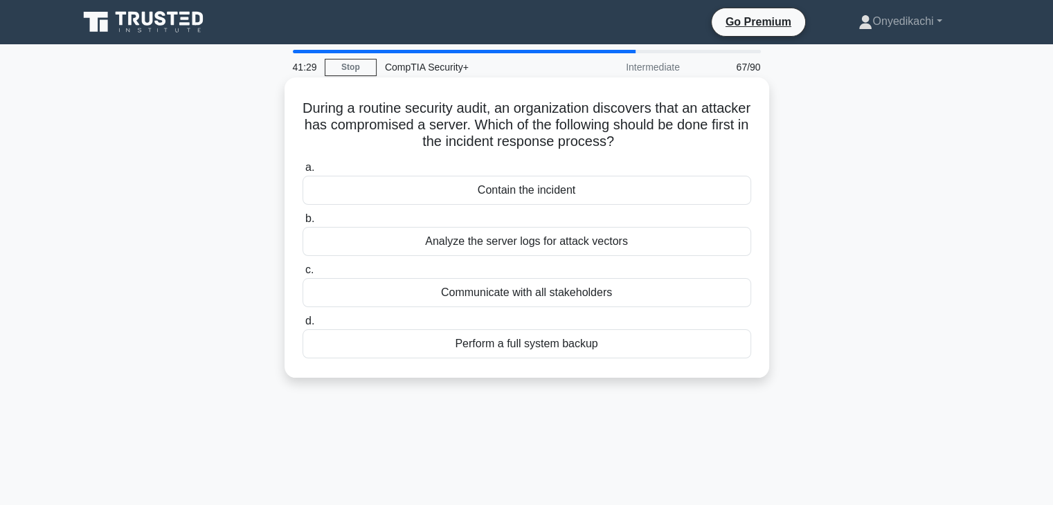
click at [599, 193] on div "Contain the incident" at bounding box center [526, 190] width 449 height 29
click at [302, 172] on input "a. Contain the incident" at bounding box center [302, 167] width 0 height 9
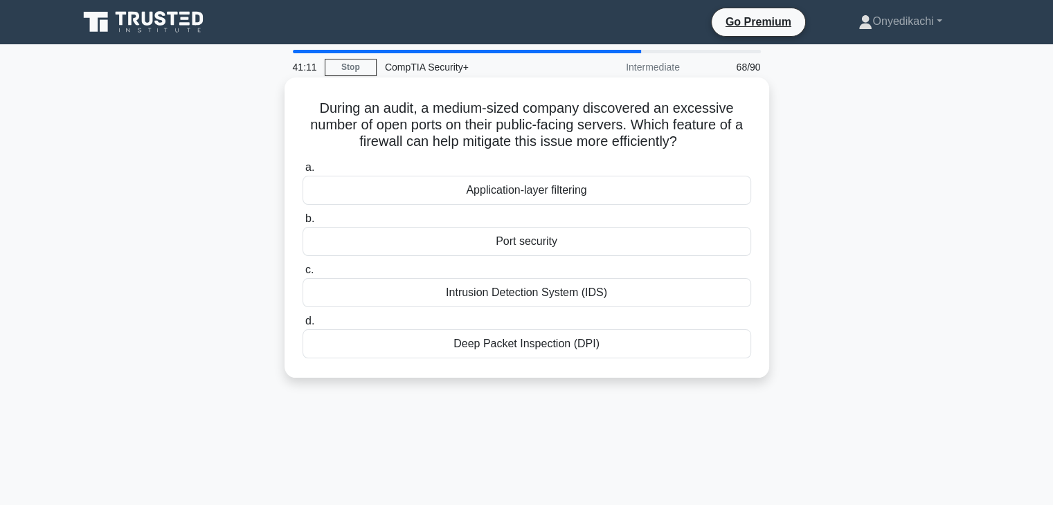
click at [573, 244] on div "Port security" at bounding box center [526, 241] width 449 height 29
click at [302, 224] on input "b. Port security" at bounding box center [302, 219] width 0 height 9
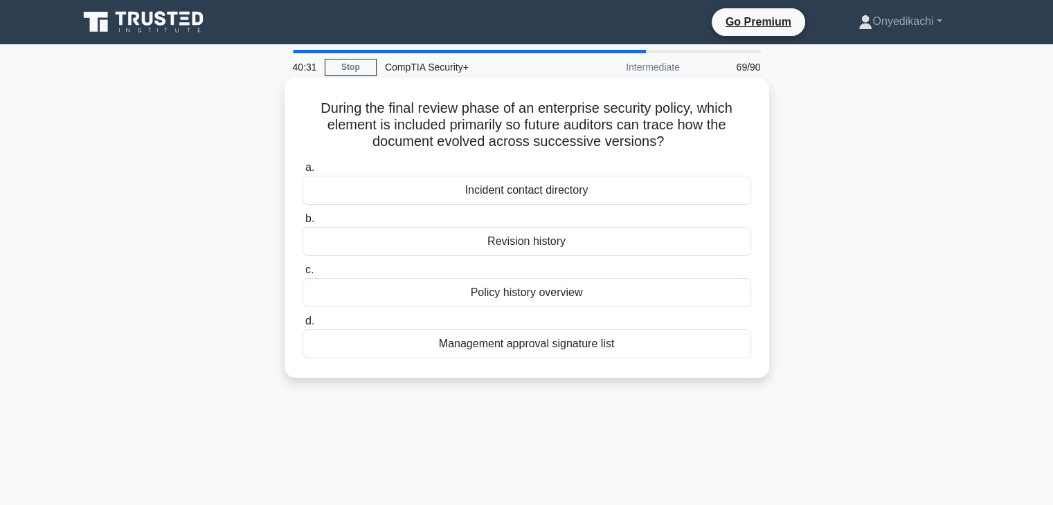
click at [579, 235] on div "Revision history" at bounding box center [526, 241] width 449 height 29
click at [302, 224] on input "b. Revision history" at bounding box center [302, 219] width 0 height 9
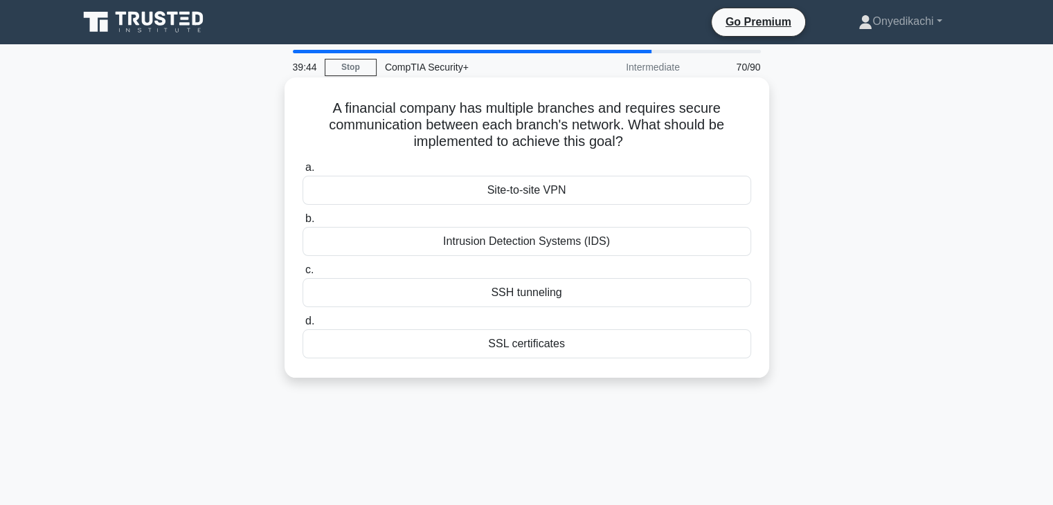
click at [545, 180] on div "Site-to-site VPN" at bounding box center [526, 190] width 449 height 29
click at [302, 172] on input "a. Site-to-site VPN" at bounding box center [302, 167] width 0 height 9
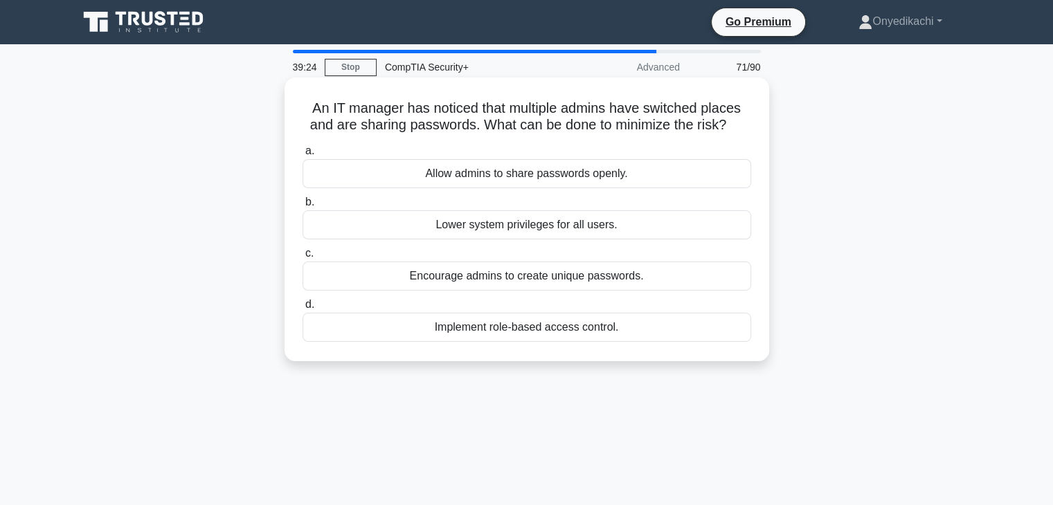
click at [622, 278] on div "Encourage admins to create unique passwords." at bounding box center [526, 276] width 449 height 29
click at [302, 258] on input "c. Encourage admins to create unique passwords." at bounding box center [302, 253] width 0 height 9
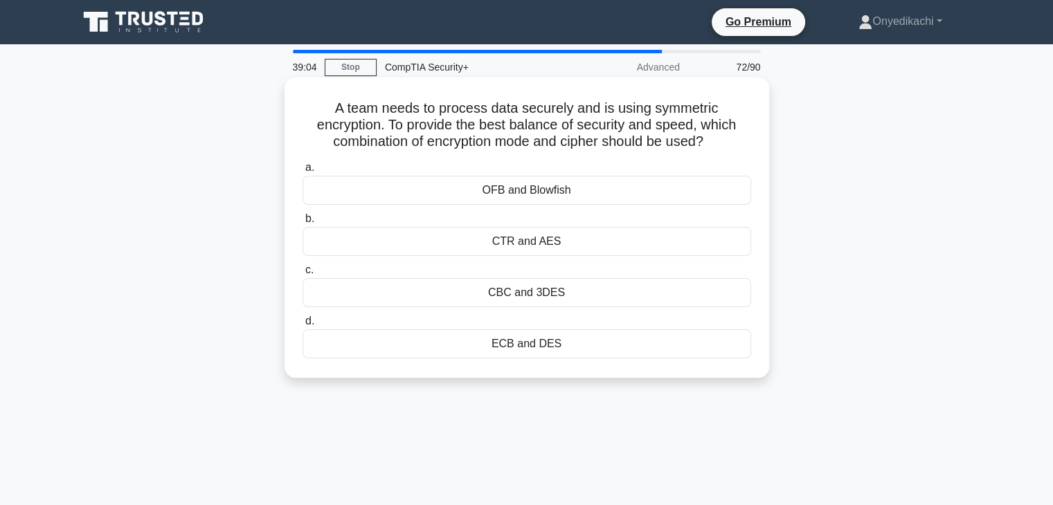
click at [595, 236] on div "CTR and AES" at bounding box center [526, 241] width 449 height 29
click at [302, 224] on input "b. CTR and AES" at bounding box center [302, 219] width 0 height 9
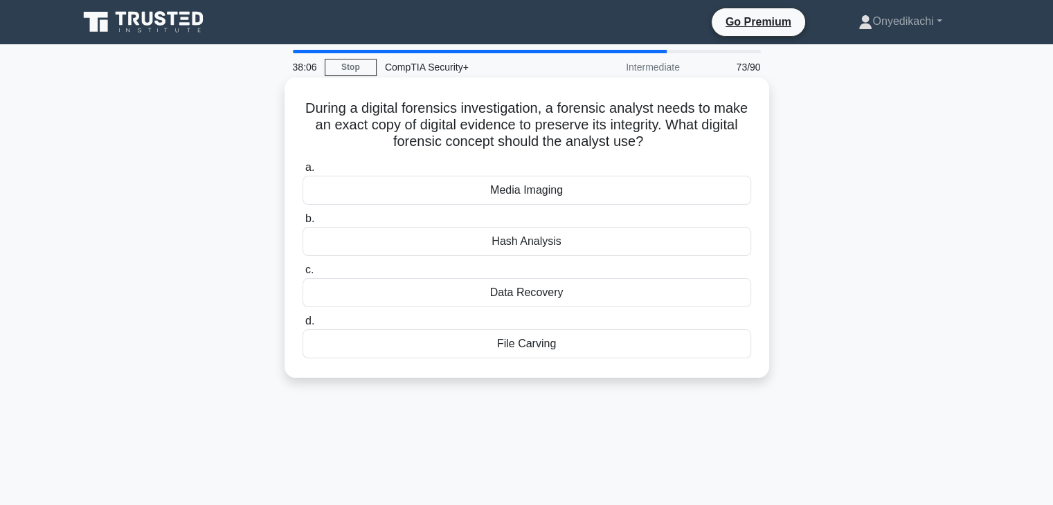
click at [590, 244] on div "Hash Analysis" at bounding box center [526, 241] width 449 height 29
click at [302, 224] on input "b. Hash Analysis" at bounding box center [302, 219] width 0 height 9
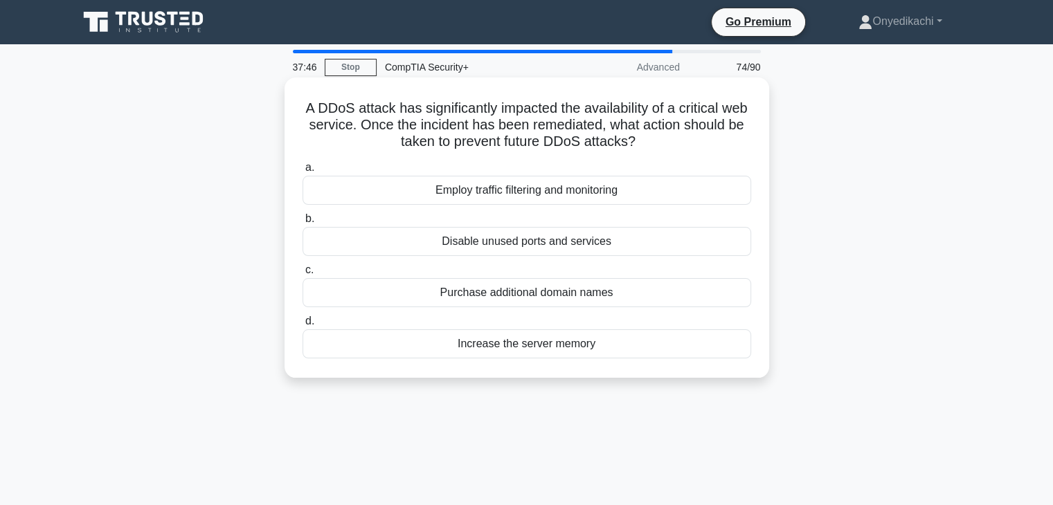
click at [643, 183] on div "Employ traffic filtering and monitoring" at bounding box center [526, 190] width 449 height 29
click at [302, 172] on input "a. Employ traffic filtering and monitoring" at bounding box center [302, 167] width 0 height 9
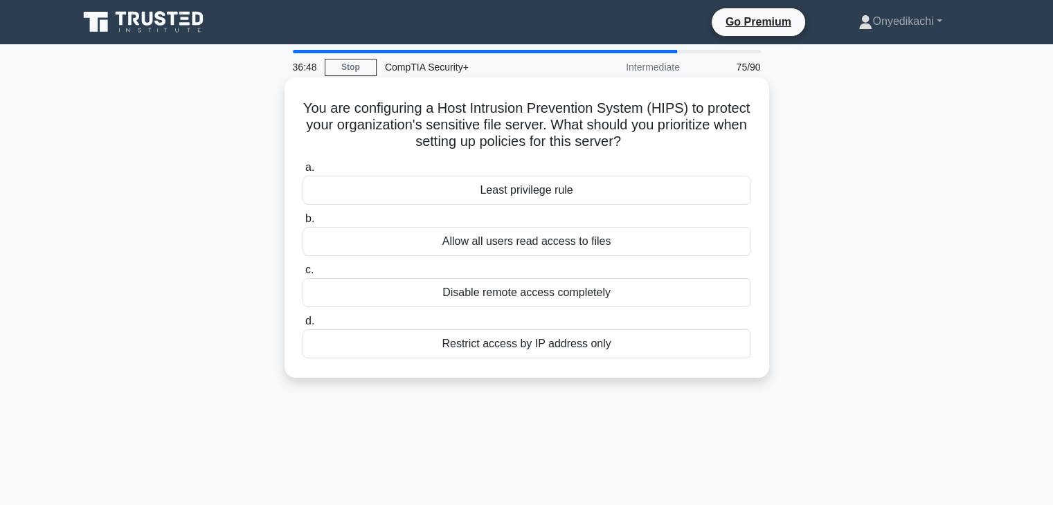
click at [653, 187] on div "Least privilege rule" at bounding box center [526, 190] width 449 height 29
click at [302, 172] on input "a. Least privilege rule" at bounding box center [302, 167] width 0 height 9
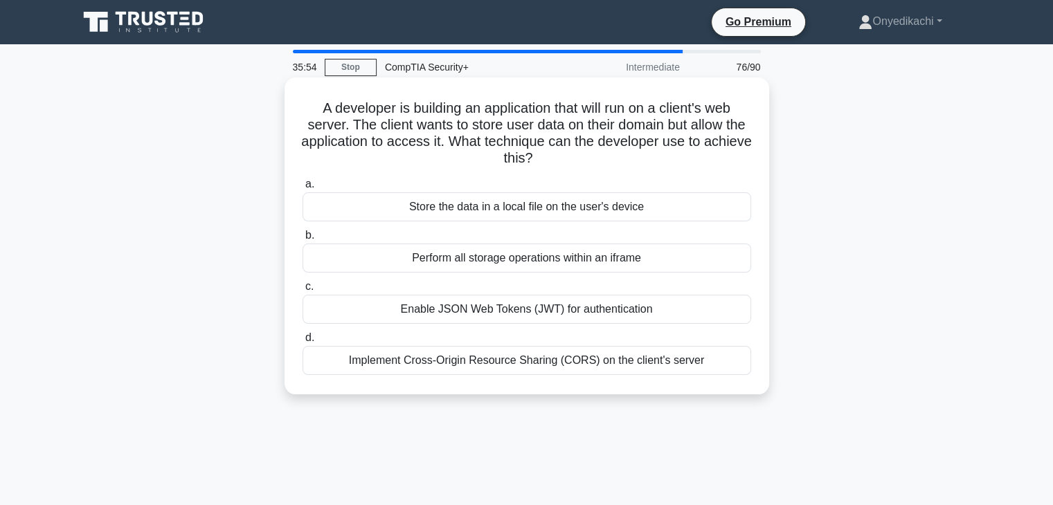
click at [668, 356] on div "Implement Cross-Origin Resource Sharing (CORS) on the client's server" at bounding box center [526, 360] width 449 height 29
click at [302, 343] on input "d. Implement Cross-Origin Resource Sharing (CORS) on the client's server" at bounding box center [302, 338] width 0 height 9
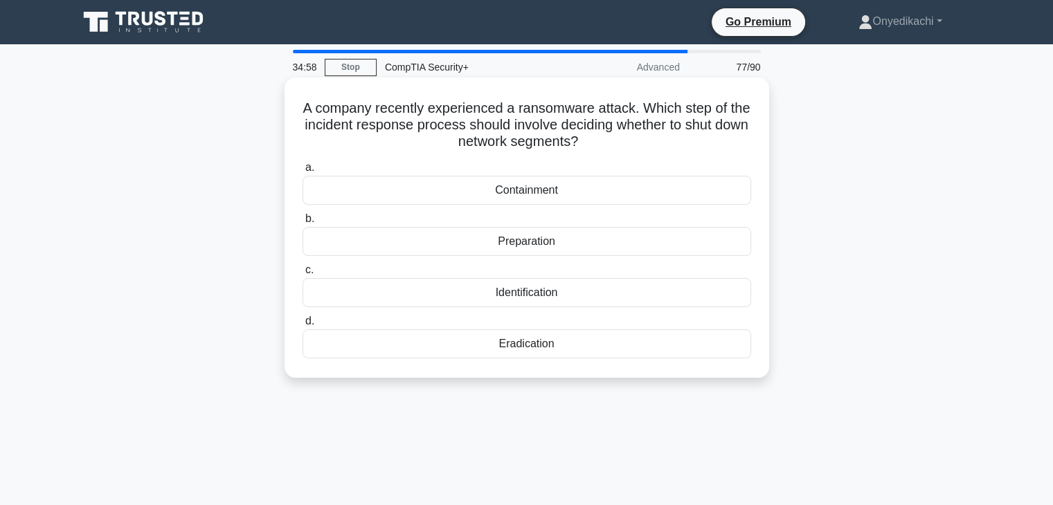
click at [677, 189] on div "Containment" at bounding box center [526, 190] width 449 height 29
click at [302, 172] on input "a. Containment" at bounding box center [302, 167] width 0 height 9
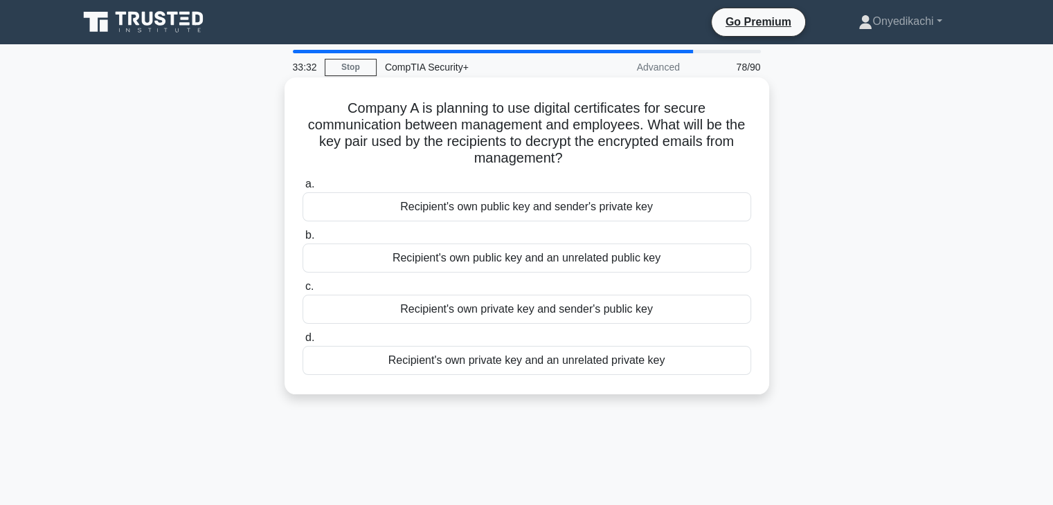
click at [652, 315] on div "Recipient's own private key and sender's public key" at bounding box center [526, 309] width 449 height 29
click at [302, 291] on input "c. Recipient's own private key and sender's public key" at bounding box center [302, 286] width 0 height 9
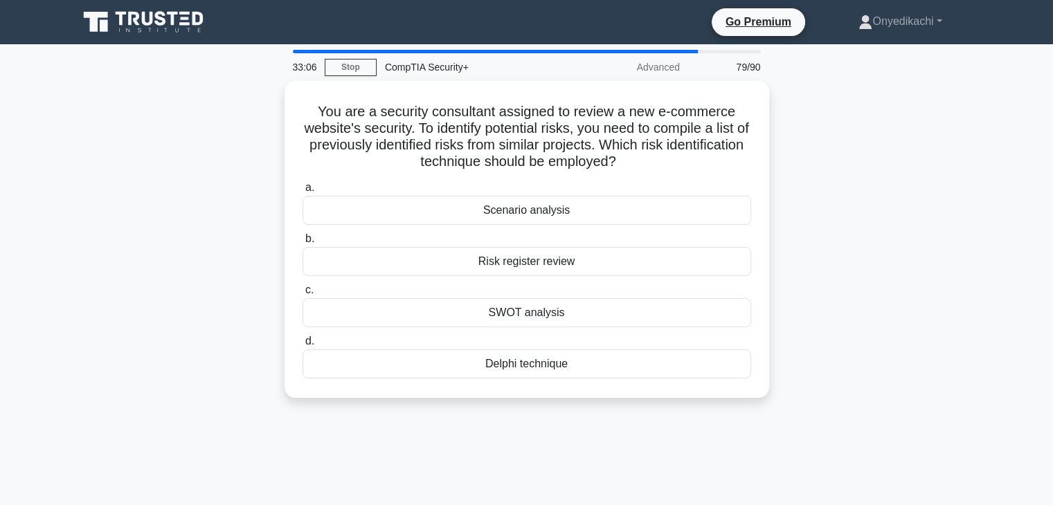
drag, startPoint x: 314, startPoint y: 102, endPoint x: 620, endPoint y: 413, distance: 436.6
click at [620, 413] on div "You are a security consultant assigned to review a new e-commerce website's sec…" at bounding box center [527, 248] width 914 height 334
copy div "You are a security consultant assigned to review a new e-commerce website's sec…"
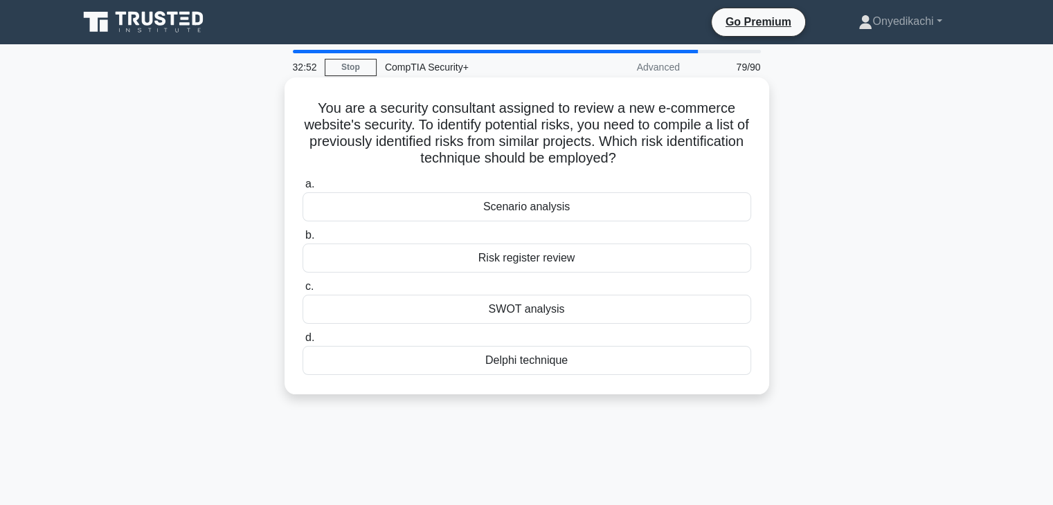
click at [446, 266] on div "Risk register review" at bounding box center [526, 258] width 449 height 29
click at [302, 240] on input "b. Risk register review" at bounding box center [302, 235] width 0 height 9
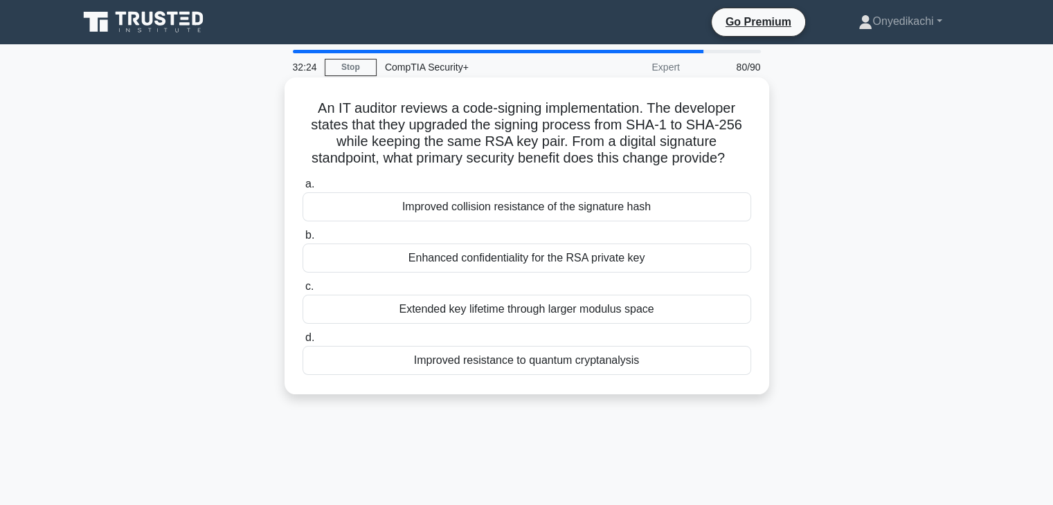
click at [711, 262] on div "Enhanced confidentiality for the RSA private key" at bounding box center [526, 258] width 449 height 29
click at [302, 240] on input "b. Enhanced confidentiality for the RSA private key" at bounding box center [302, 235] width 0 height 9
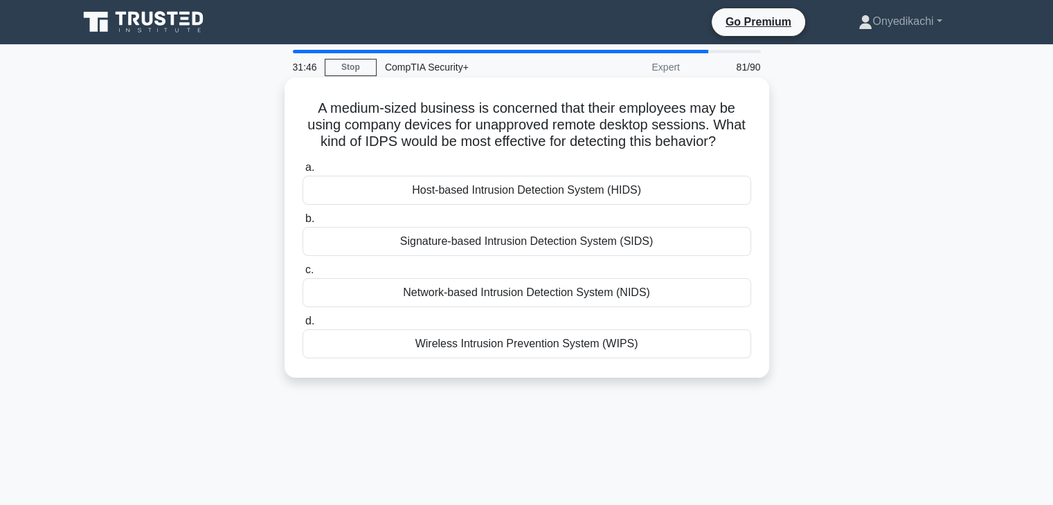
click at [649, 183] on div "Host-based Intrusion Detection System (HIDS)" at bounding box center [526, 190] width 449 height 29
click at [302, 172] on input "a. Host-based Intrusion Detection System (HIDS)" at bounding box center [302, 167] width 0 height 9
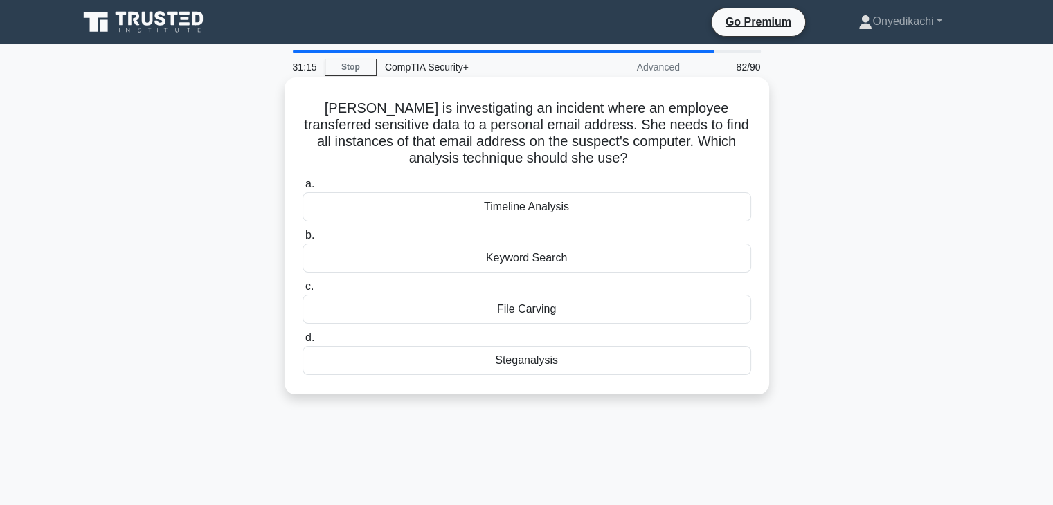
click at [601, 210] on div "Timeline Analysis" at bounding box center [526, 206] width 449 height 29
click at [302, 189] on input "a. Timeline Analysis" at bounding box center [302, 184] width 0 height 9
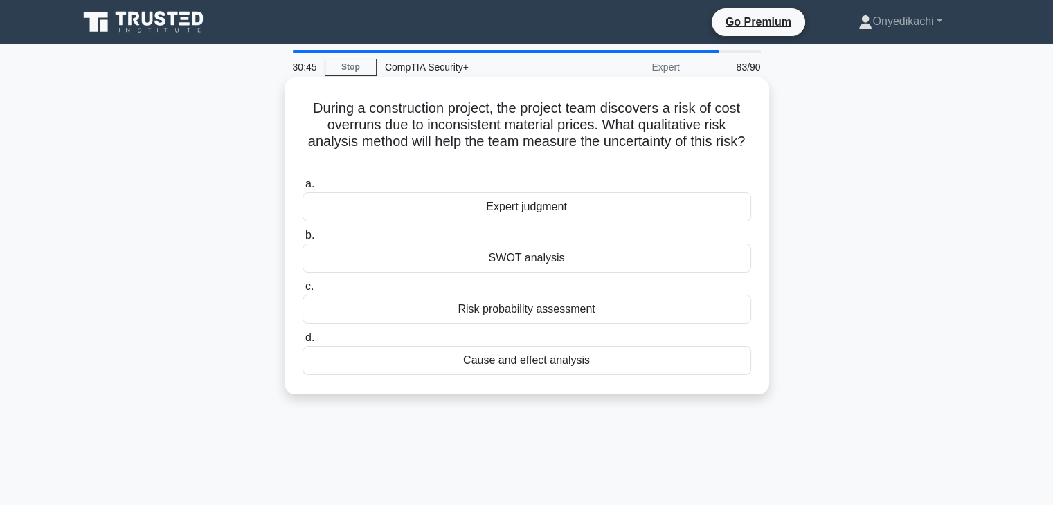
click at [582, 306] on div "Risk probability assessment" at bounding box center [526, 309] width 449 height 29
click at [302, 291] on input "c. Risk probability assessment" at bounding box center [302, 286] width 0 height 9
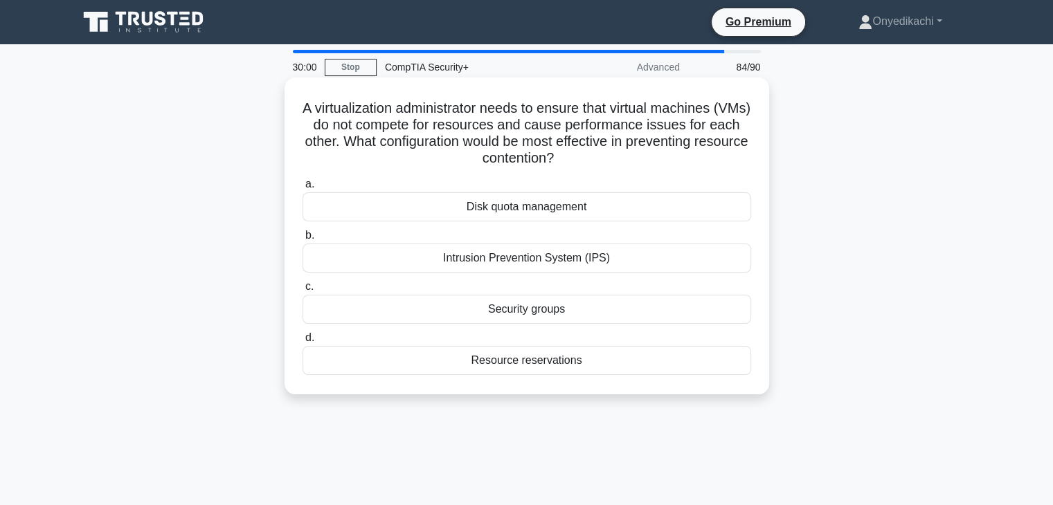
click at [610, 259] on div "Intrusion Prevention System (IPS)" at bounding box center [526, 258] width 449 height 29
click at [302, 240] on input "b. Intrusion Prevention System (IPS)" at bounding box center [302, 235] width 0 height 9
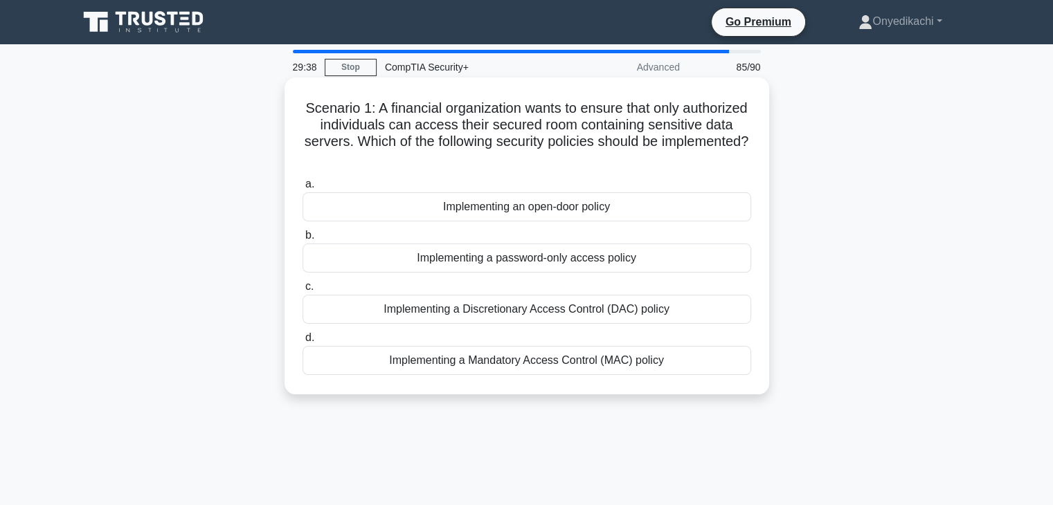
click at [574, 357] on div "Implementing a Mandatory Access Control (MAC) policy" at bounding box center [526, 360] width 449 height 29
click at [302, 343] on input "d. Implementing a Mandatory Access Control (MAC) policy" at bounding box center [302, 338] width 0 height 9
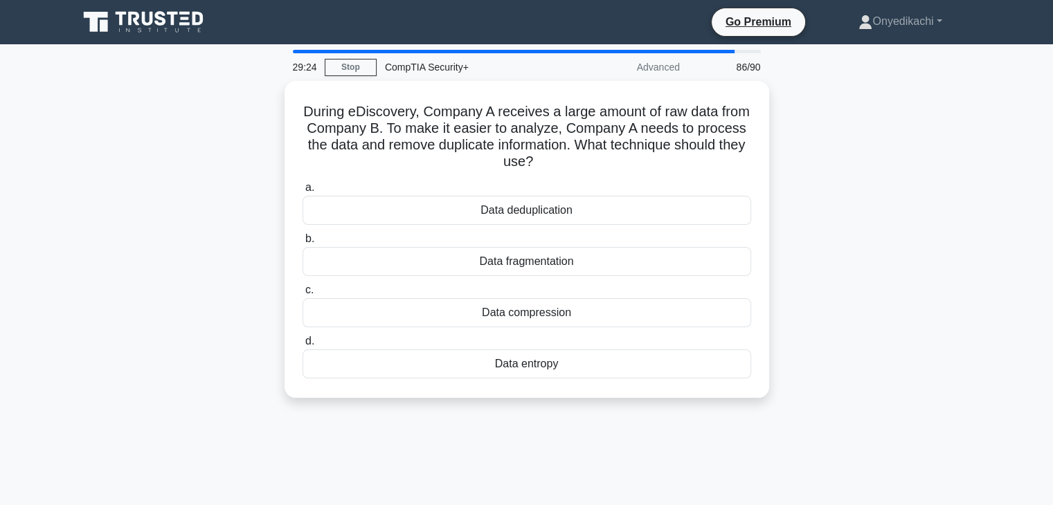
drag, startPoint x: 574, startPoint y: 357, endPoint x: 963, endPoint y: 218, distance: 412.5
click at [963, 218] on div "During eDiscovery, Company A receives a large amount of raw data from Company B…" at bounding box center [527, 248] width 914 height 334
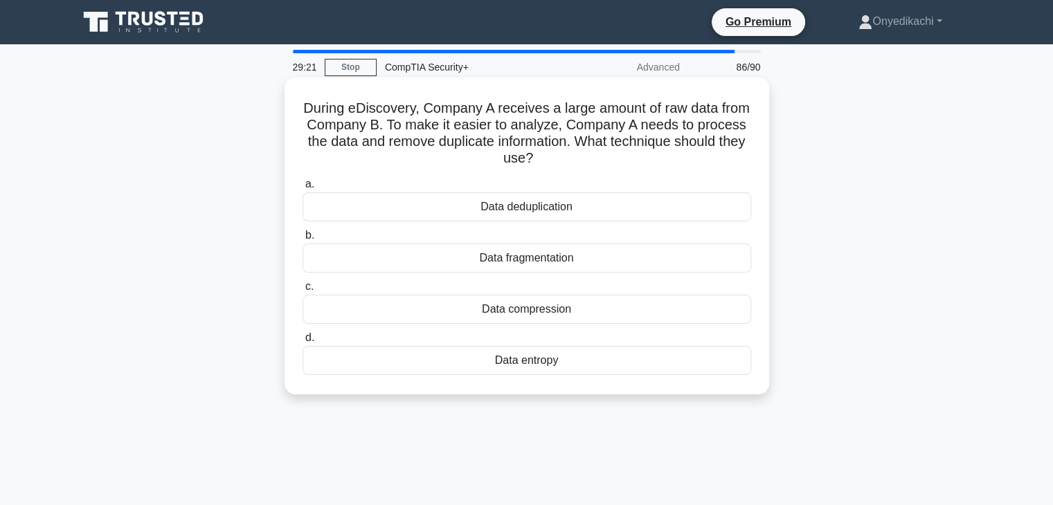
click at [701, 197] on div "Data deduplication" at bounding box center [526, 206] width 449 height 29
click at [302, 189] on input "a. Data deduplication" at bounding box center [302, 184] width 0 height 9
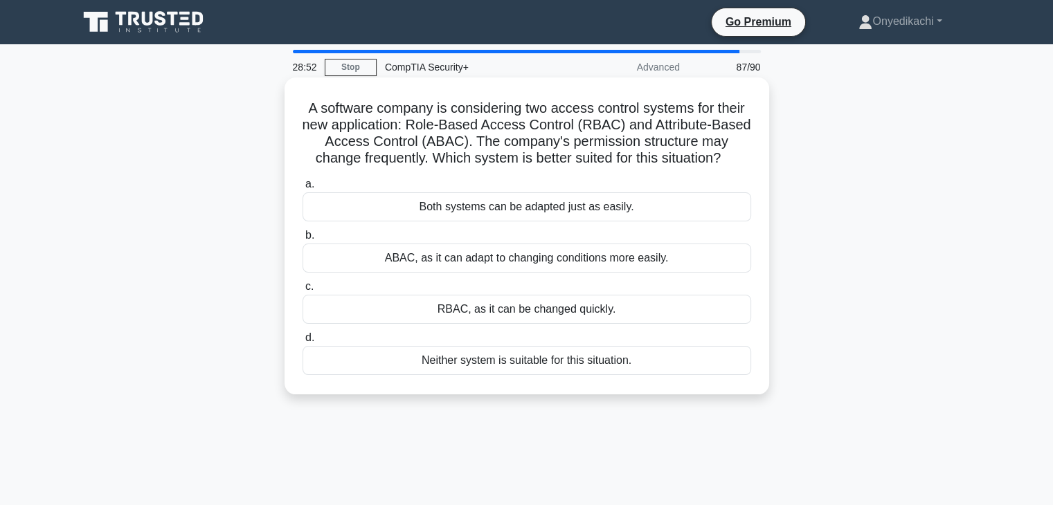
click at [678, 257] on div "ABAC, as it can adapt to changing conditions more easily." at bounding box center [526, 258] width 449 height 29
click at [302, 240] on input "b. ABAC, as it can adapt to changing conditions more easily." at bounding box center [302, 235] width 0 height 9
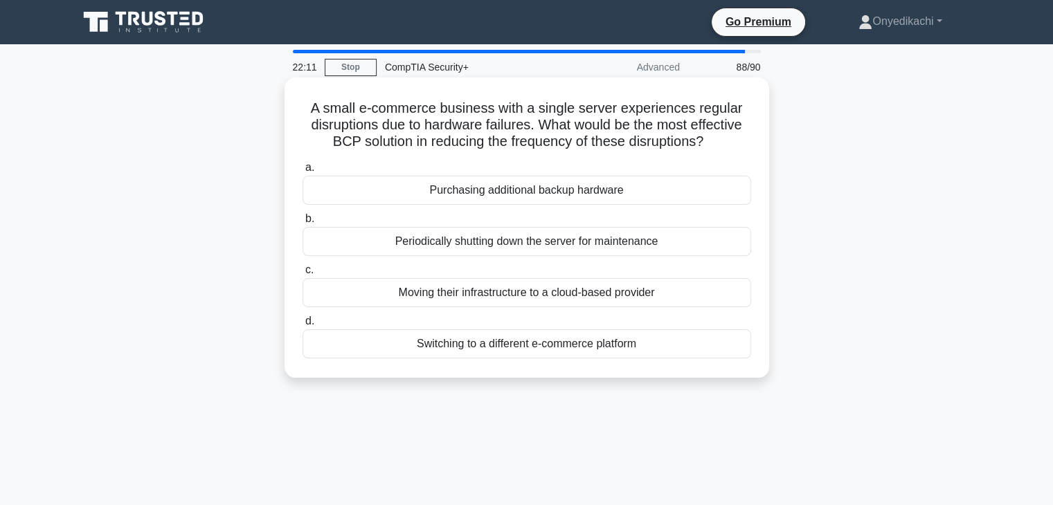
click at [712, 296] on div "Moving their infrastructure to a cloud-based provider" at bounding box center [526, 292] width 449 height 29
click at [302, 275] on input "c. Moving their infrastructure to a cloud-based provider" at bounding box center [302, 270] width 0 height 9
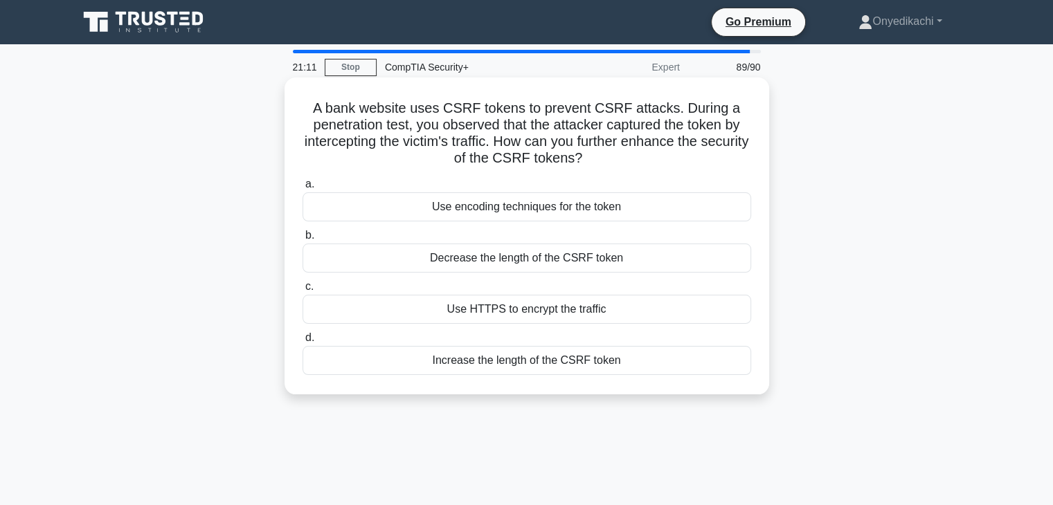
click at [703, 305] on div "Use HTTPS to encrypt the traffic" at bounding box center [526, 309] width 449 height 29
click at [302, 291] on input "c. Use HTTPS to encrypt the traffic" at bounding box center [302, 286] width 0 height 9
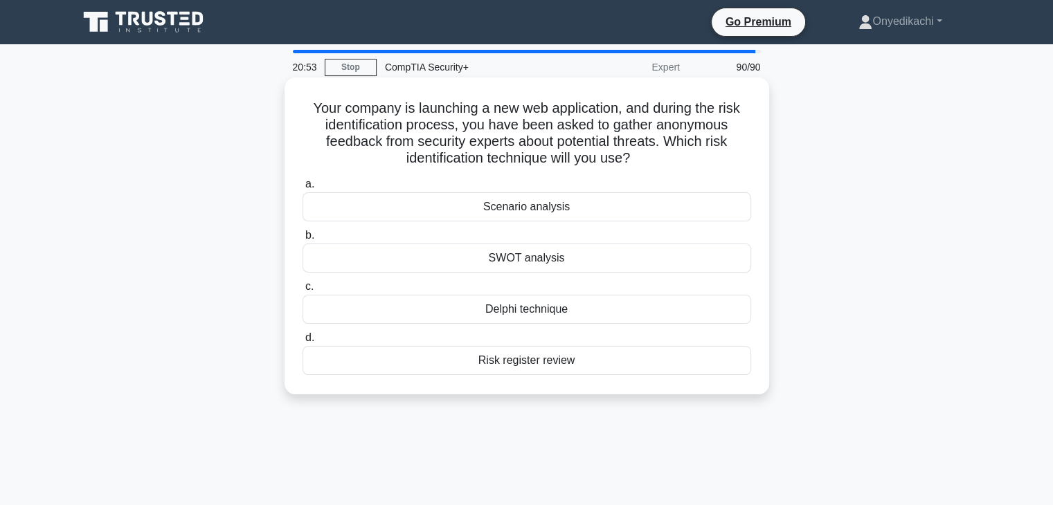
click at [676, 255] on div "SWOT analysis" at bounding box center [526, 258] width 449 height 29
click at [302, 240] on input "b. SWOT analysis" at bounding box center [302, 235] width 0 height 9
